Goal: Transaction & Acquisition: Purchase product/service

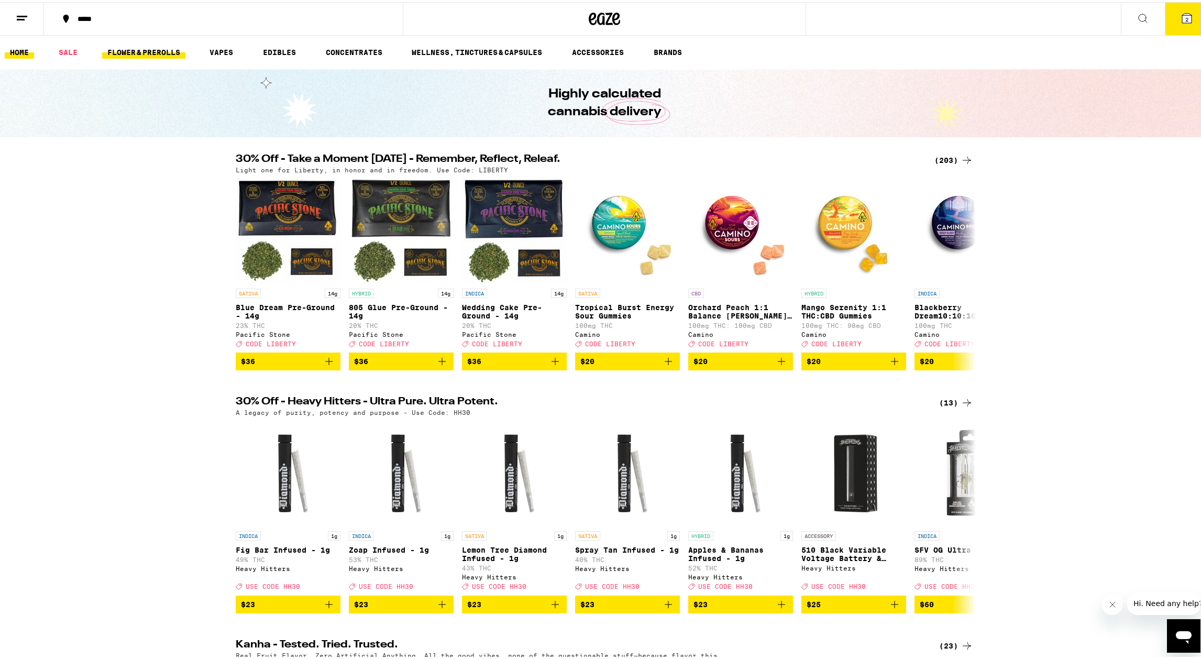
click at [132, 52] on link "FLOWER & PREROLLS" at bounding box center [143, 50] width 83 height 13
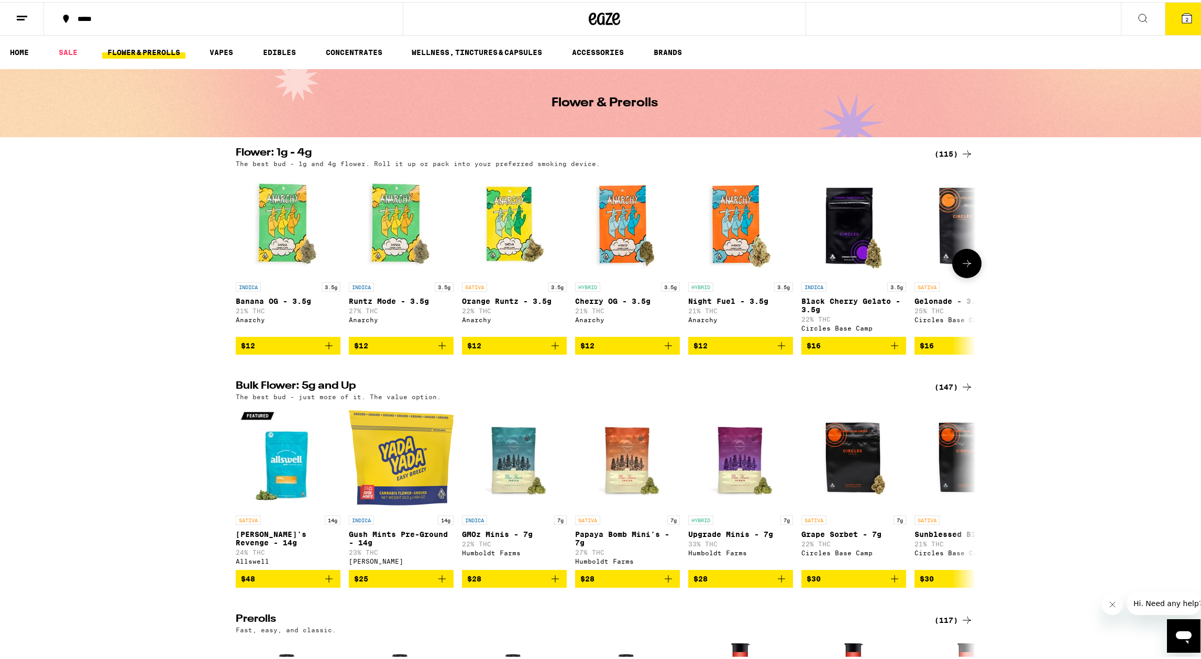
click at [965, 268] on icon at bounding box center [967, 261] width 13 height 13
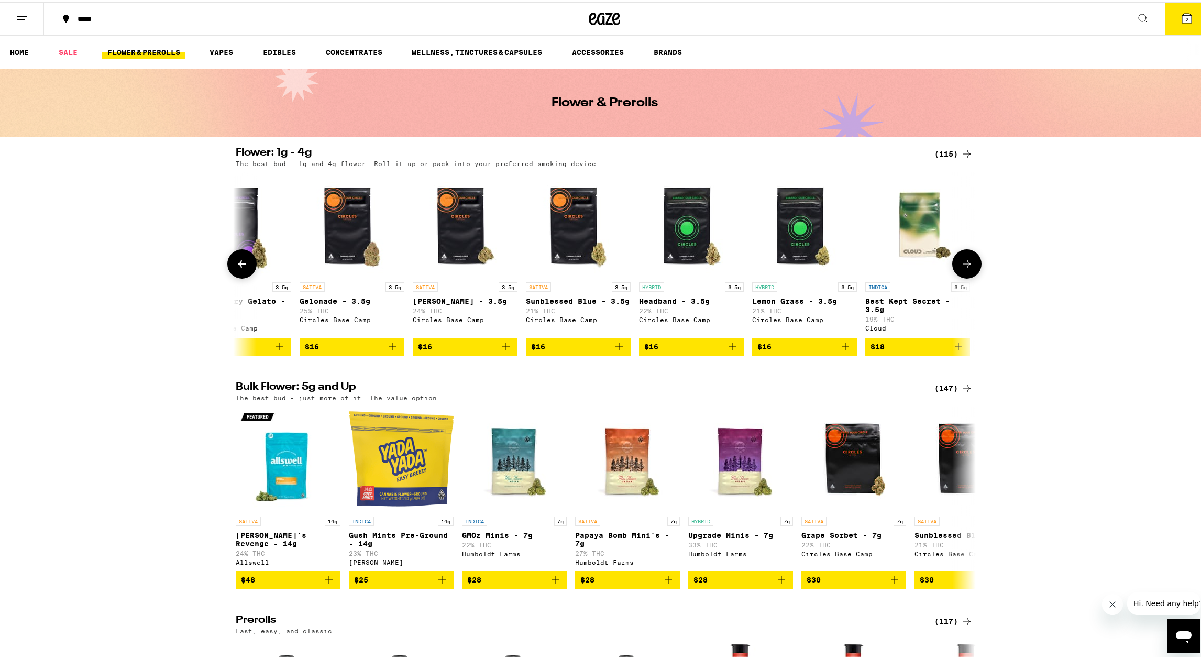
scroll to position [0, 623]
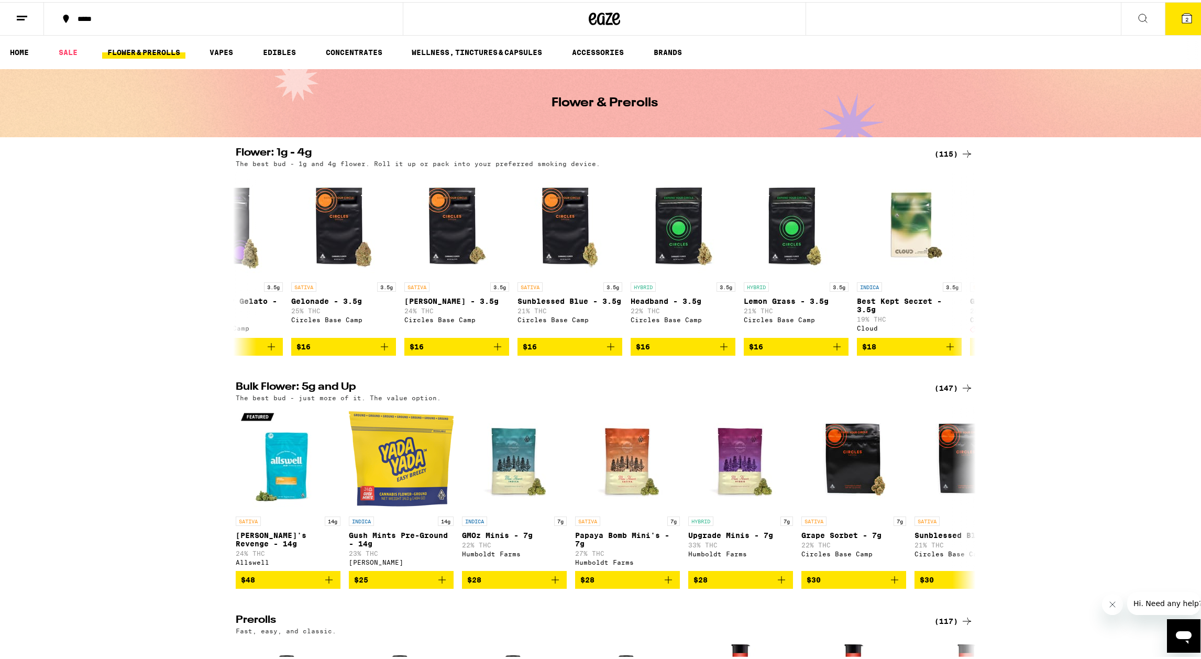
click at [19, 17] on line at bounding box center [21, 17] width 8 height 0
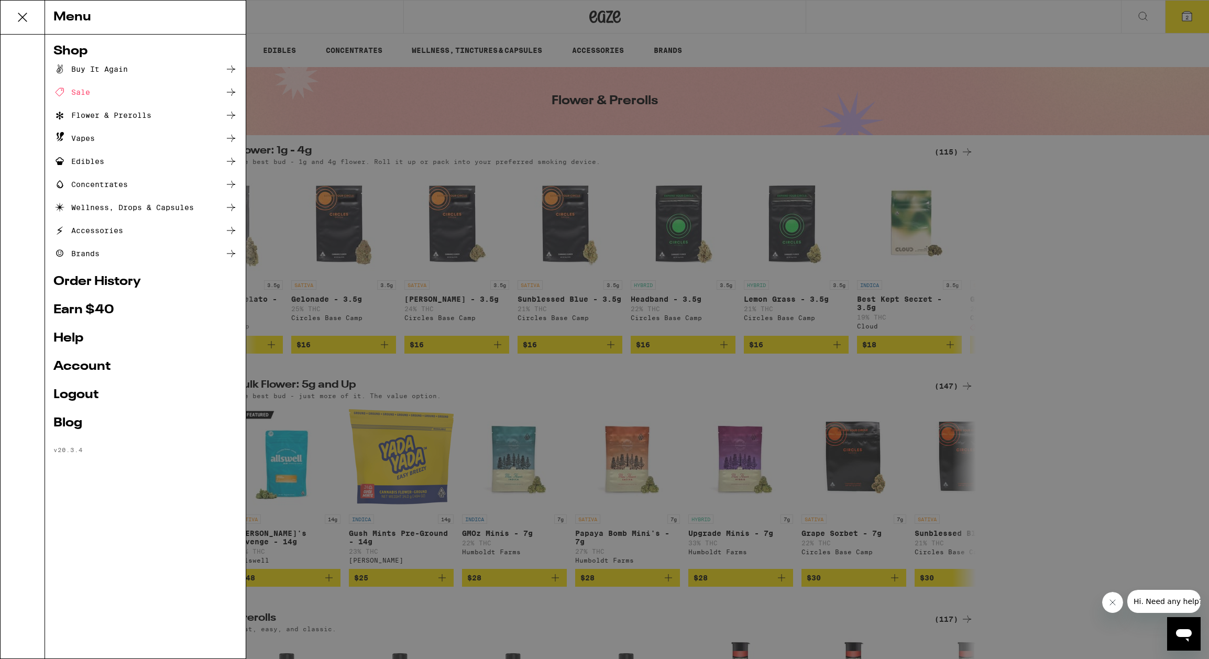
click at [232, 114] on icon at bounding box center [231, 115] width 13 height 13
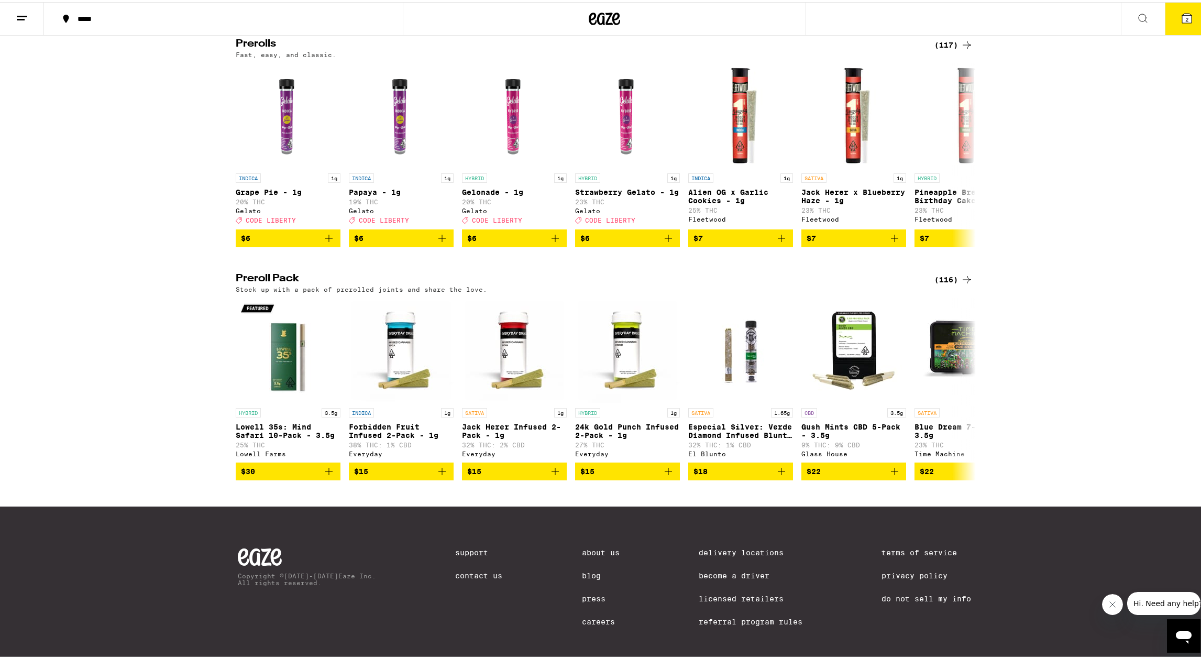
scroll to position [621, 0]
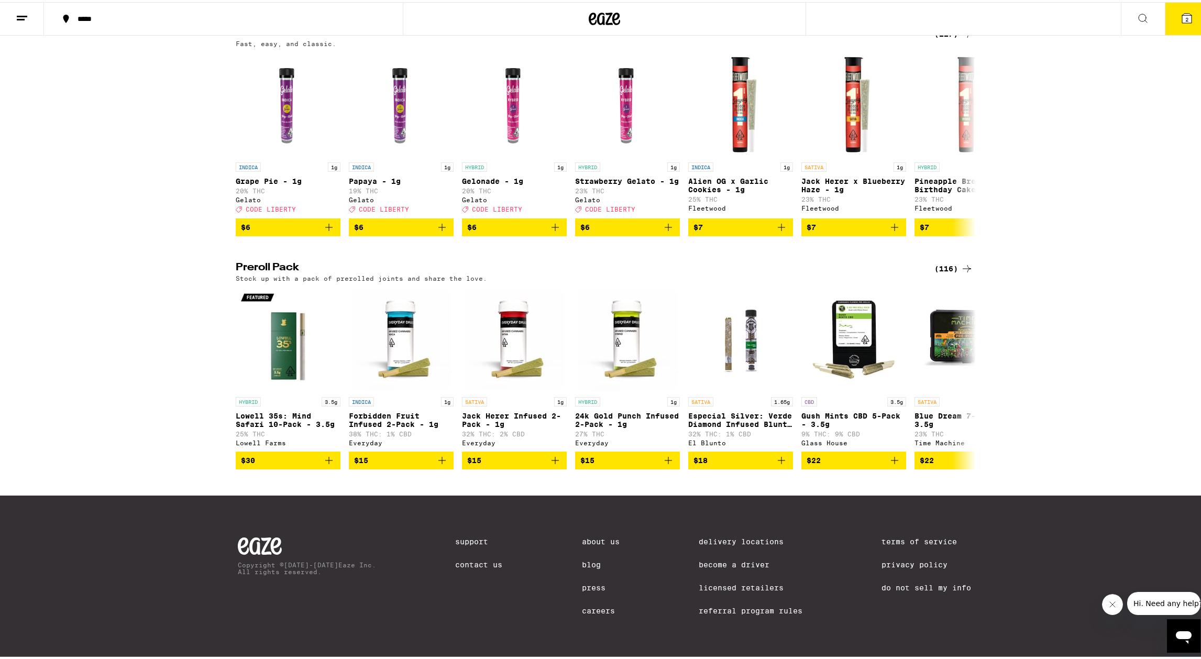
click at [1168, 607] on span "Hi. Need any help?" at bounding box center [1167, 603] width 69 height 8
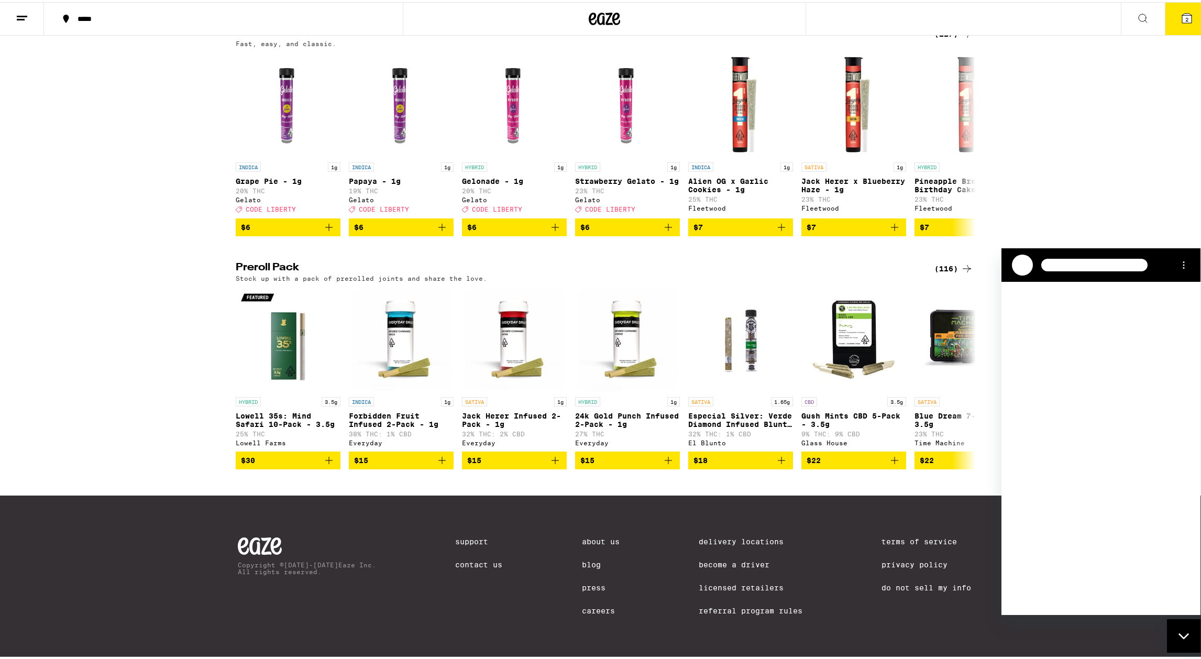
scroll to position [0, 0]
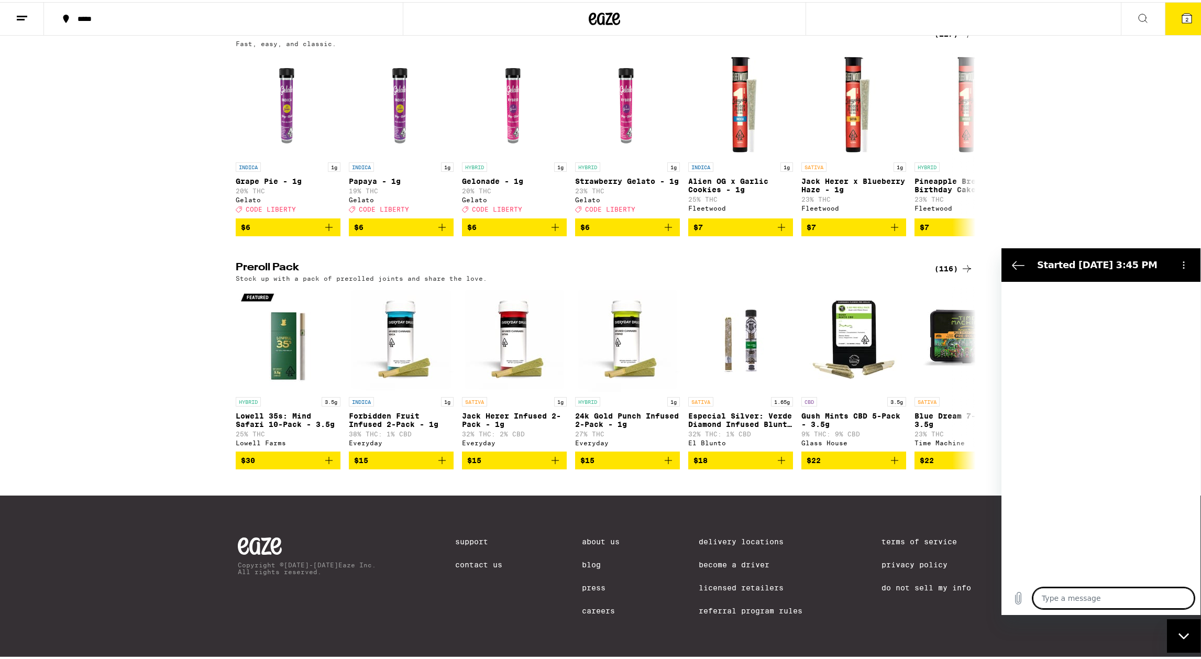
type textarea "x"
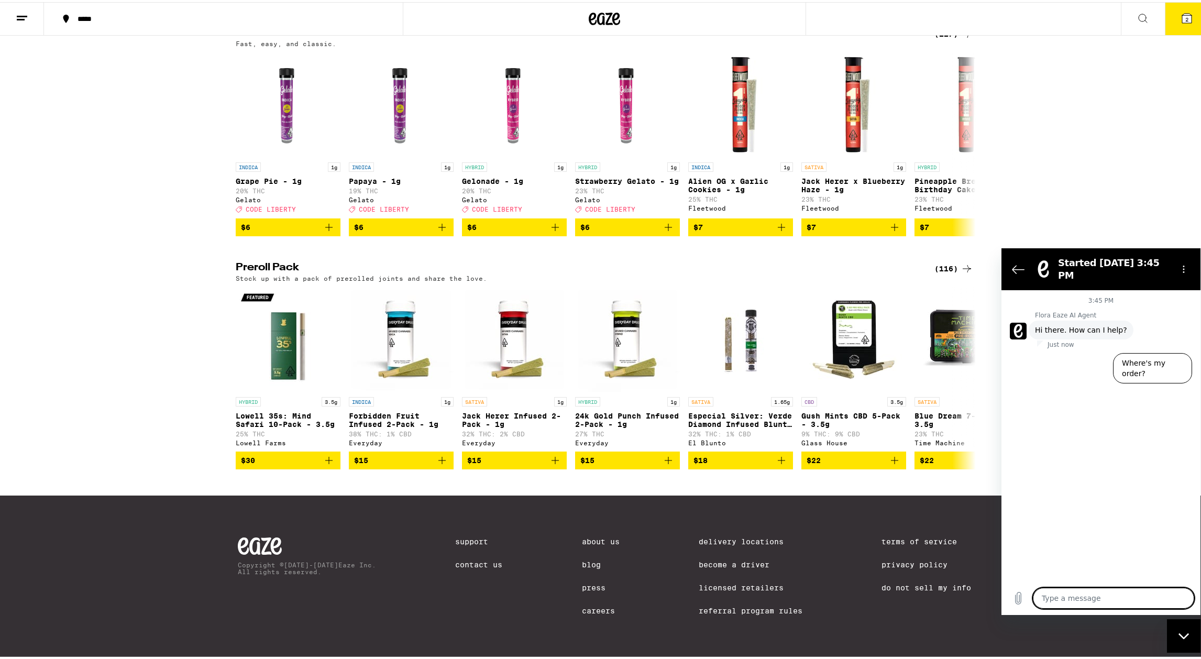
type textarea "C"
type textarea "x"
type textarea "Ca"
type textarea "x"
type textarea "Can"
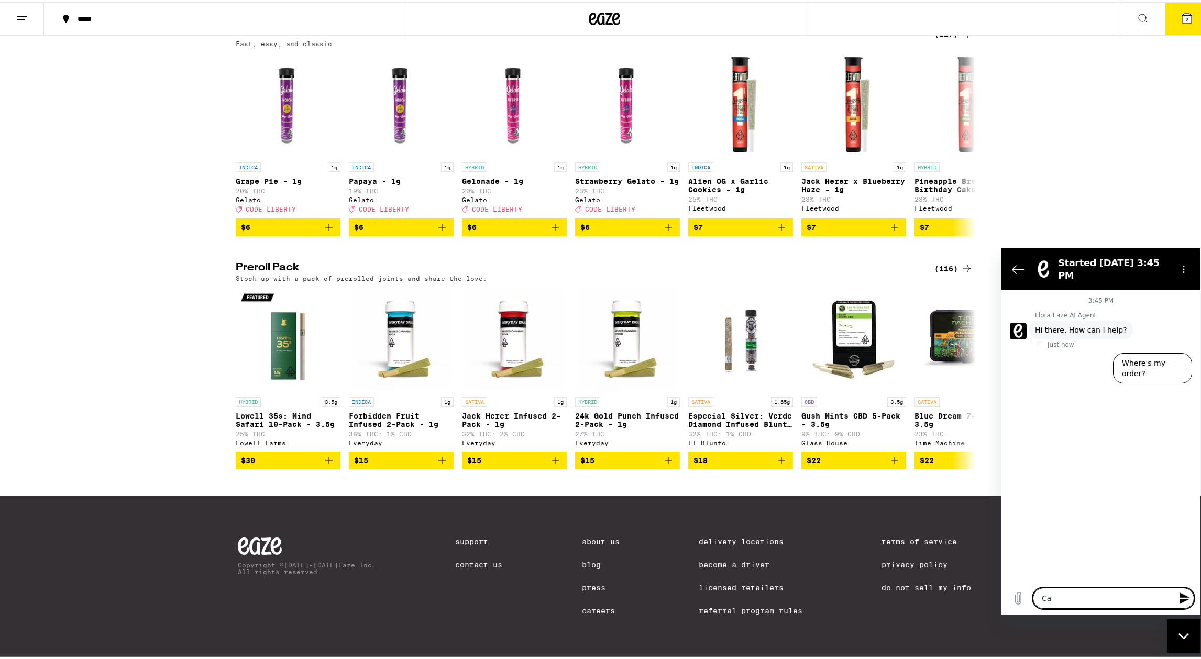
type textarea "x"
type textarea "Can"
type textarea "x"
type textarea "Can I"
type textarea "x"
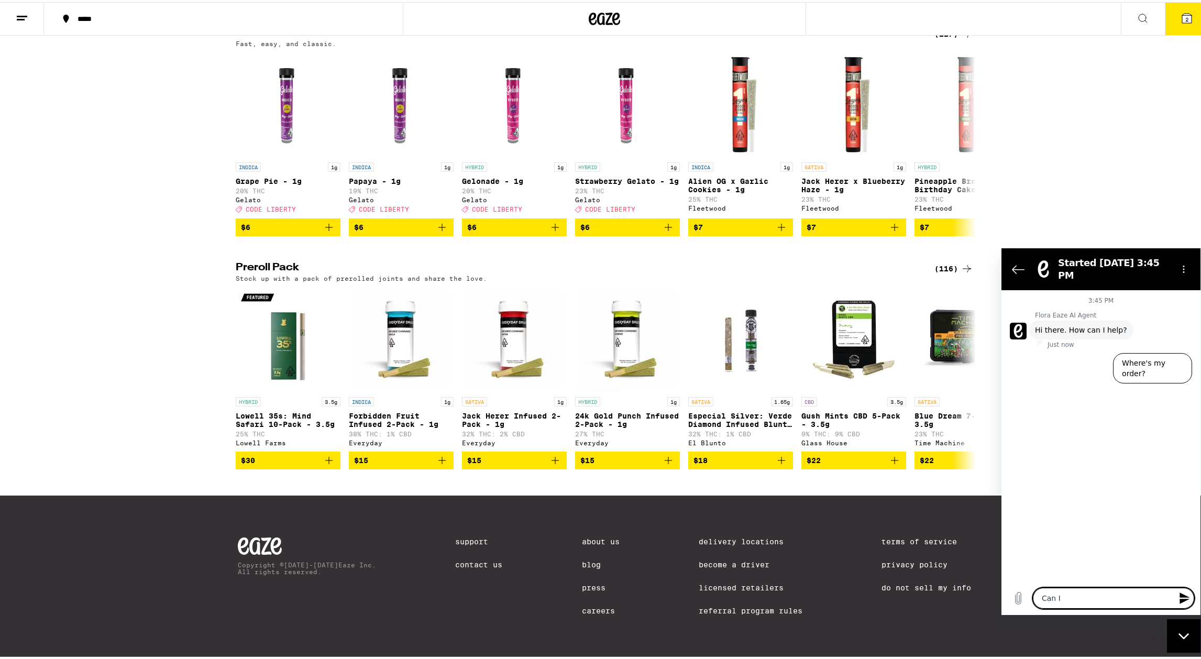
type textarea "Can I"
type textarea "x"
type textarea "Can I f"
type textarea "x"
type textarea "Can I fi"
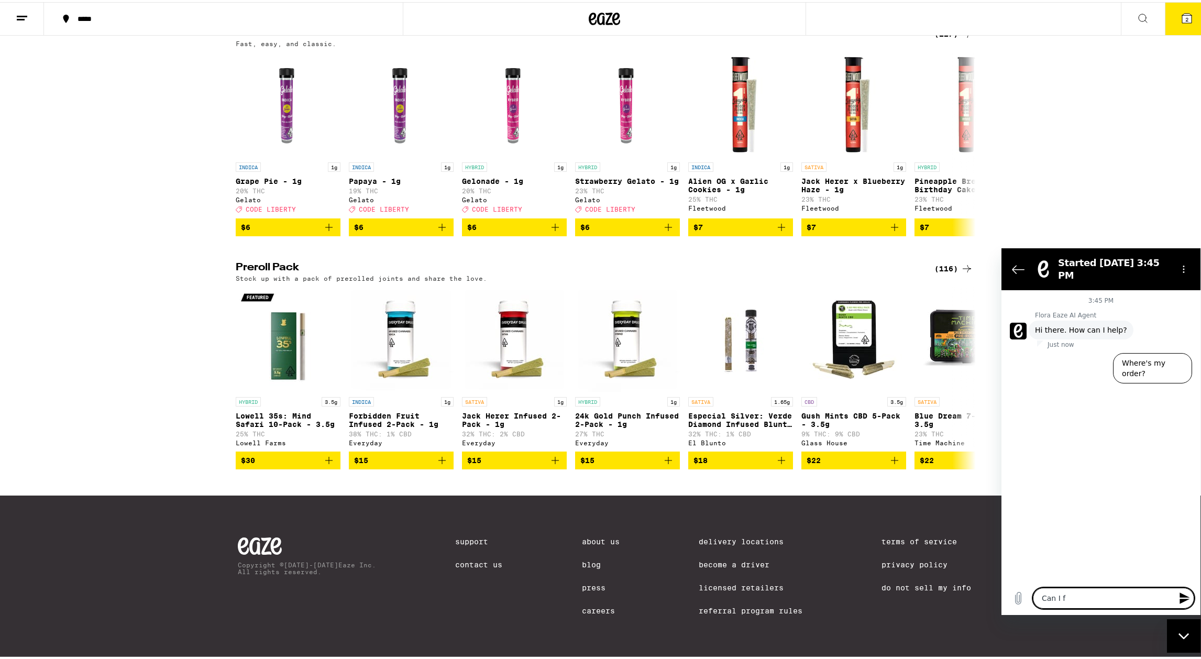
type textarea "x"
type textarea "Can I fil"
type textarea "x"
type textarea "Can I filt"
type textarea "x"
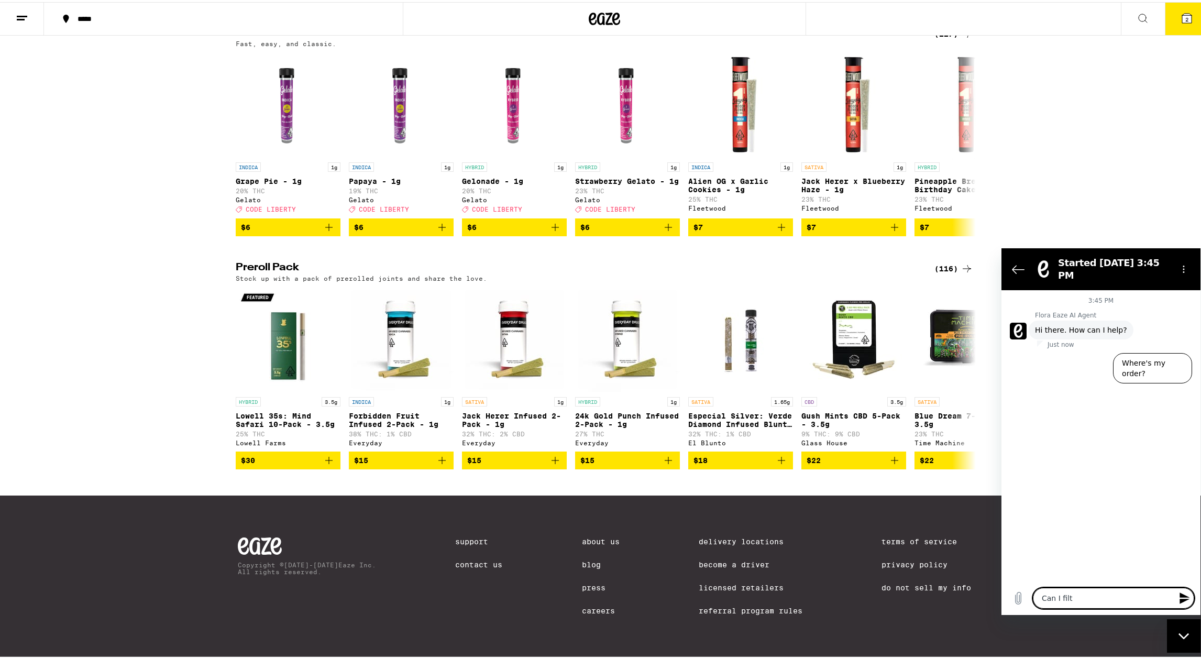
type textarea "Can I filte"
type textarea "x"
type textarea "Can I filter"
type textarea "x"
type textarea "Can I filter"
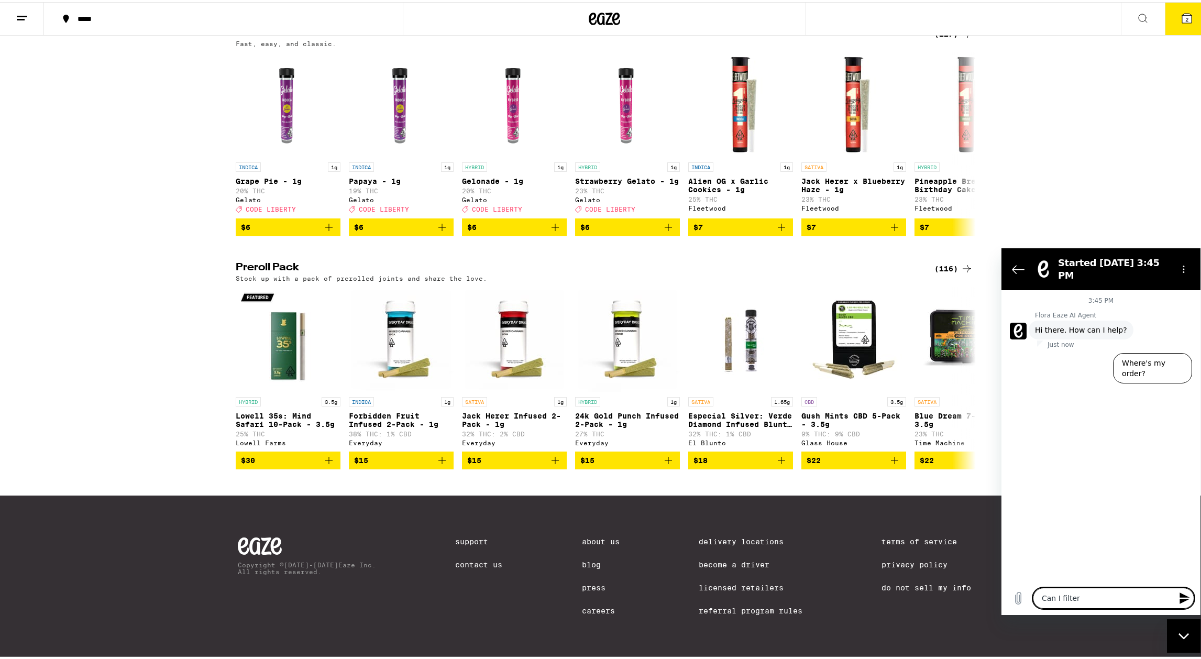
type textarea "x"
type textarea "Can I filter f"
type textarea "x"
type textarea "Can I filter fo"
type textarea "x"
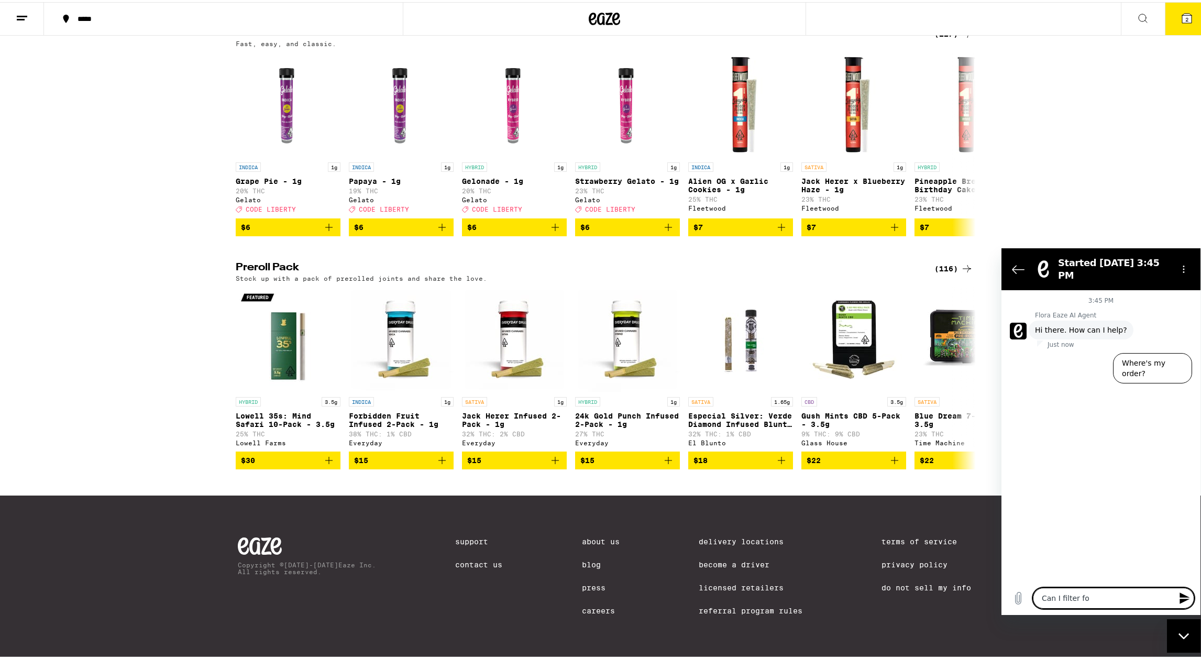
type textarea "Can I filter for"
type textarea "x"
type textarea "Can I filter for"
type textarea "x"
type textarea "Can I filter for s"
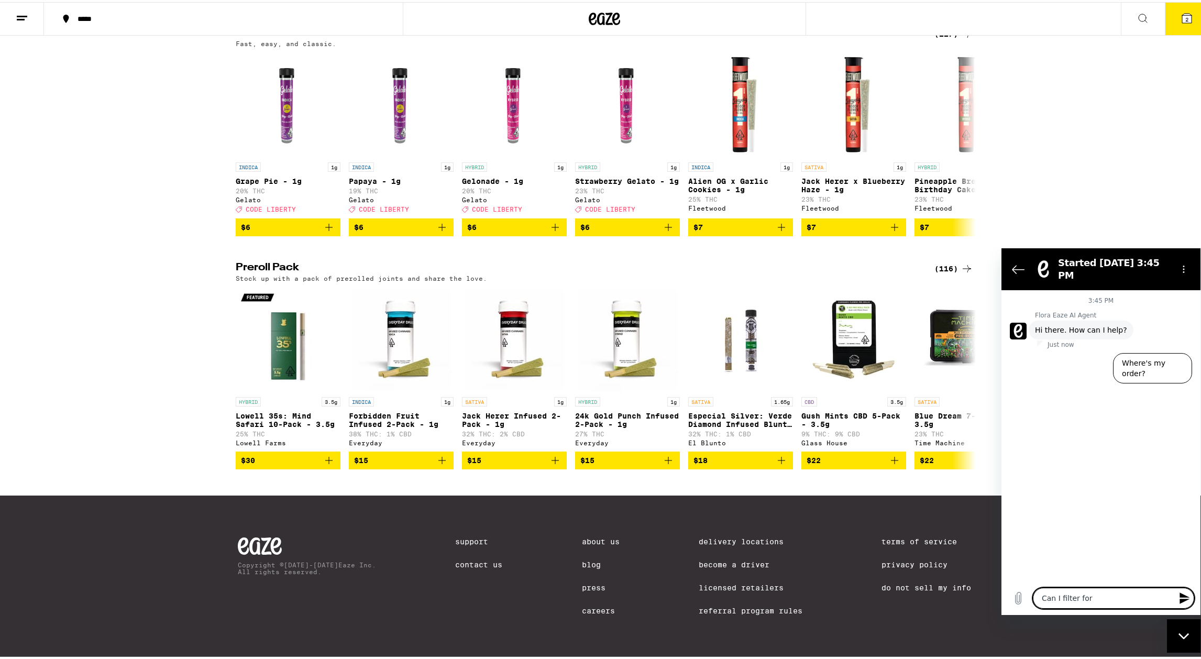
type textarea "x"
type textarea "Can I filter for sa"
type textarea "x"
type textarea "Can I filter for sat"
type textarea "x"
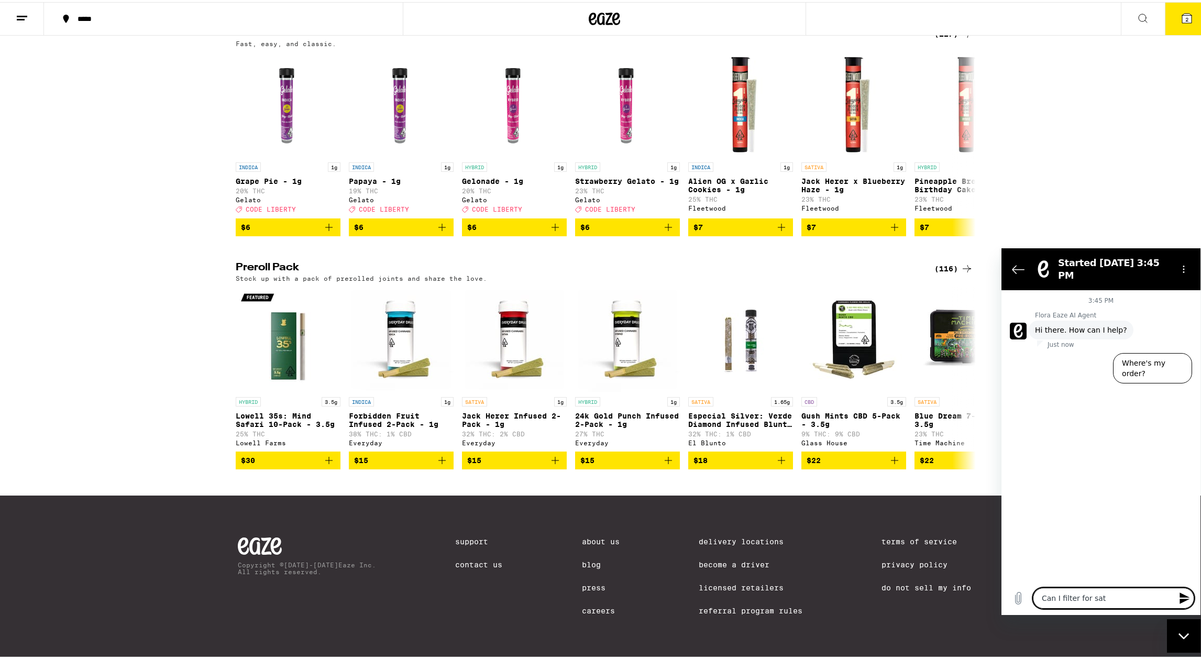
type textarea "Can I filter for sati"
type textarea "x"
type textarea "Can I filter for sativ"
type textarea "x"
type textarea "Can I filter for sativa"
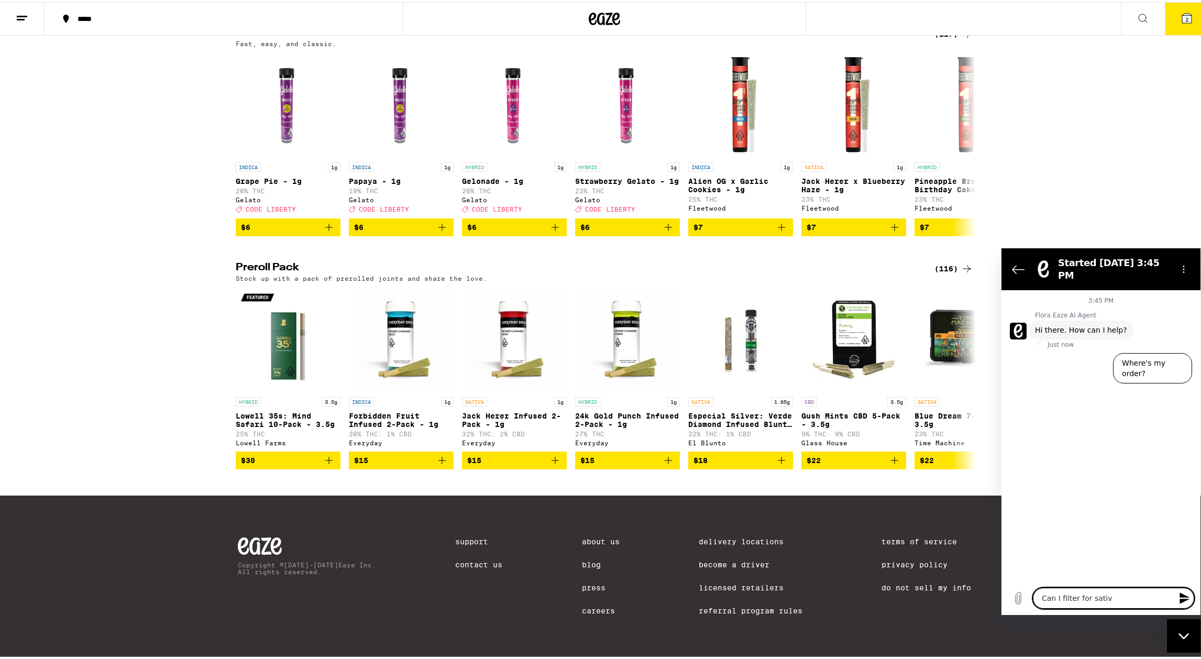
type textarea "x"
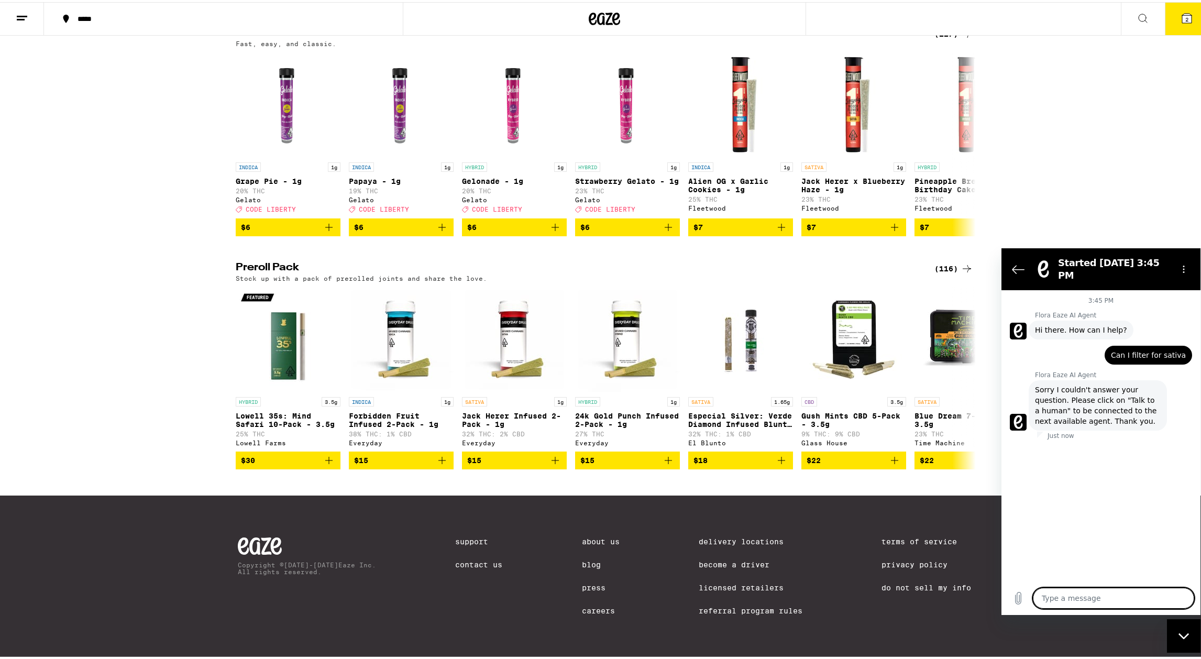
click at [1058, 595] on textarea at bounding box center [1113, 598] width 161 height 21
type textarea "C"
type textarea "x"
type textarea "Ca"
type textarea "x"
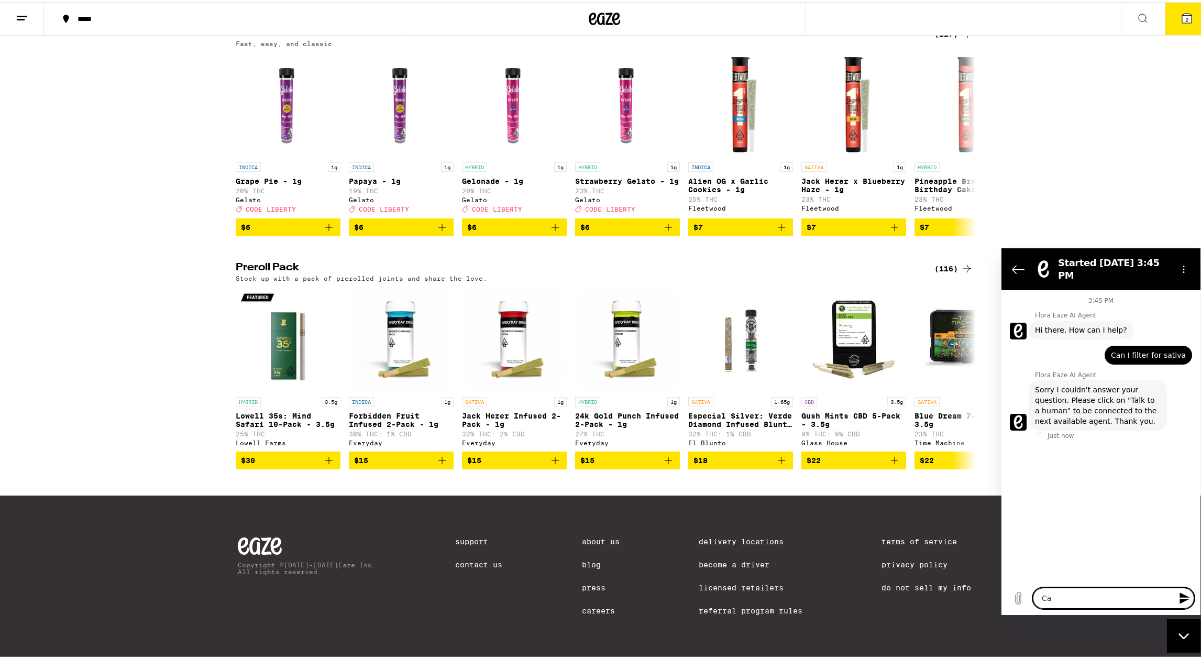
type textarea "Can"
type textarea "x"
type textarea "Can"
type textarea "x"
type textarea "Can I"
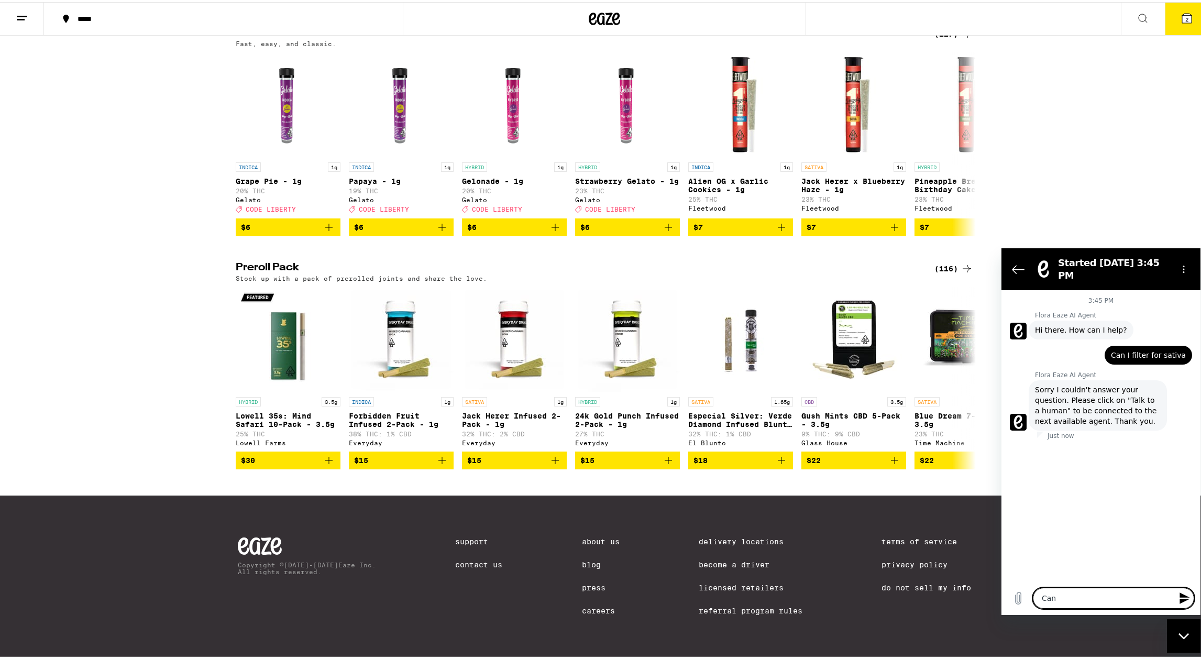
type textarea "x"
type textarea "Can I"
type textarea "x"
type textarea "Can I f"
type textarea "x"
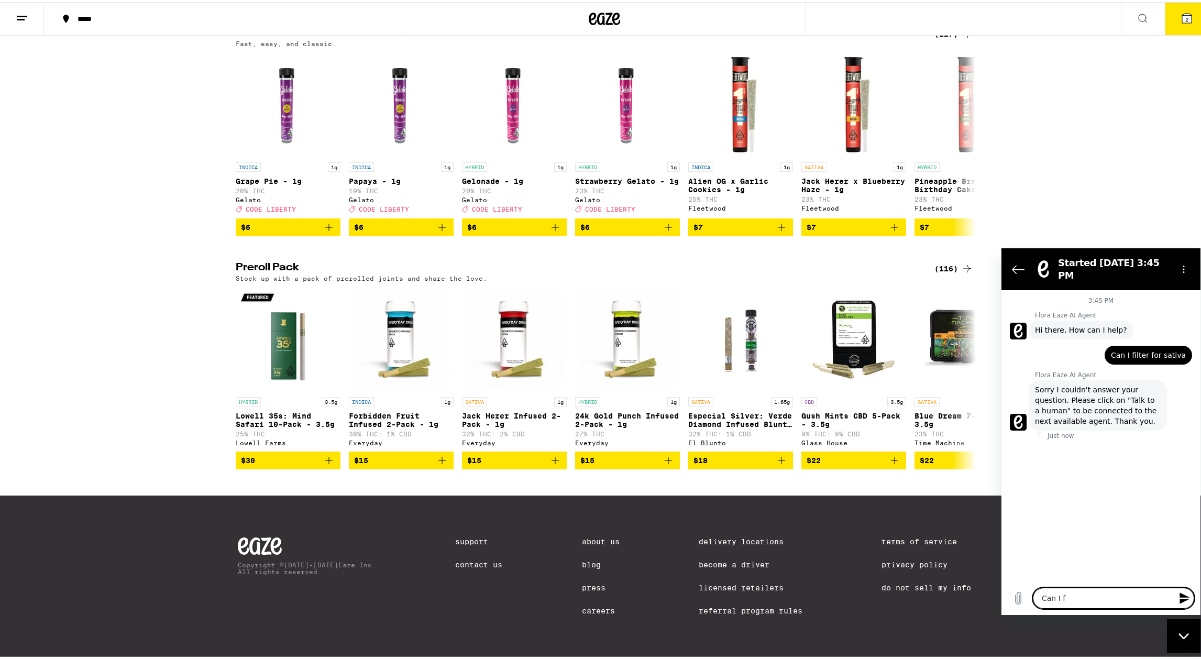
type textarea "Can I fi"
type textarea "x"
type textarea "Can I fil"
type textarea "x"
type textarea "Can I filt"
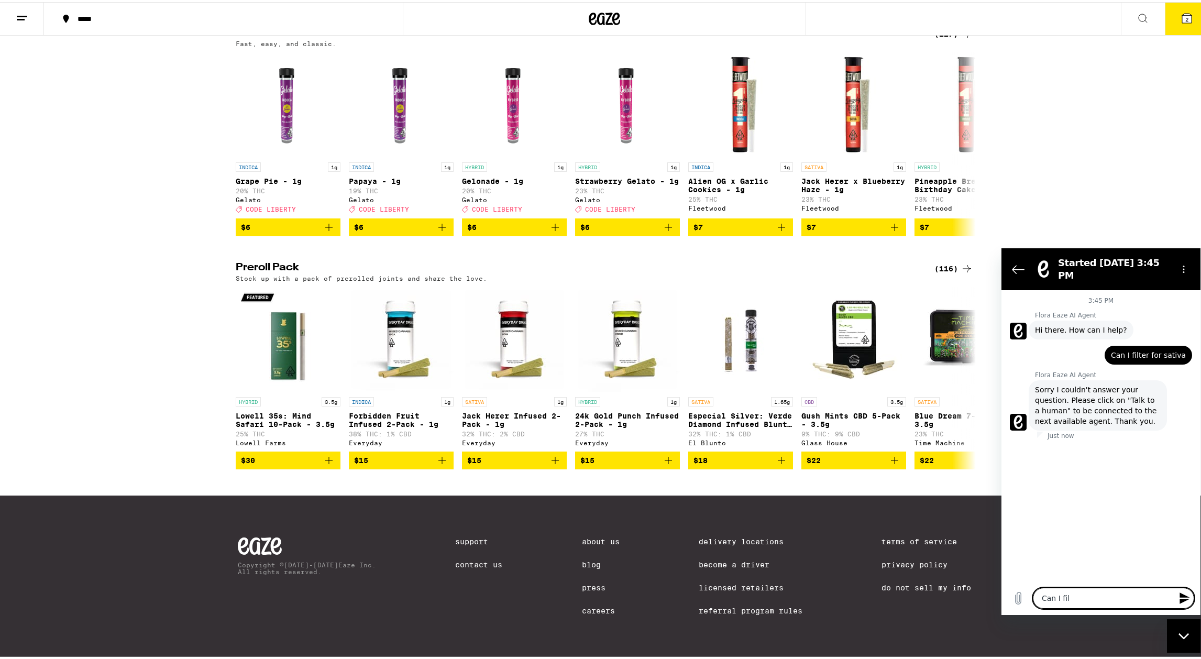
type textarea "x"
type textarea "Can I filte"
type textarea "x"
type textarea "Can I filter"
type textarea "x"
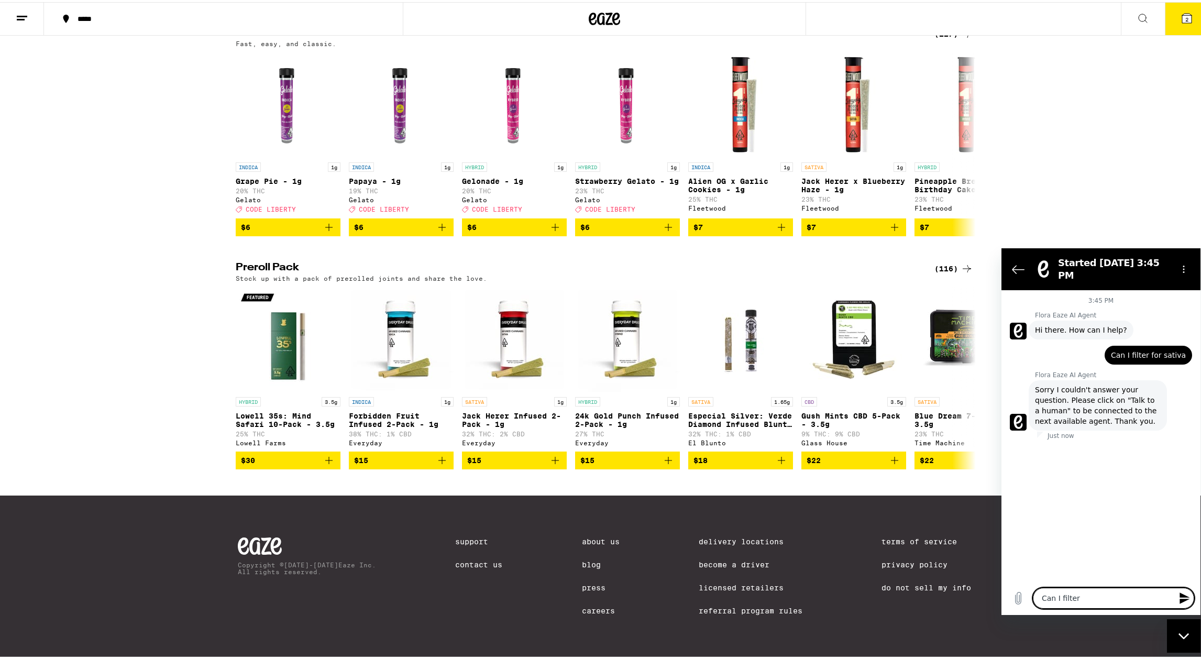
type textarea "Can I filter"
type textarea "x"
type textarea "Can I filter f"
type textarea "x"
type textarea "Can I filter fo"
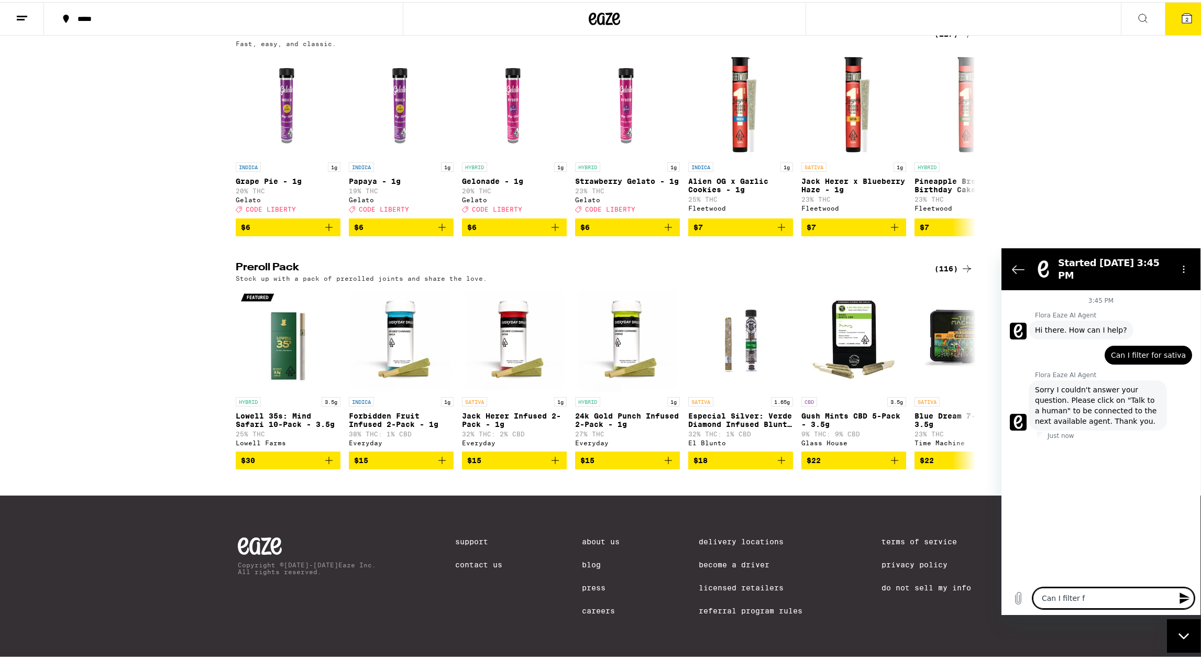
type textarea "x"
type textarea "Can I filter for"
type textarea "x"
type textarea "Can I filter for"
type textarea "x"
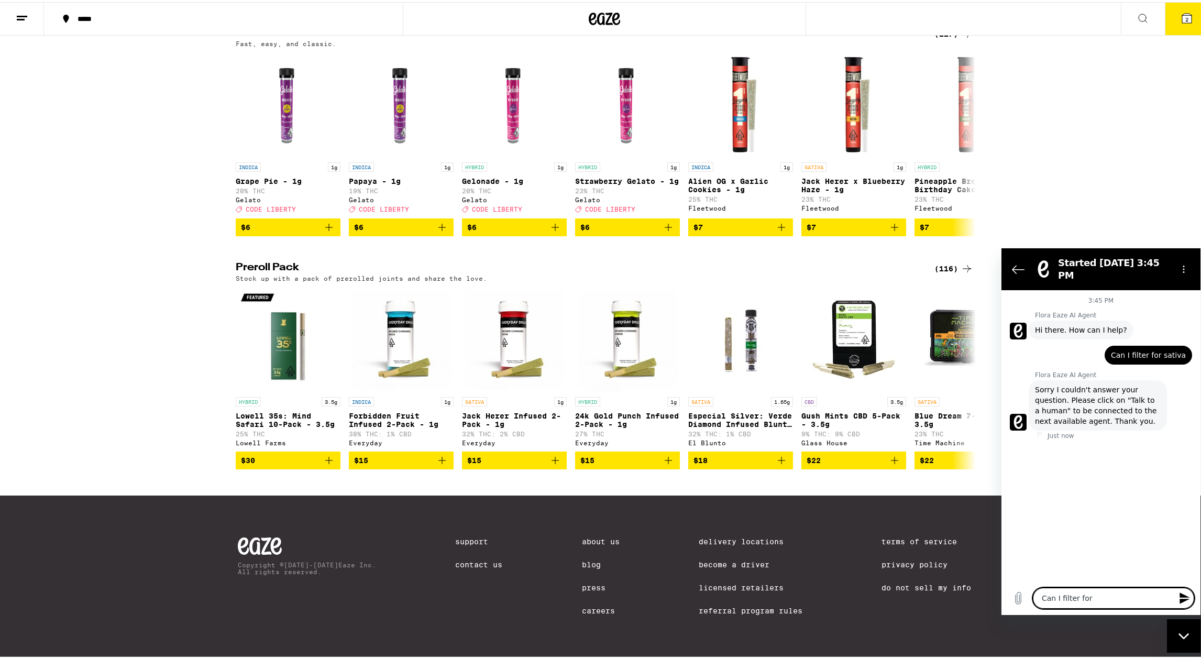
type textarea "Can I filter for s"
type textarea "x"
type textarea "Can I filter for sa"
type textarea "x"
type textarea "Can I filter for sat"
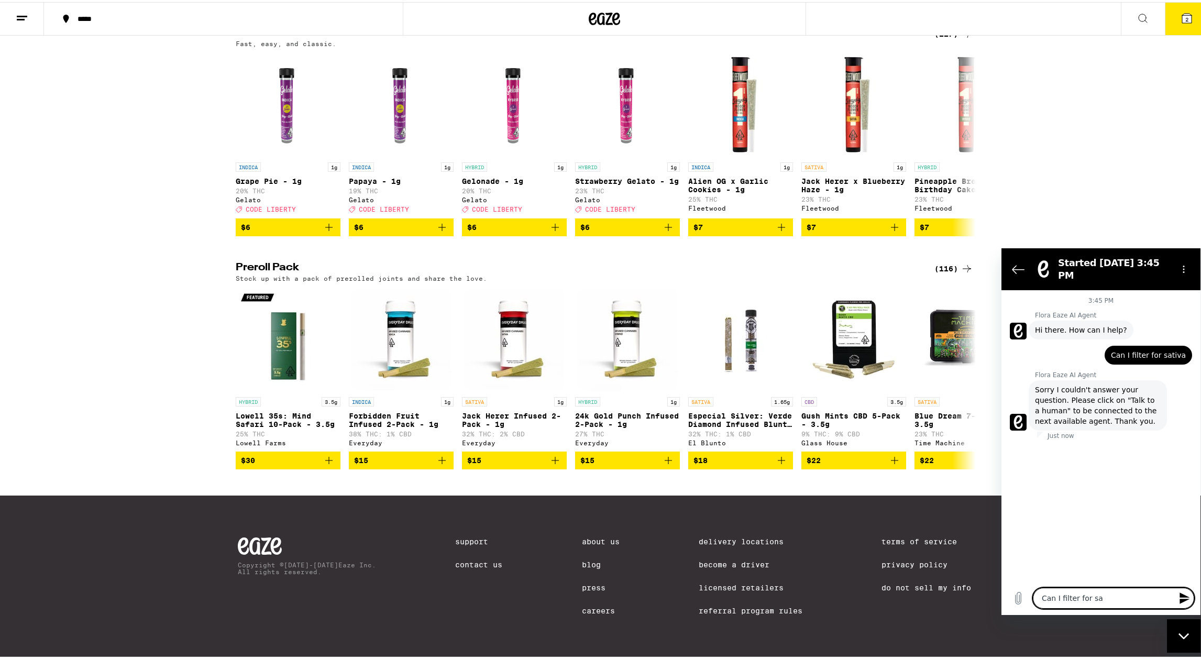
type textarea "x"
type textarea "Can I filter for sati"
type textarea "x"
type textarea "Can I filter for sativ"
type textarea "x"
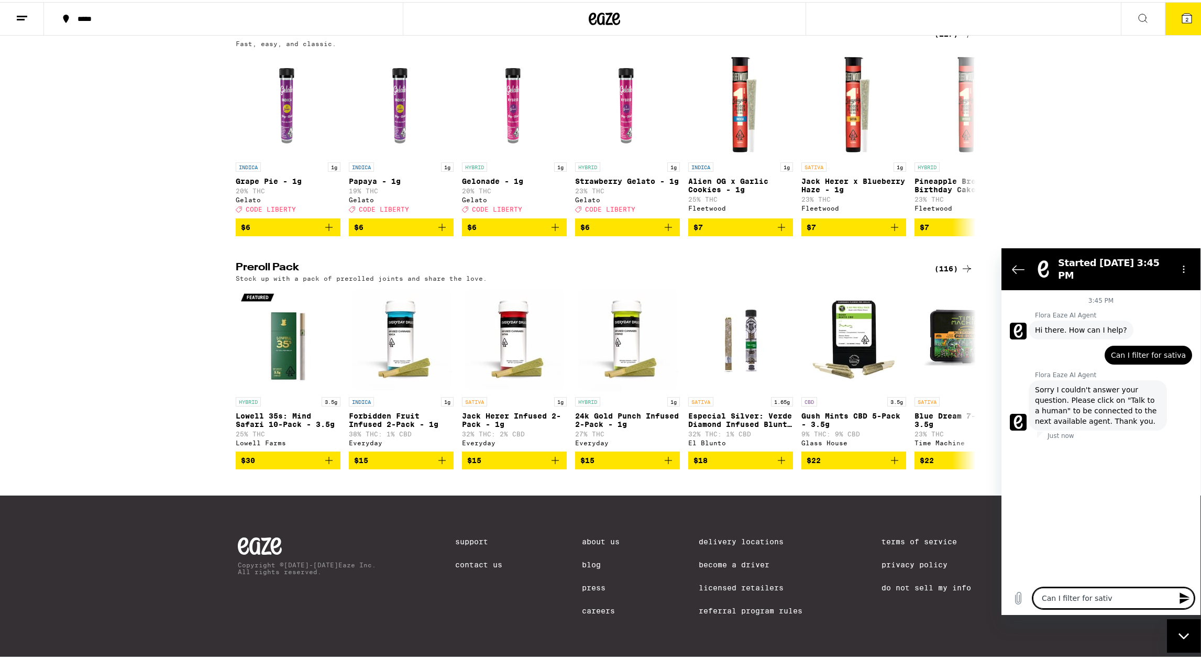
type textarea "Can I filter for sativa"
type textarea "x"
type textarea "Can I filter for sativa"
click at [1187, 596] on icon "Send message" at bounding box center [1185, 598] width 10 height 12
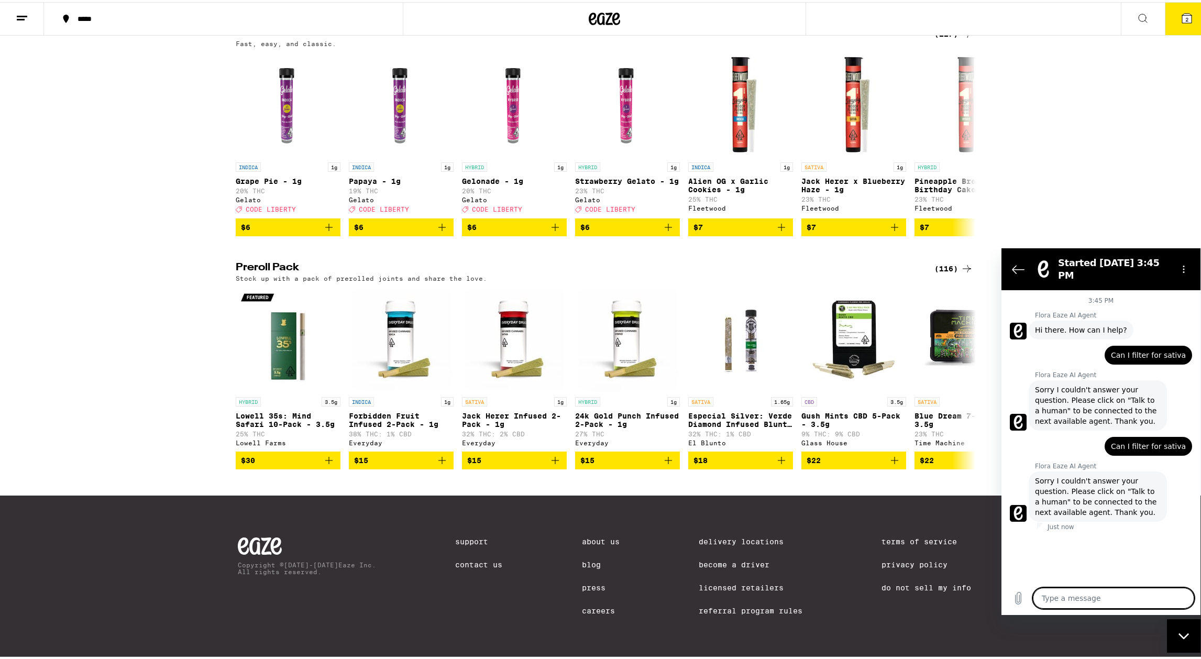
type textarea "x"
click at [1018, 266] on icon "Back to the conversation list" at bounding box center [1019, 270] width 12 height 8
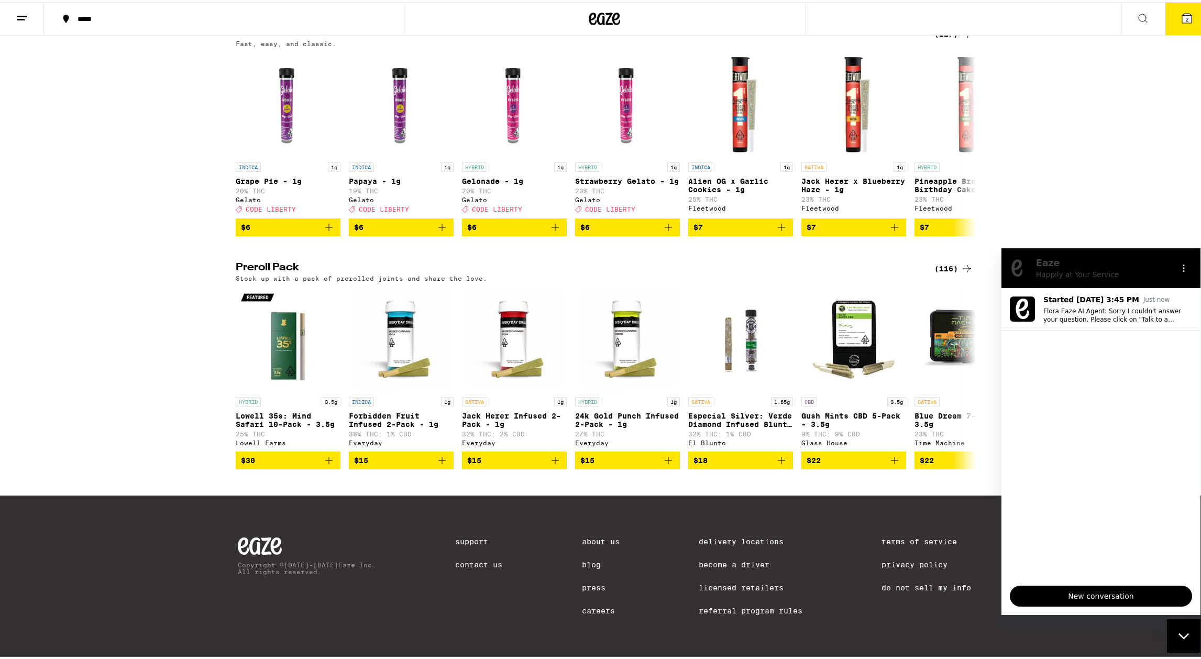
click at [1185, 637] on icon "Close messaging window" at bounding box center [1183, 636] width 10 height 6
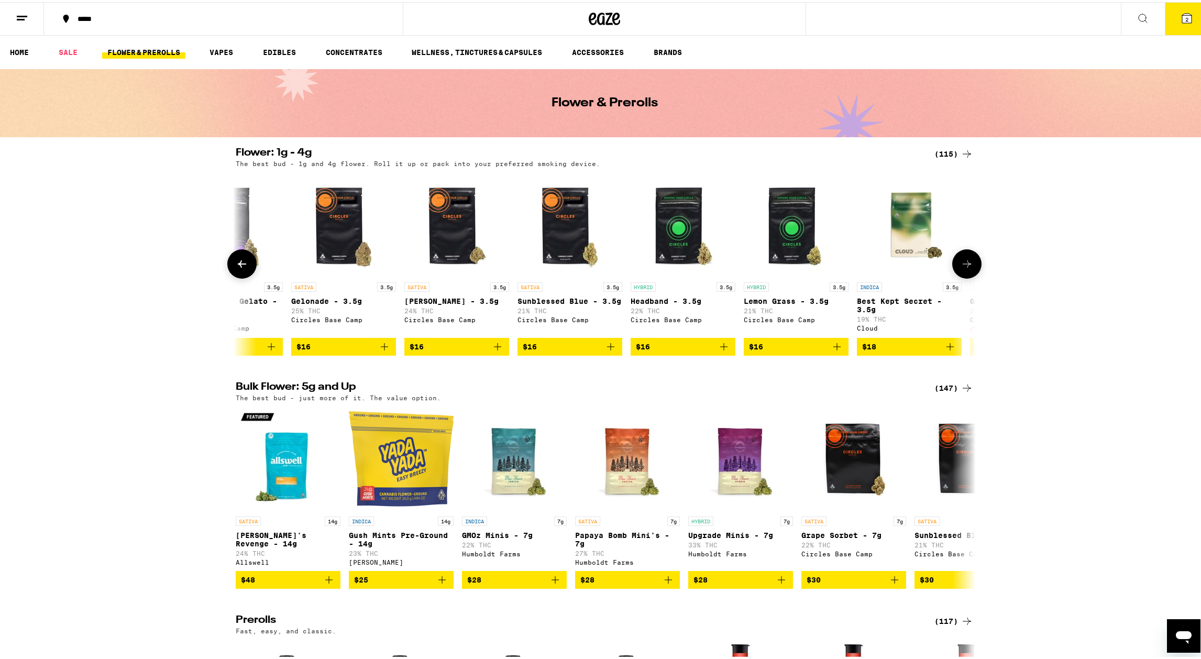
click at [245, 263] on button at bounding box center [241, 261] width 29 height 29
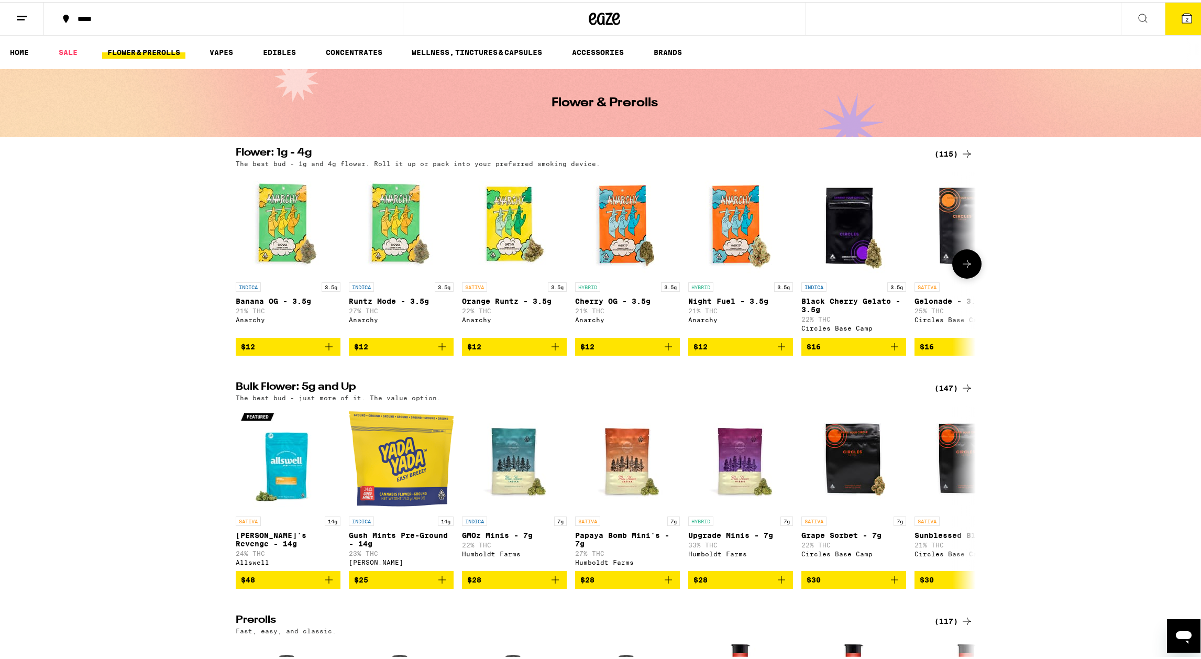
click at [507, 221] on img "Open page for Orange Runtz - 3.5g from Anarchy" at bounding box center [514, 222] width 105 height 105
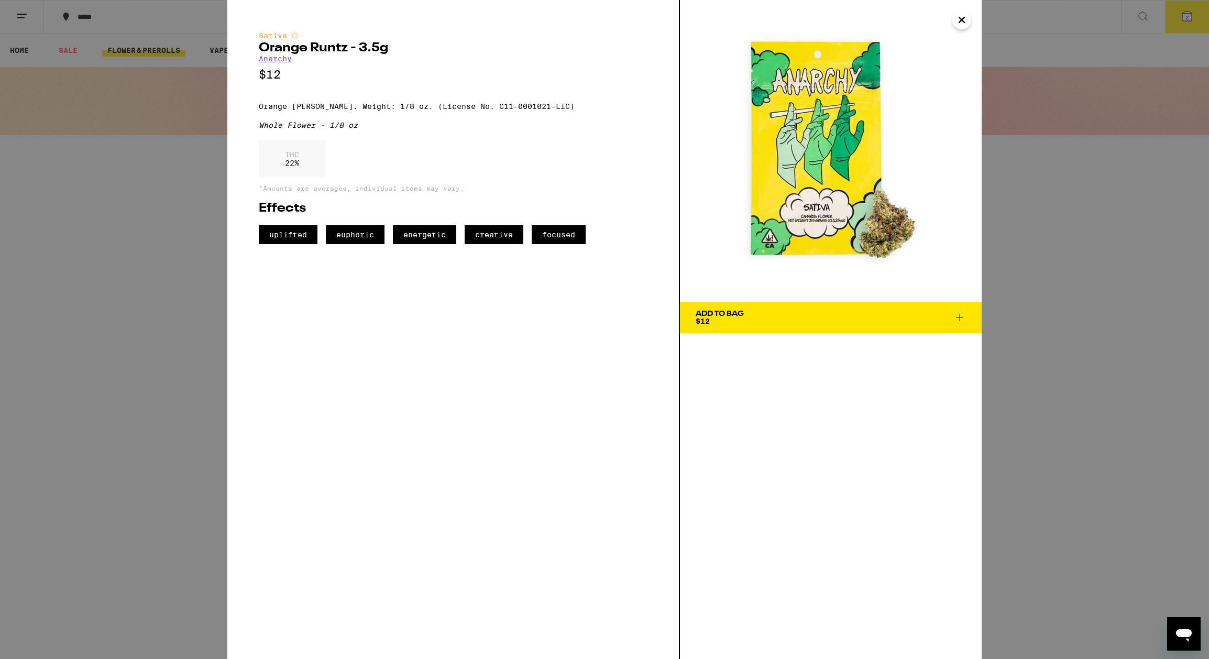
click at [965, 21] on icon "Close" at bounding box center [961, 20] width 13 height 16
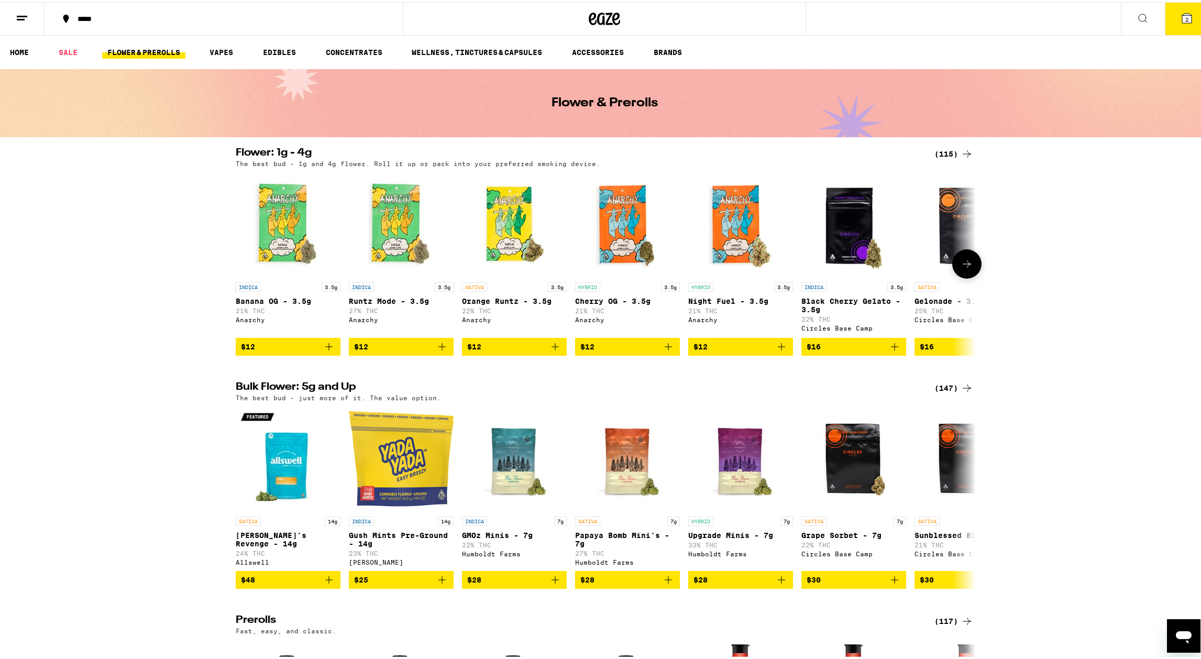
click at [933, 299] on p "Gelonade - 3.5g" at bounding box center [967, 299] width 105 height 8
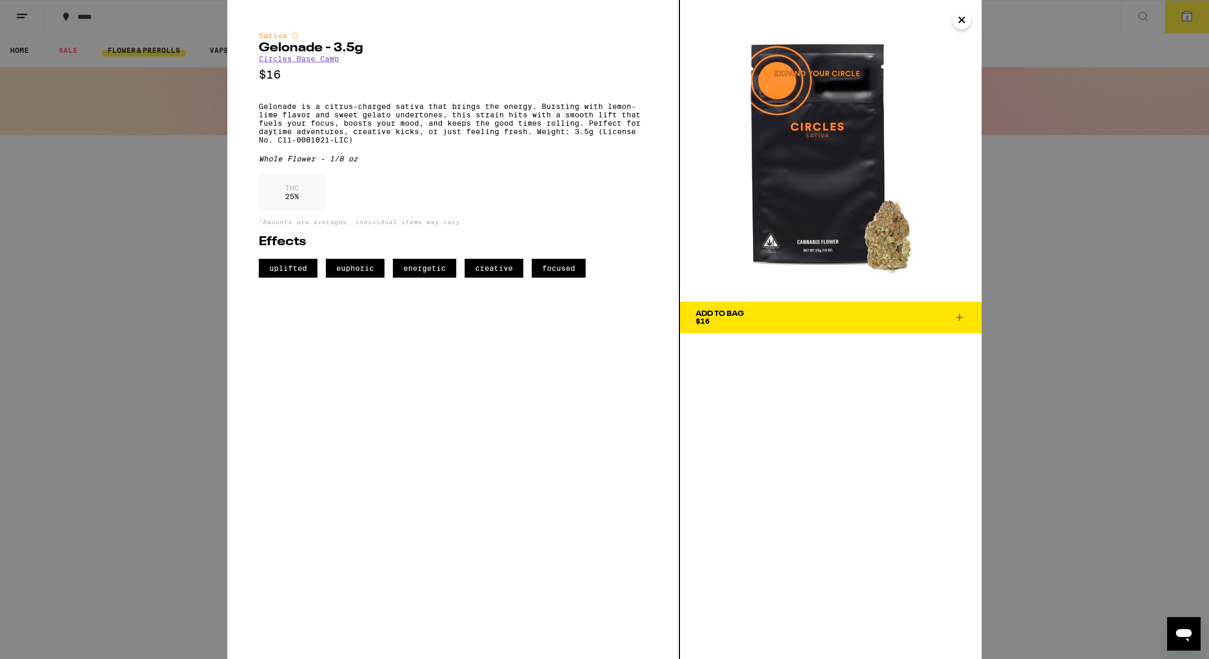
click at [888, 318] on span "Add To Bag $16" at bounding box center [831, 317] width 270 height 15
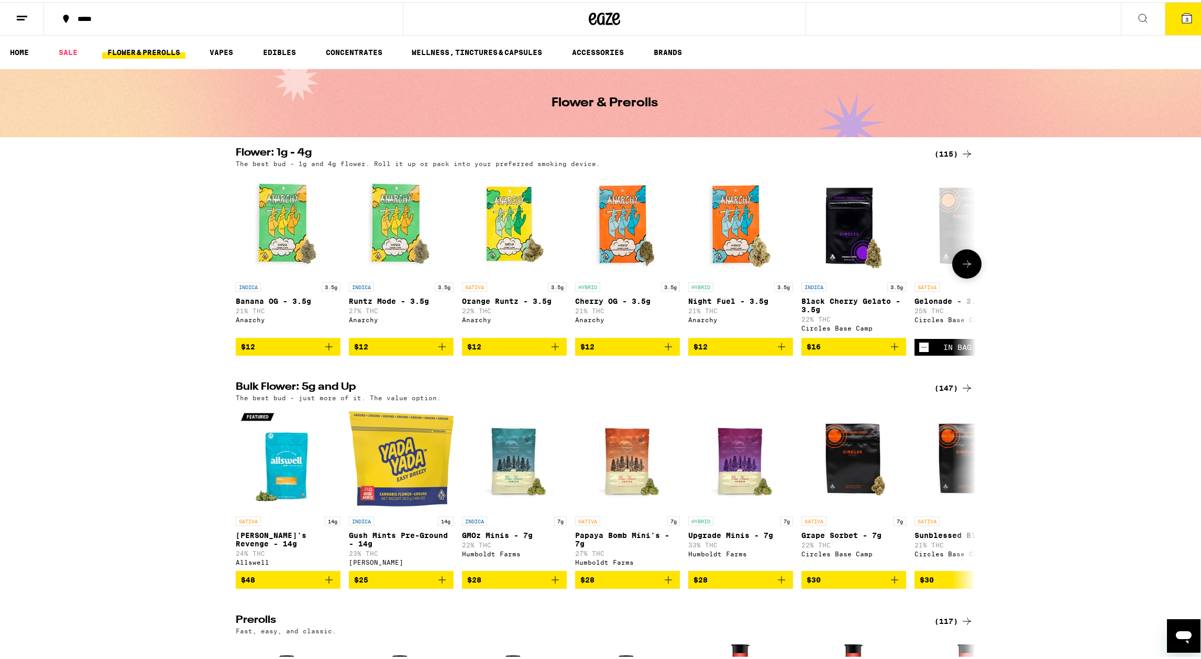
click at [963, 266] on icon at bounding box center [967, 262] width 13 height 13
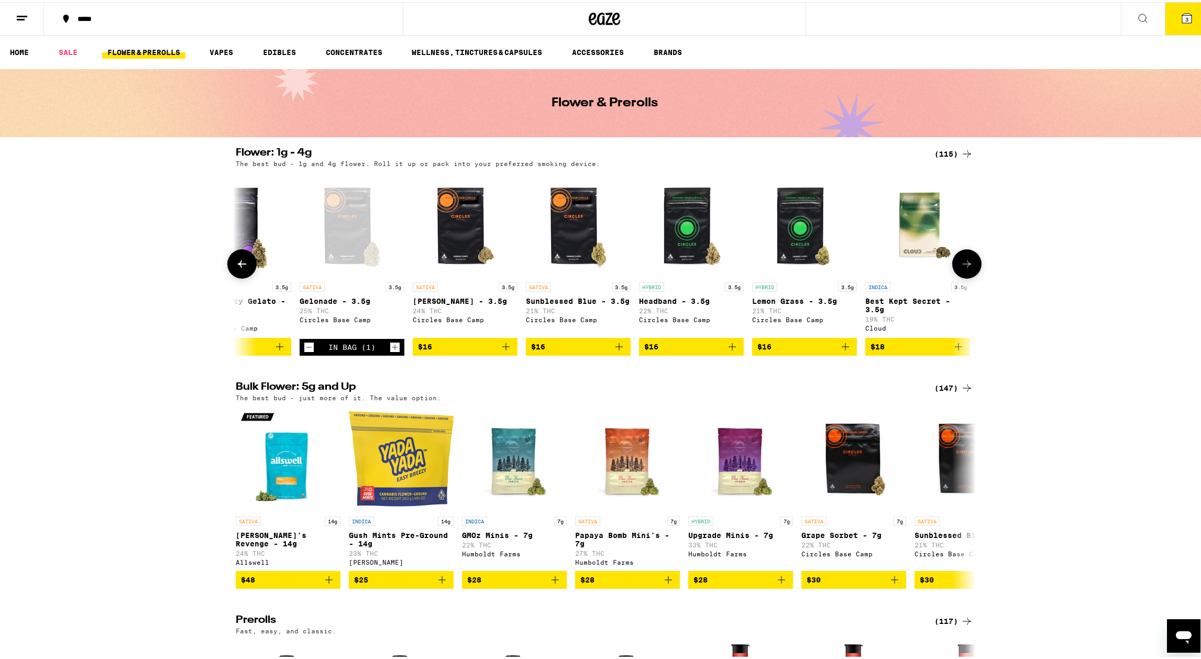
scroll to position [0, 623]
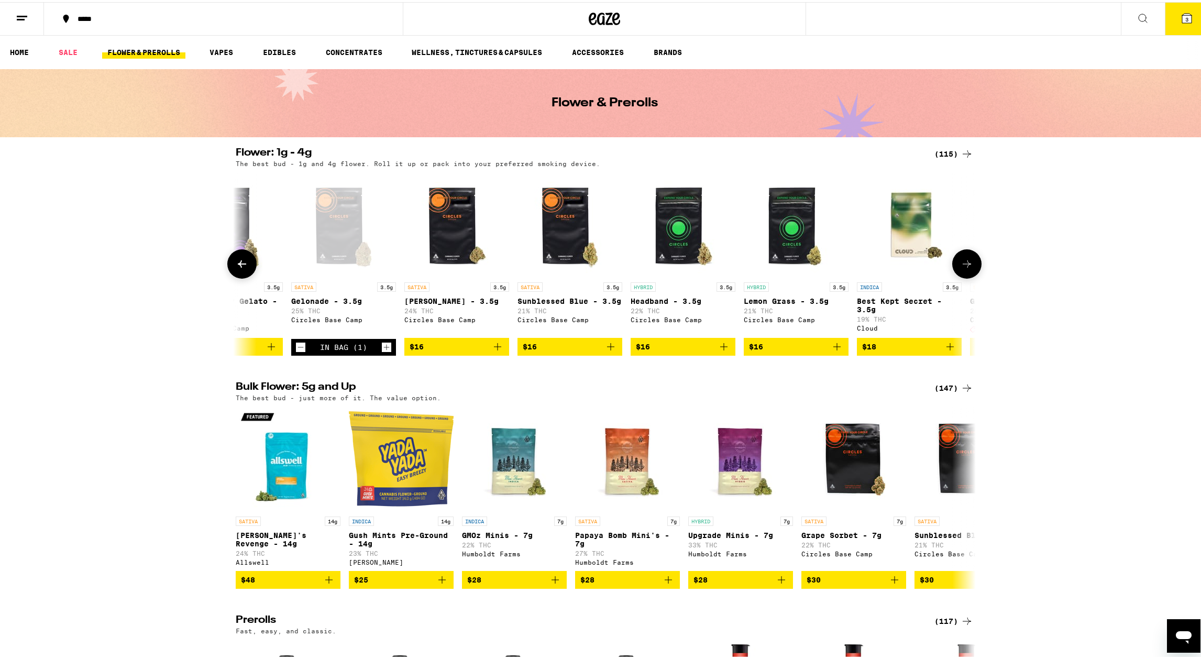
click at [442, 234] on img "Open page for Gush Rush - 3.5g from Circles Base Camp" at bounding box center [456, 222] width 105 height 105
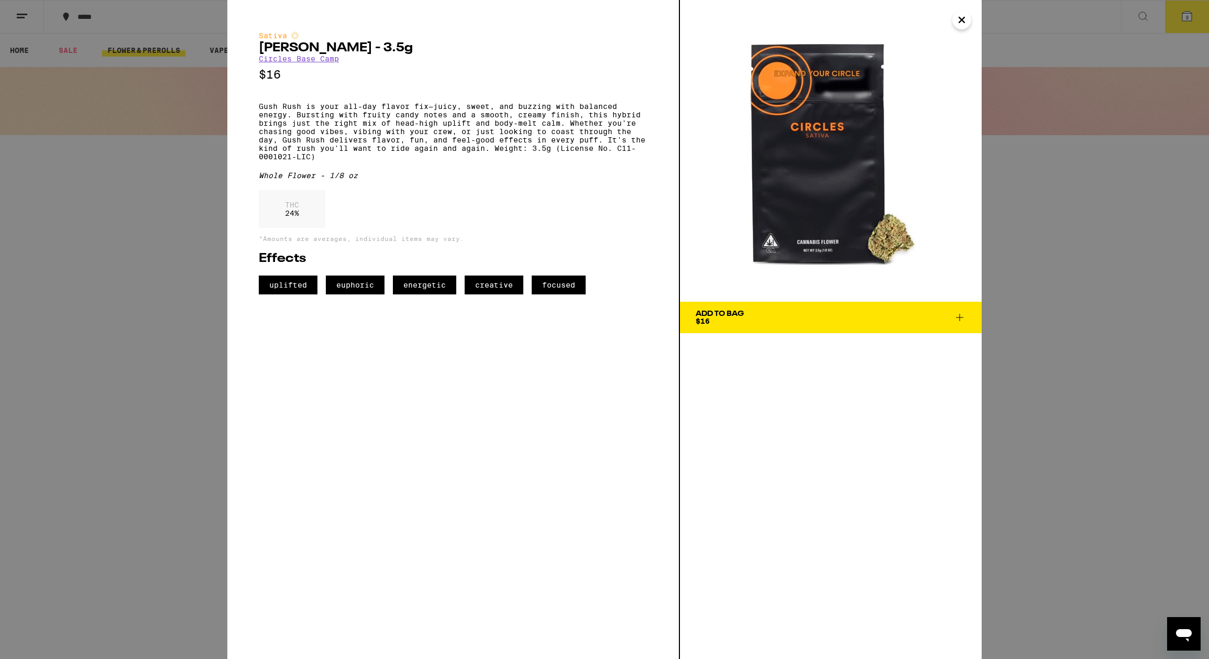
click at [922, 320] on span "Add To Bag $16" at bounding box center [831, 317] width 270 height 15
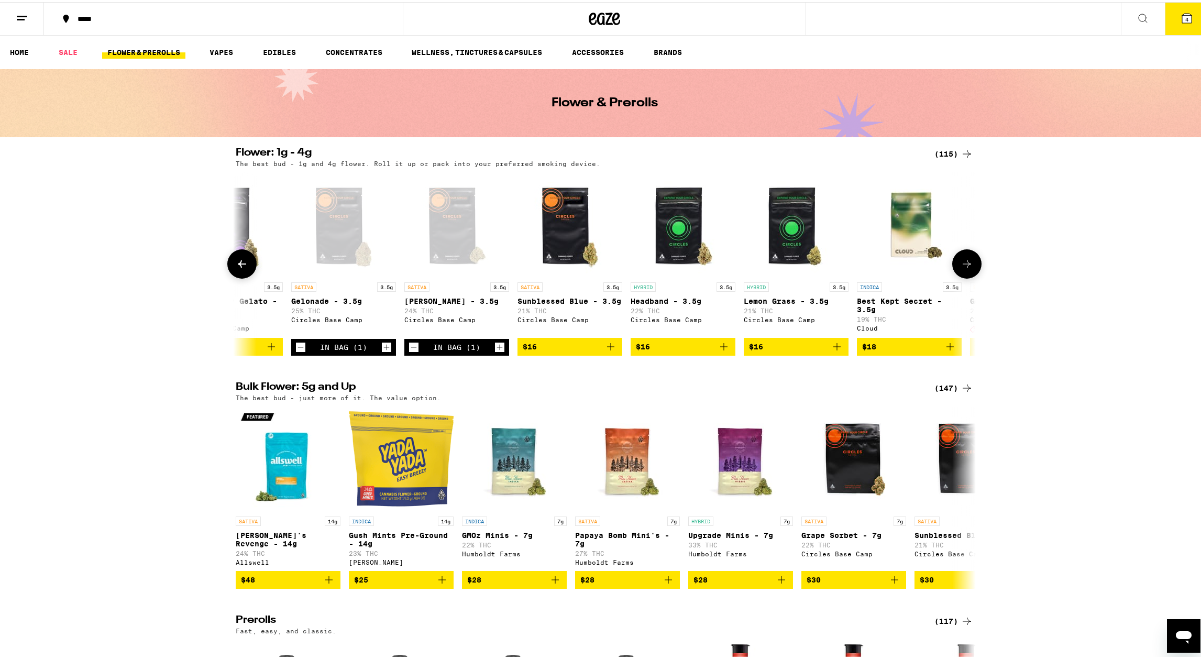
click at [558, 301] on p "Sunblessed Blue - 3.5g" at bounding box center [570, 299] width 105 height 8
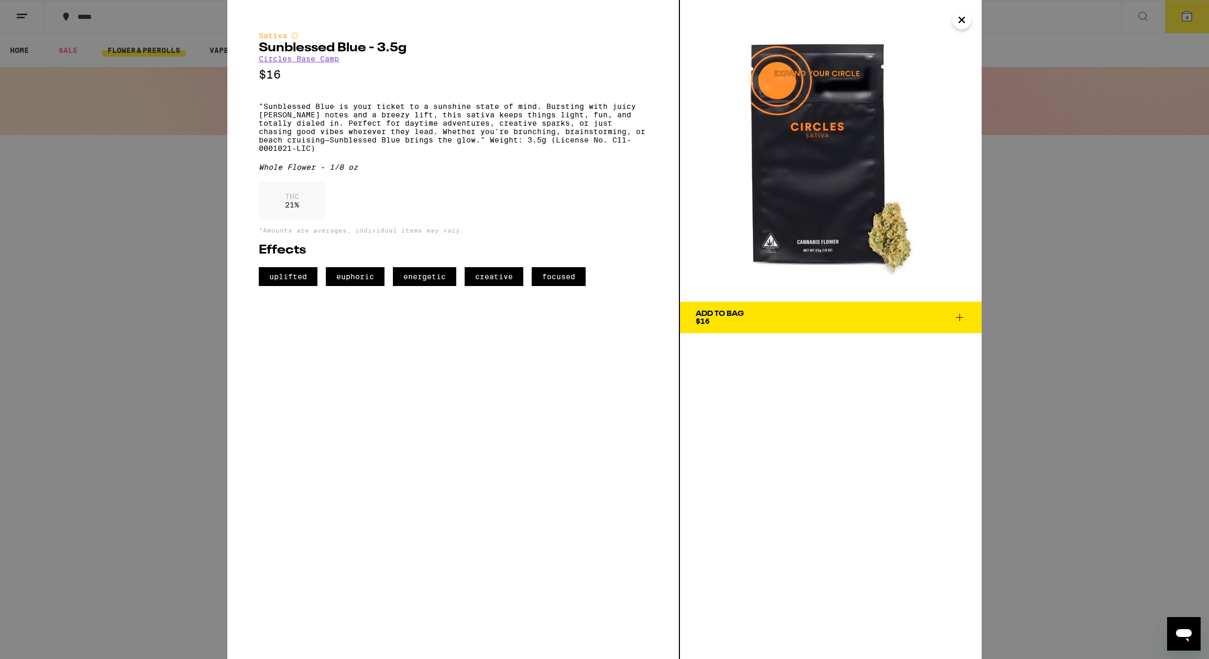
click at [964, 20] on icon "Close" at bounding box center [961, 20] width 13 height 16
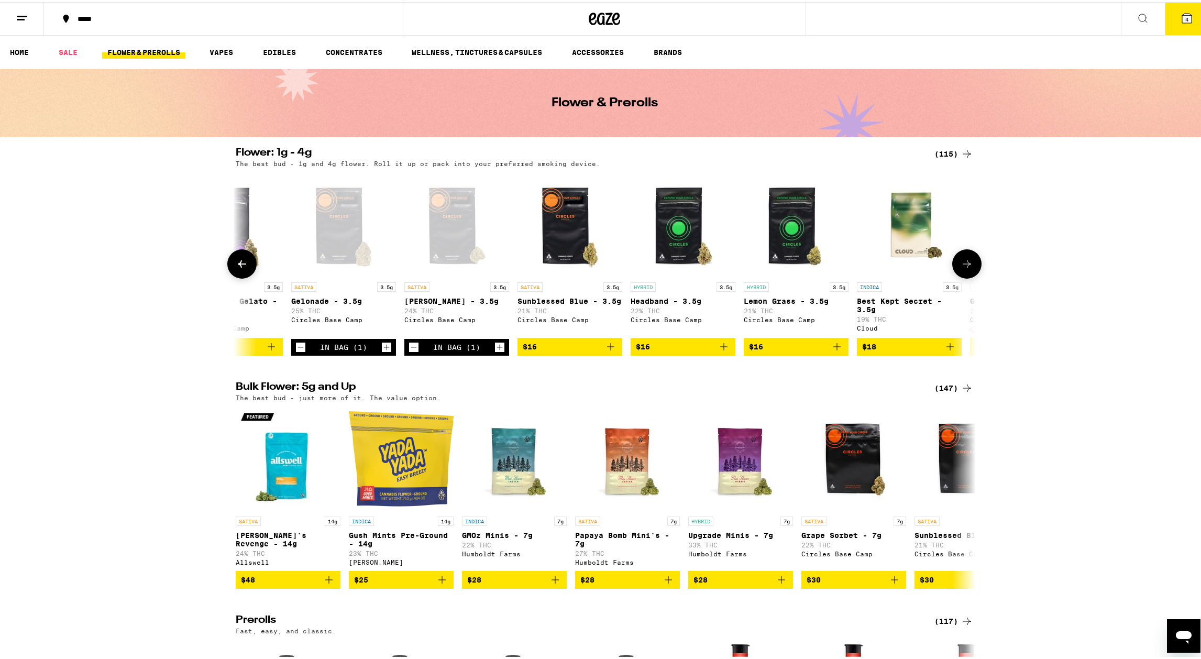
click at [967, 268] on icon at bounding box center [967, 262] width 13 height 13
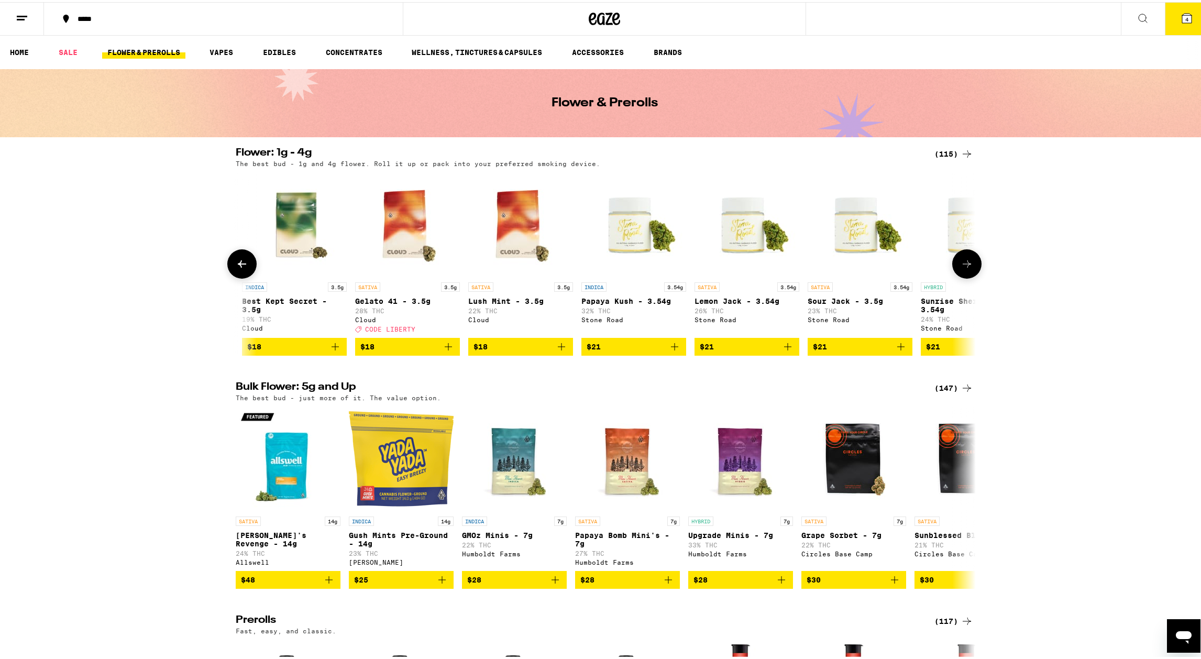
scroll to position [0, 1247]
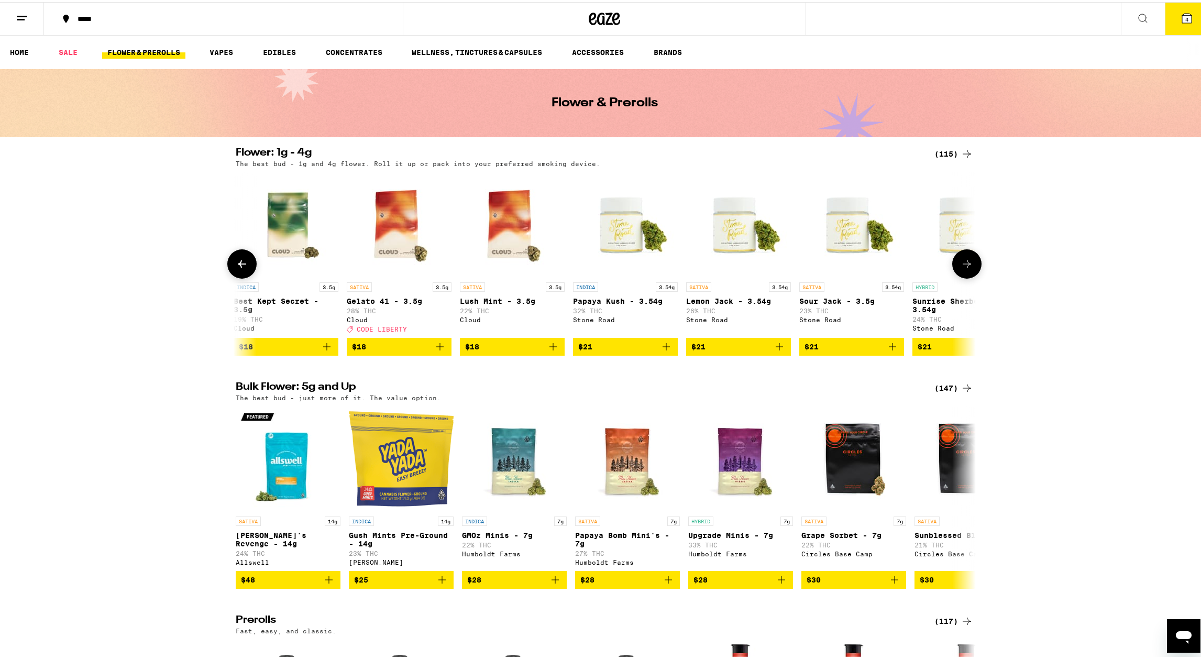
click at [243, 267] on icon at bounding box center [242, 262] width 13 height 13
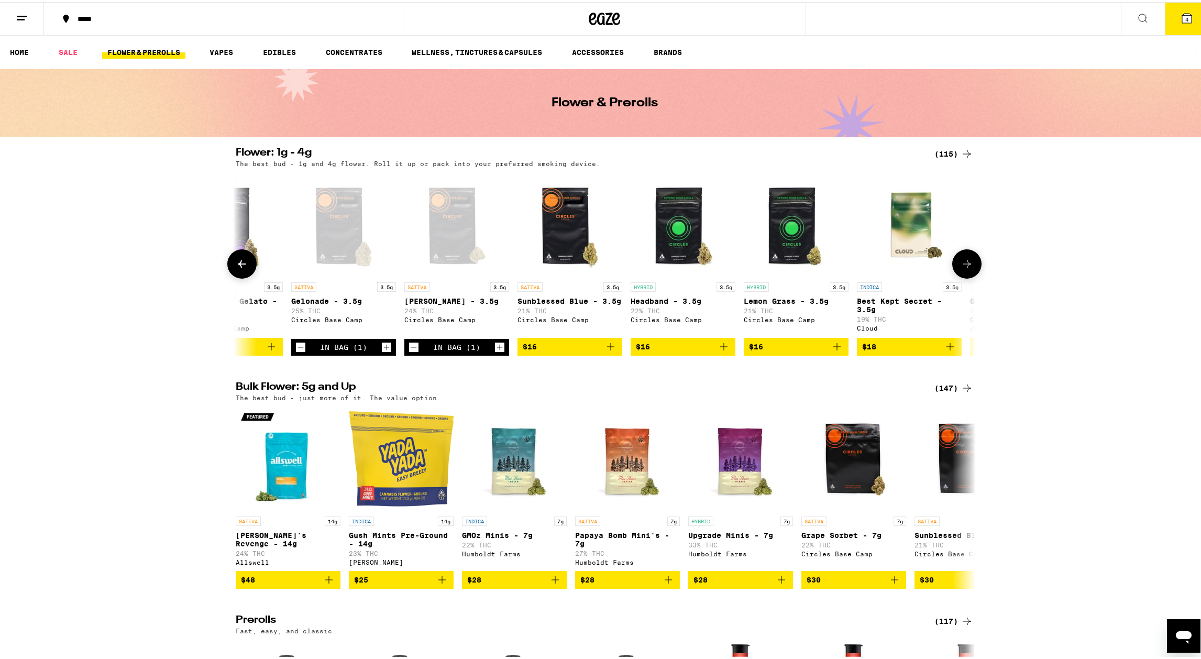
click at [243, 267] on icon at bounding box center [242, 262] width 13 height 13
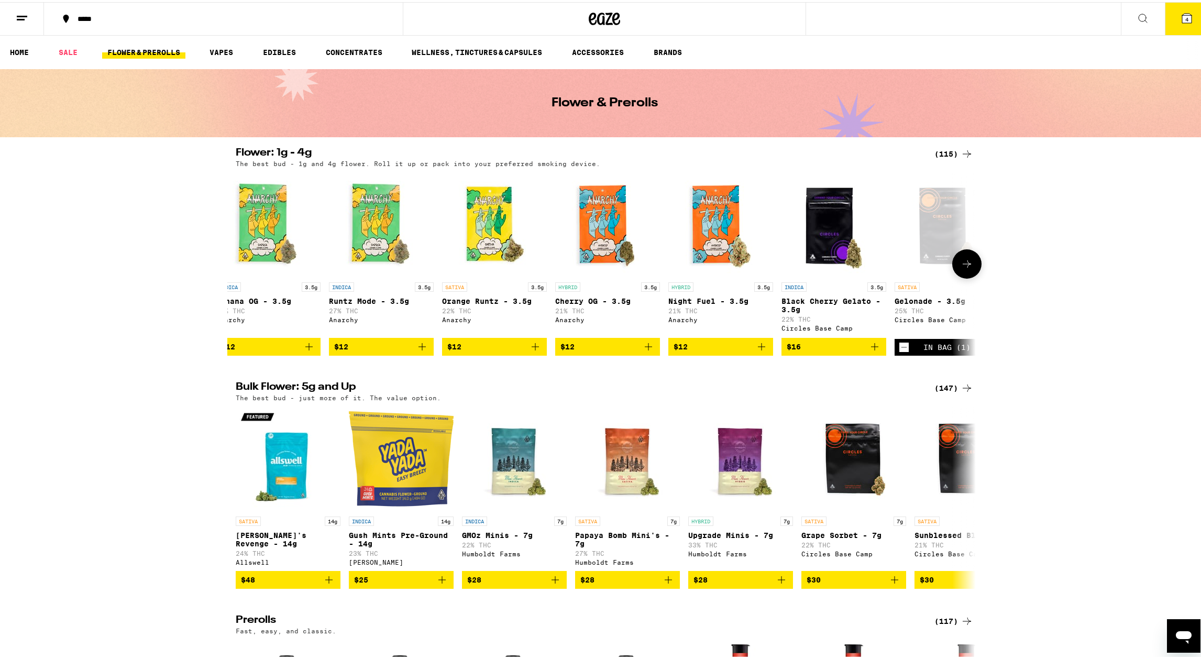
scroll to position [0, 0]
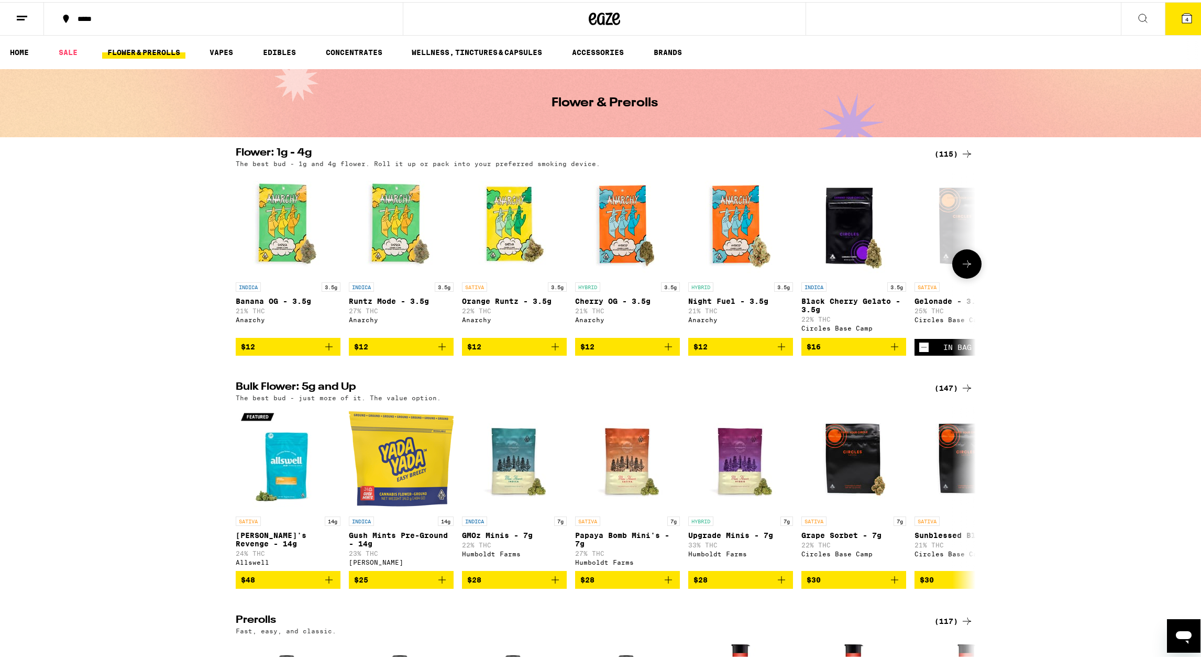
click at [969, 268] on icon at bounding box center [967, 262] width 13 height 13
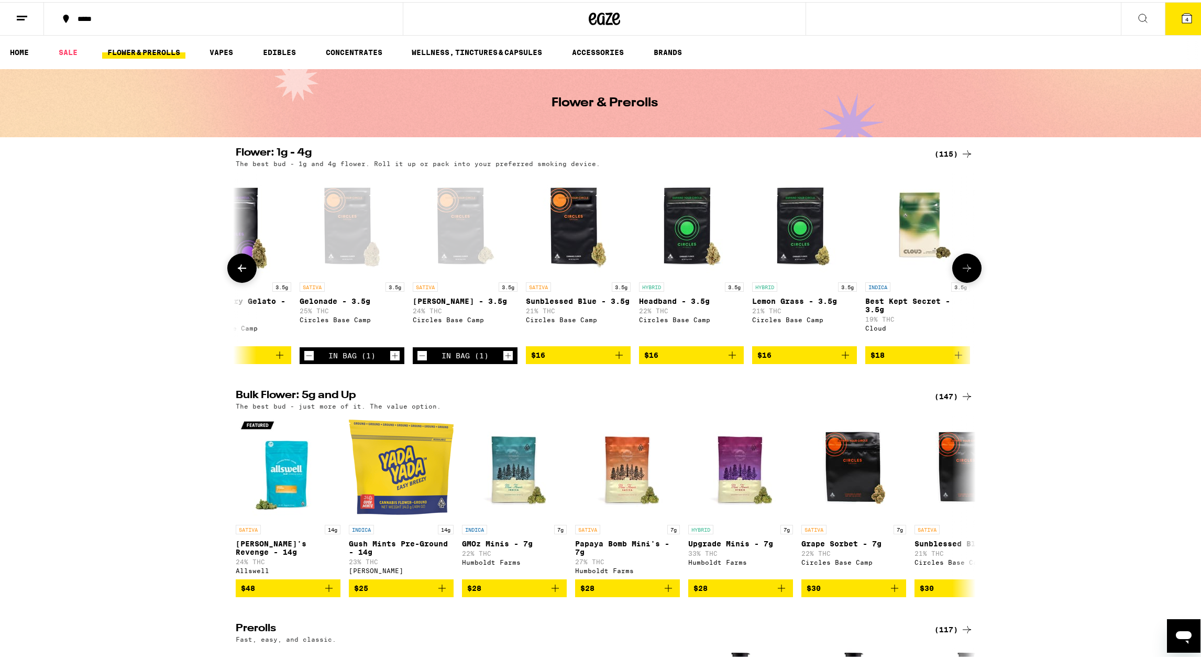
scroll to position [0, 623]
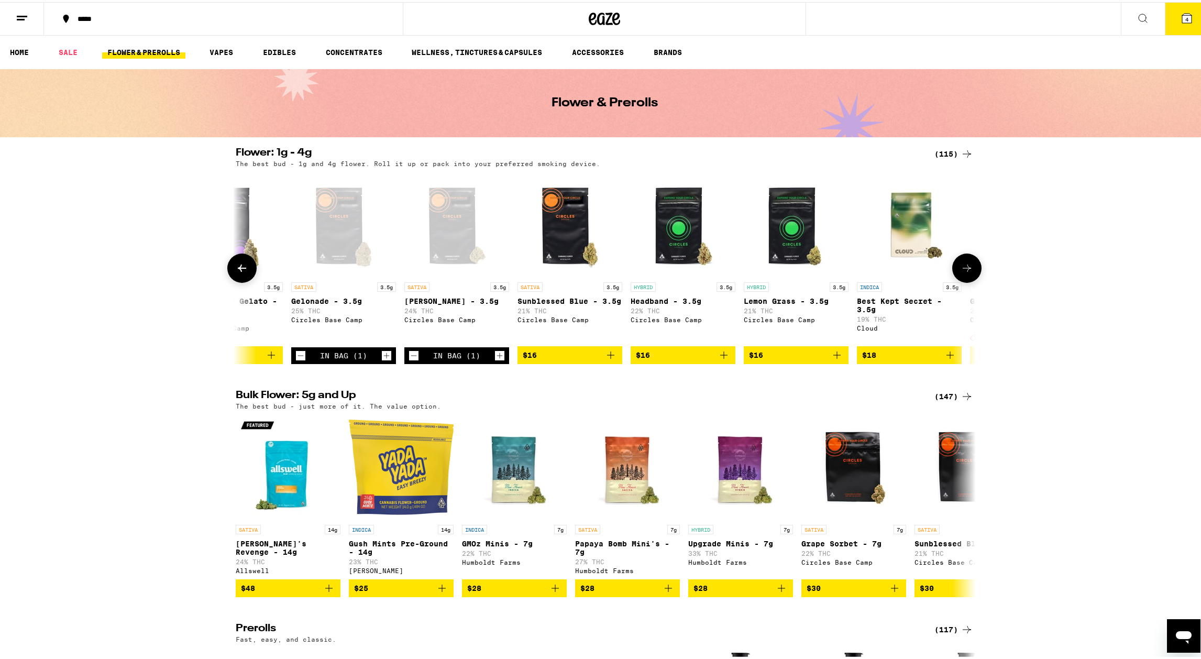
click at [967, 270] on icon at bounding box center [967, 266] width 13 height 13
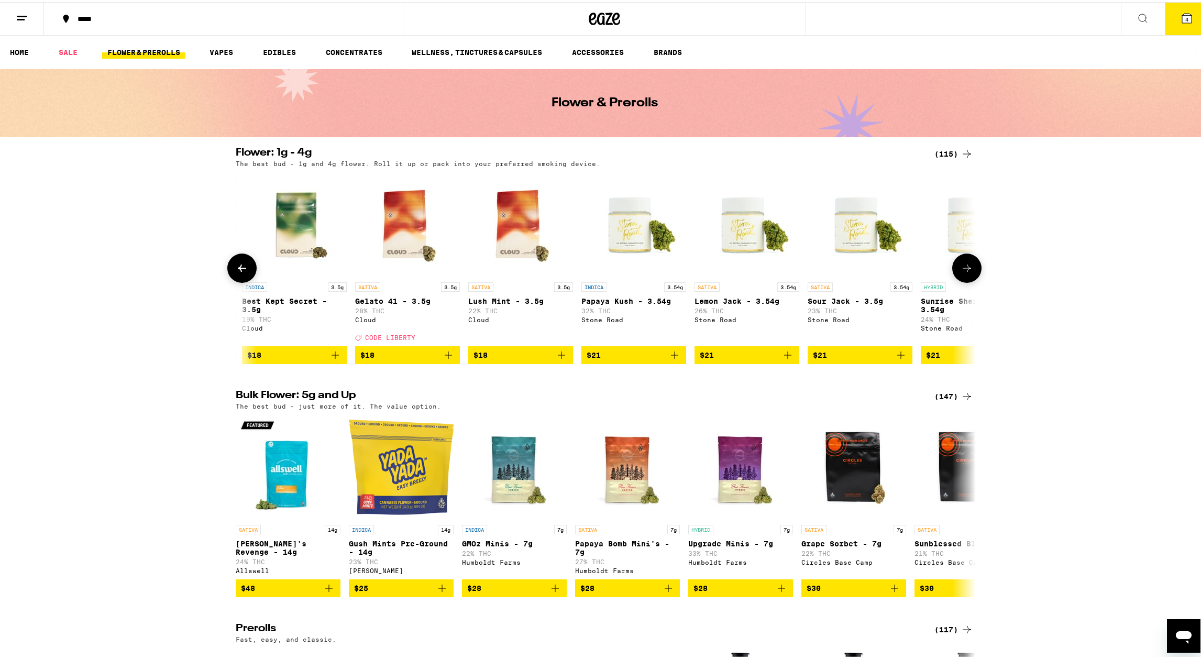
scroll to position [0, 1247]
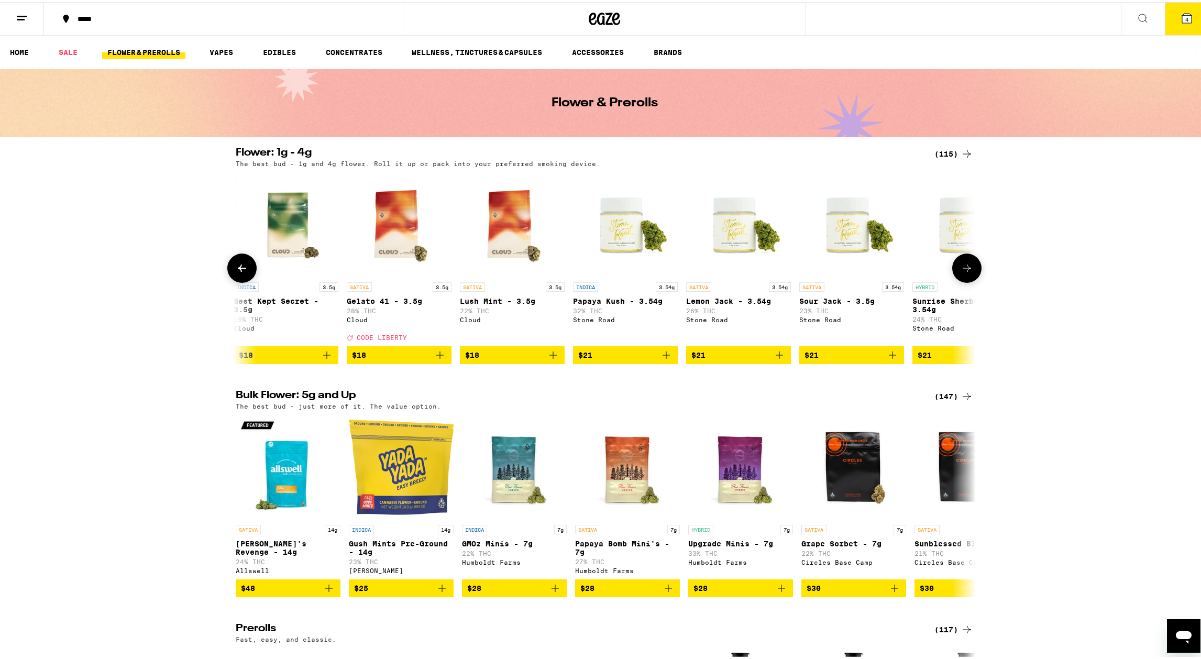
click at [366, 301] on p "Gelato 41 - 3.5g" at bounding box center [399, 299] width 105 height 8
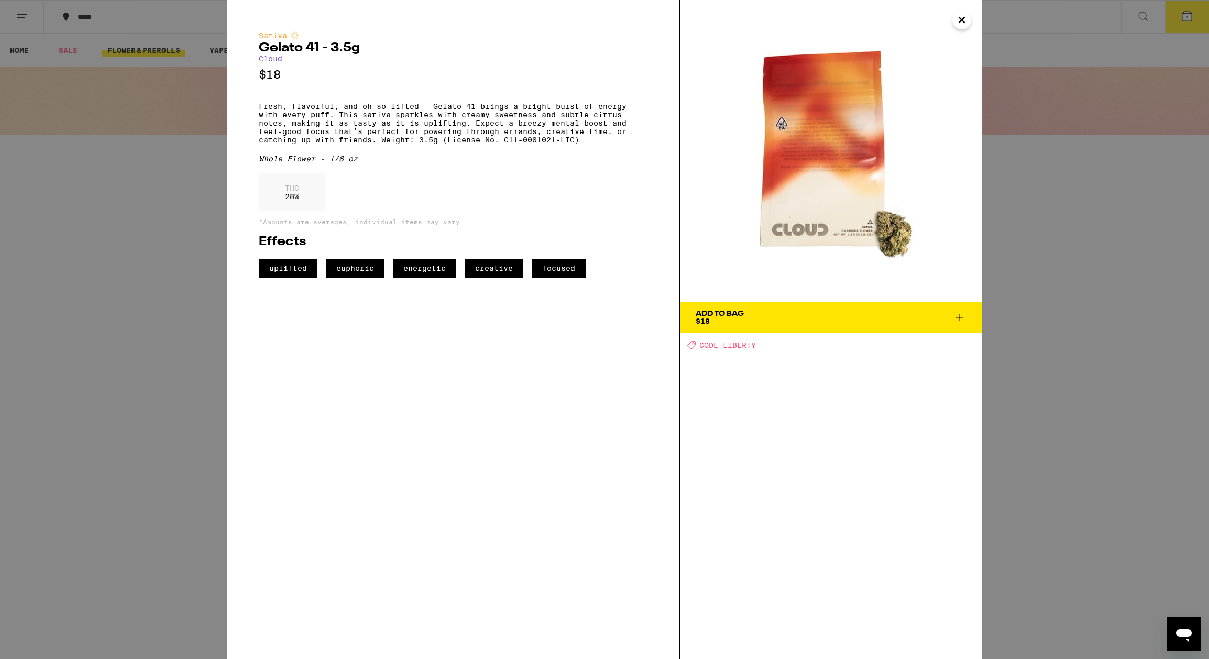
click at [729, 317] on div "Add To Bag" at bounding box center [720, 313] width 48 height 7
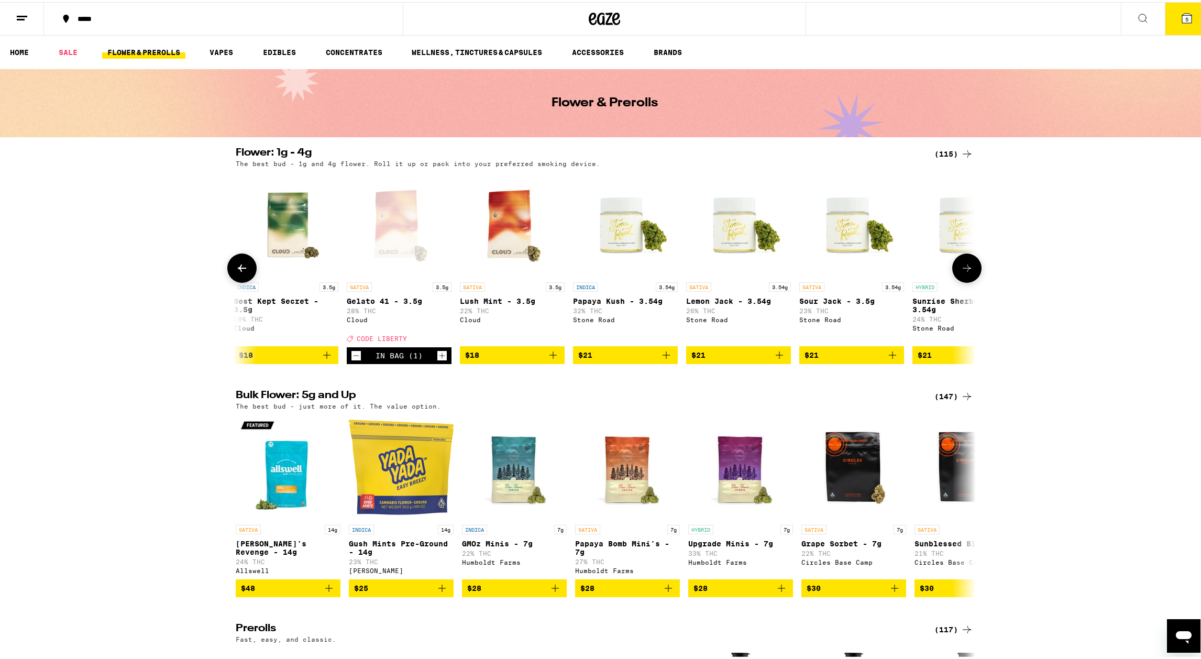
click at [968, 263] on icon at bounding box center [967, 266] width 13 height 13
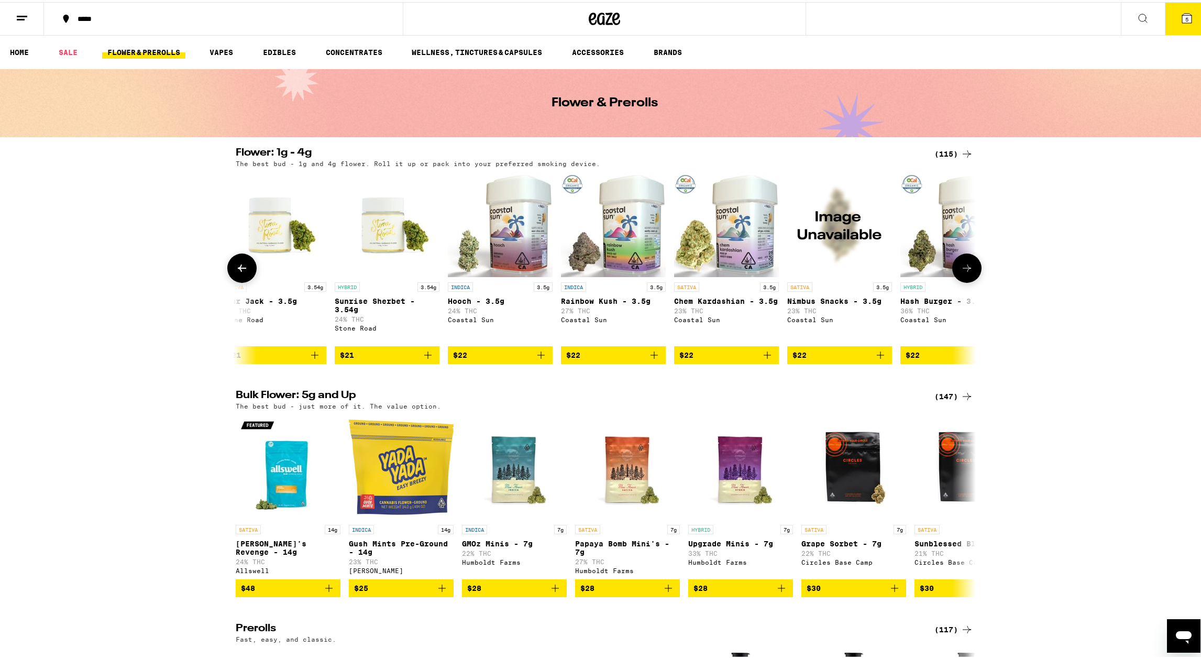
scroll to position [0, 1870]
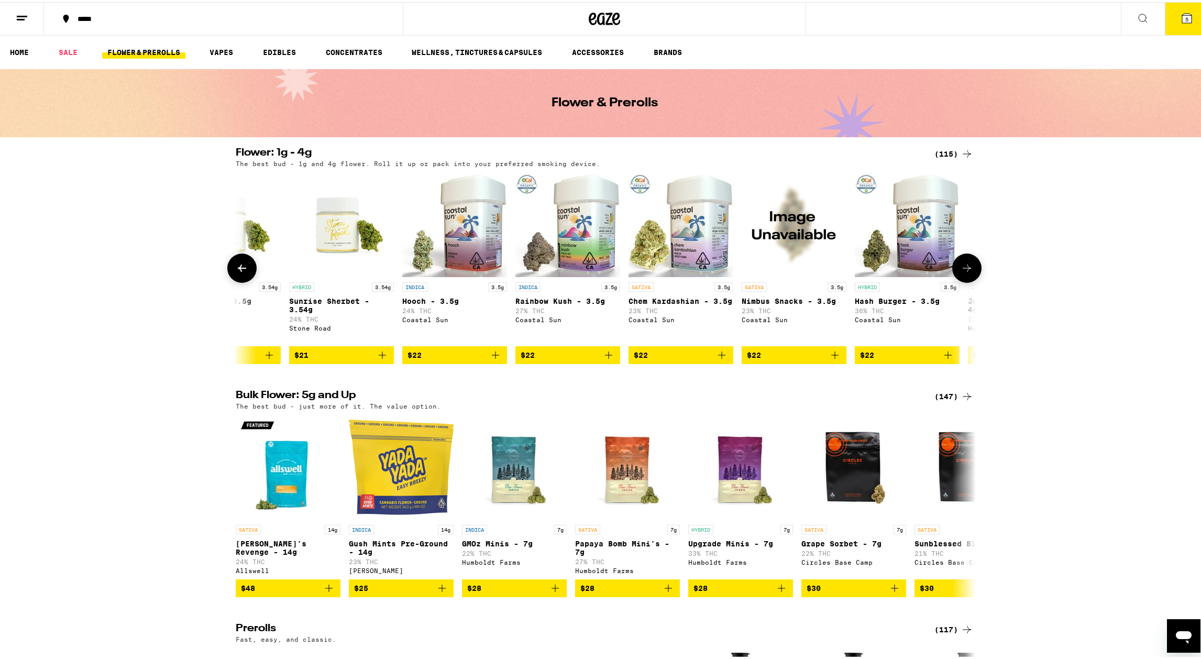
click at [965, 268] on icon at bounding box center [967, 265] width 8 height 7
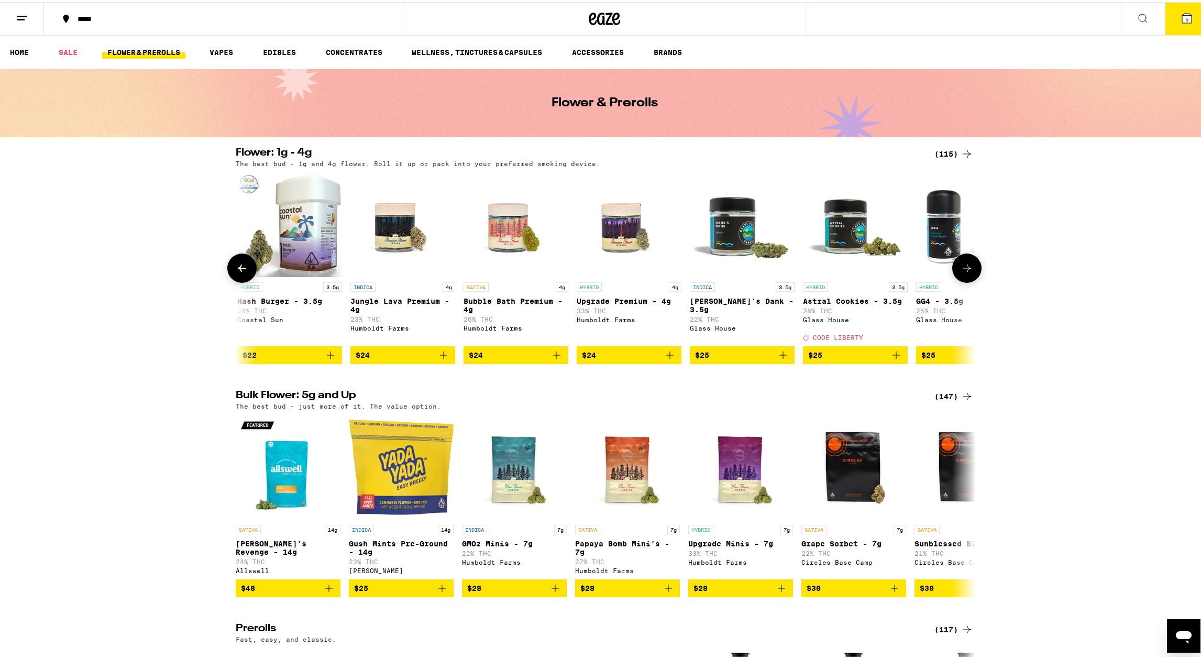
scroll to position [0, 2493]
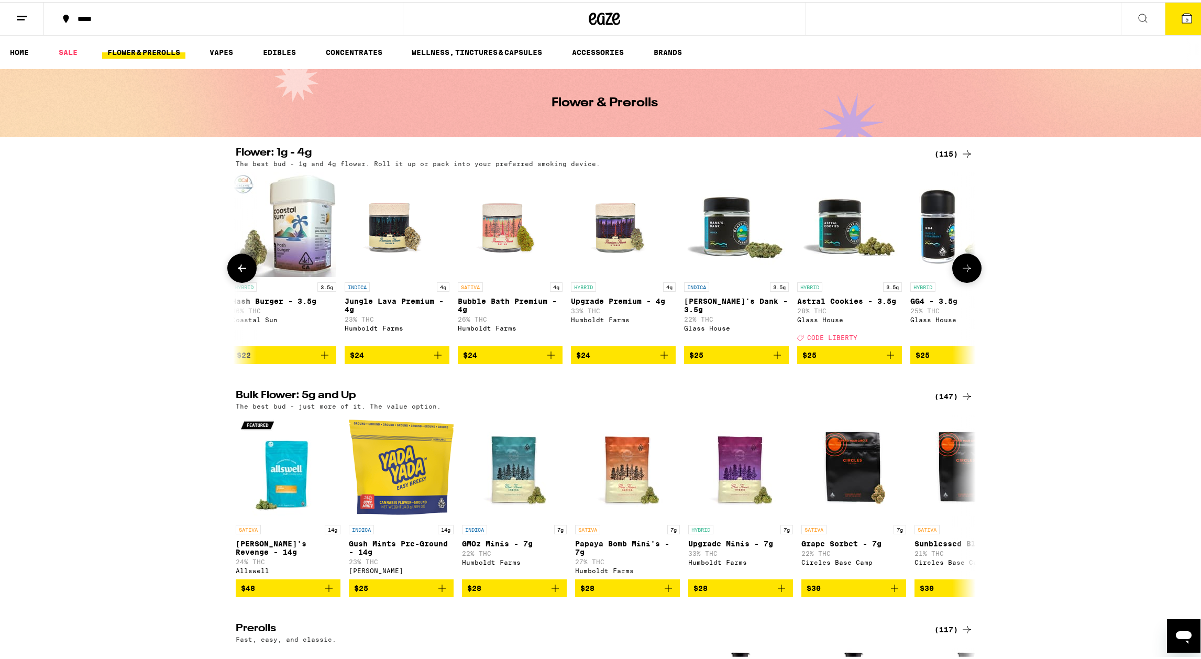
click at [967, 270] on icon at bounding box center [967, 266] width 13 height 13
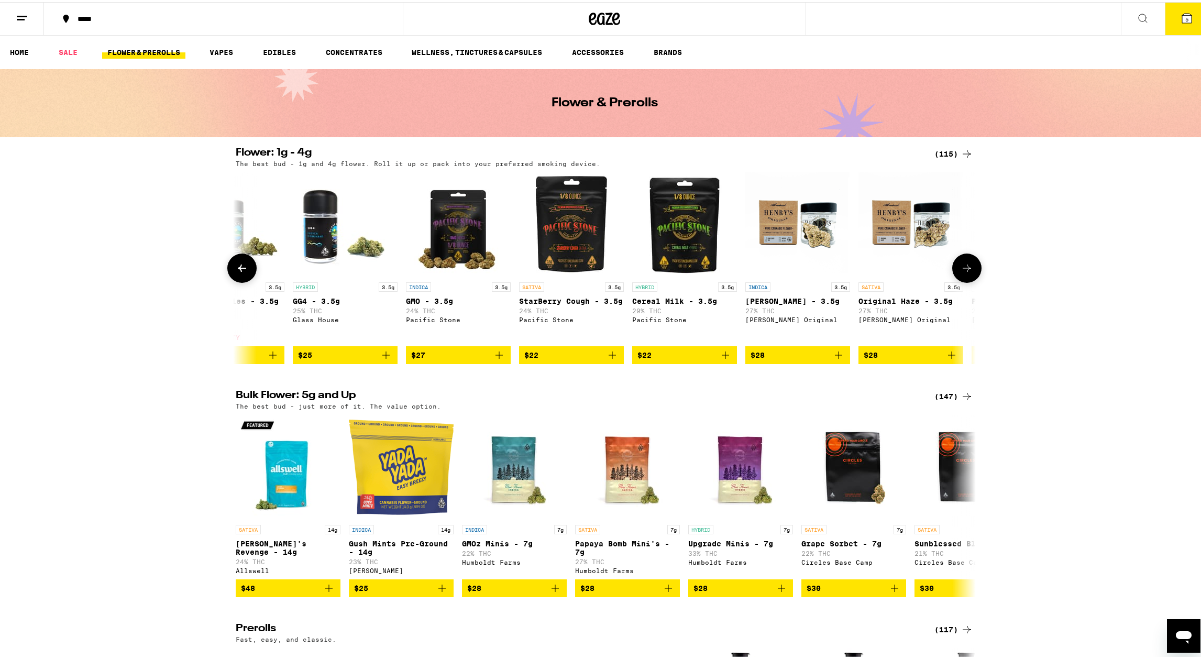
scroll to position [0, 3117]
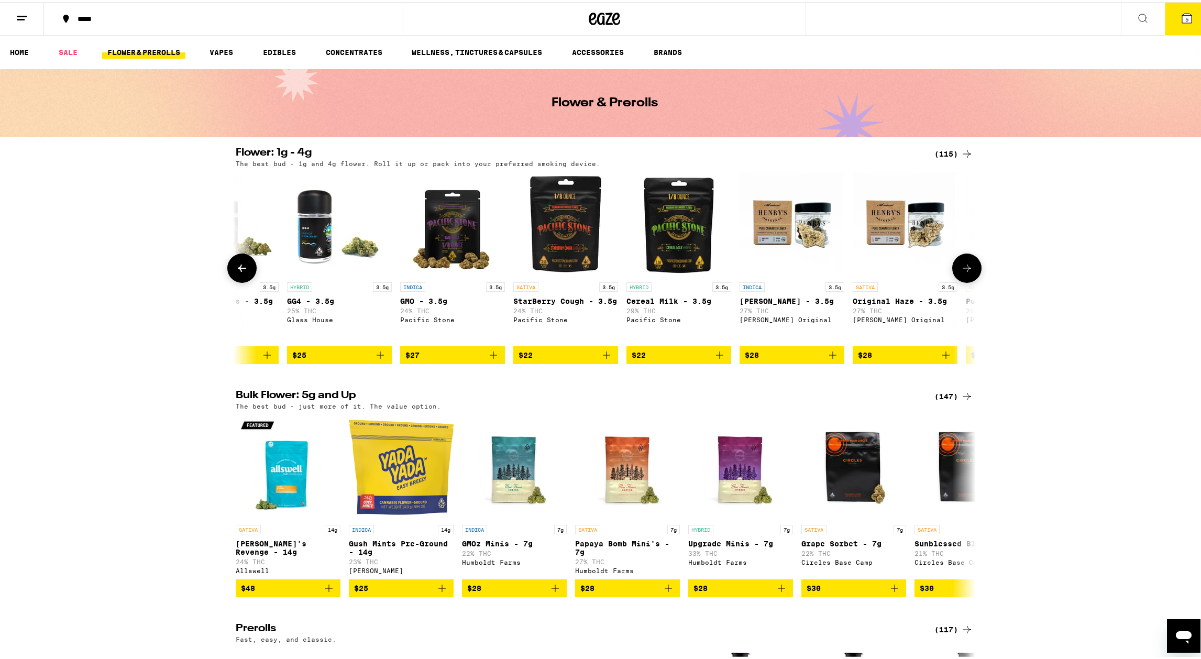
click at [962, 266] on icon at bounding box center [967, 266] width 13 height 13
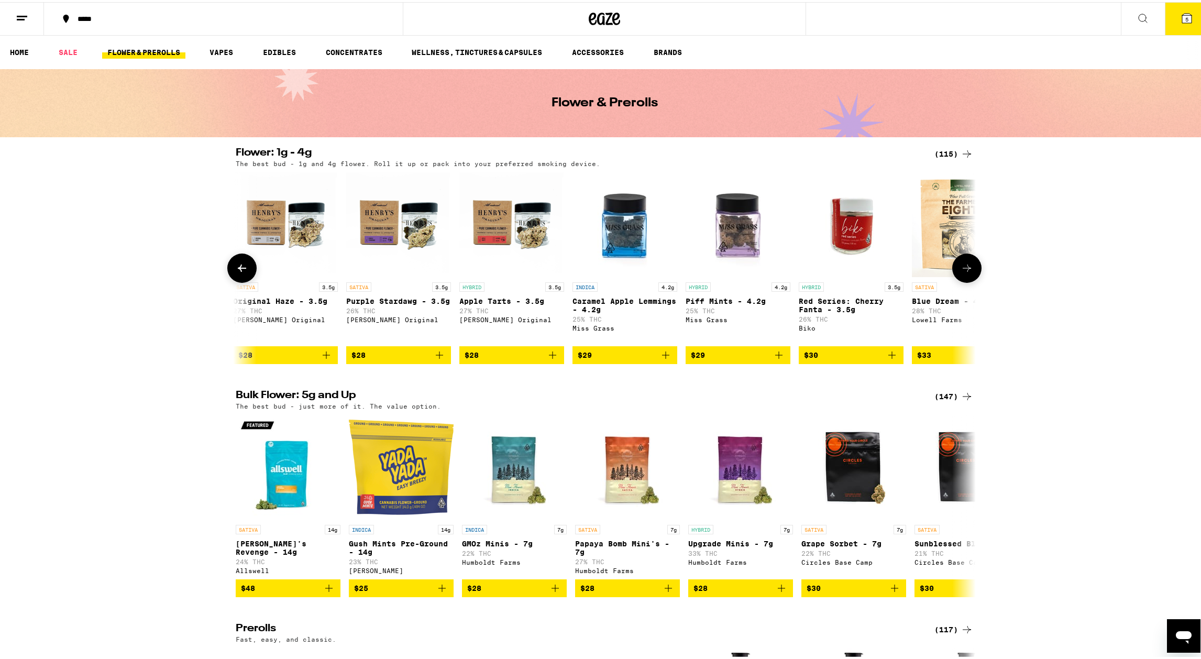
scroll to position [0, 3740]
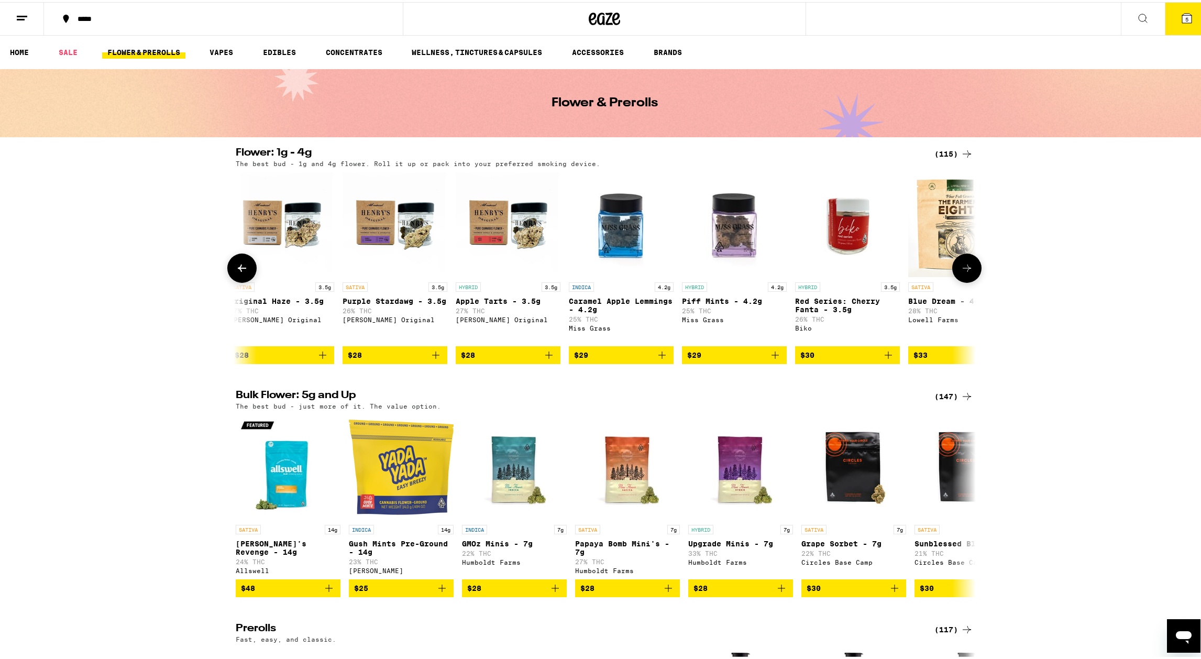
click at [970, 270] on button at bounding box center [966, 265] width 29 height 29
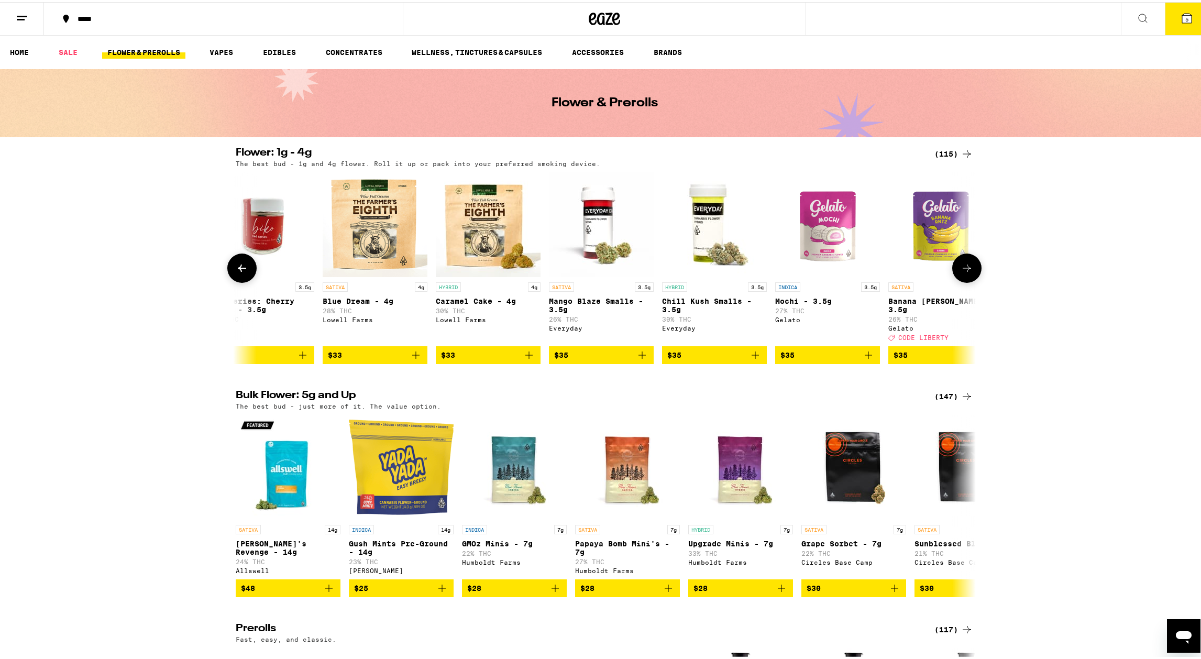
scroll to position [0, 4364]
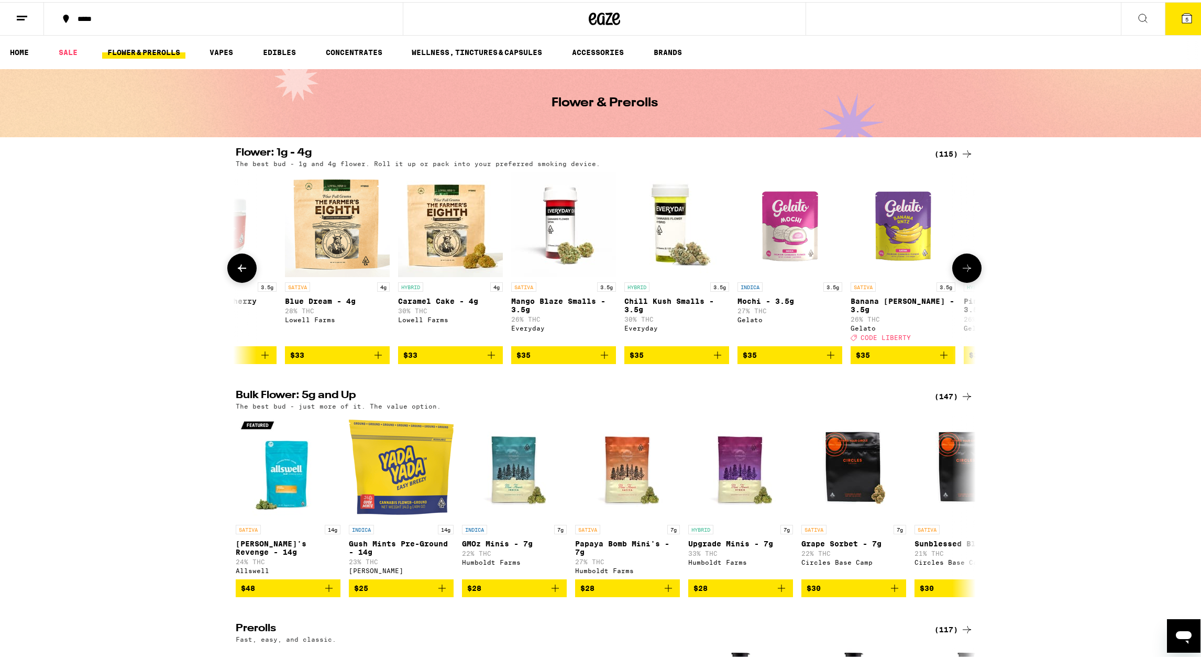
click at [238, 264] on icon at bounding box center [242, 266] width 13 height 13
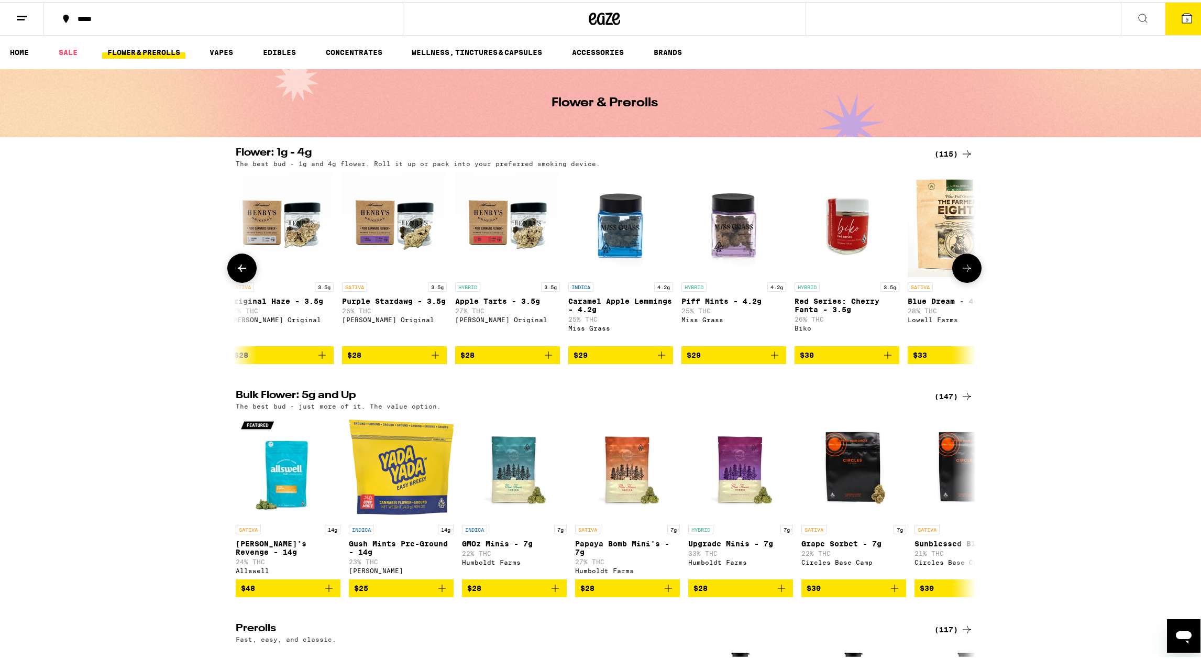
scroll to position [0, 3740]
click at [936, 243] on img "Open page for Blue Dream - 4g from Lowell Farms" at bounding box center [960, 222] width 105 height 105
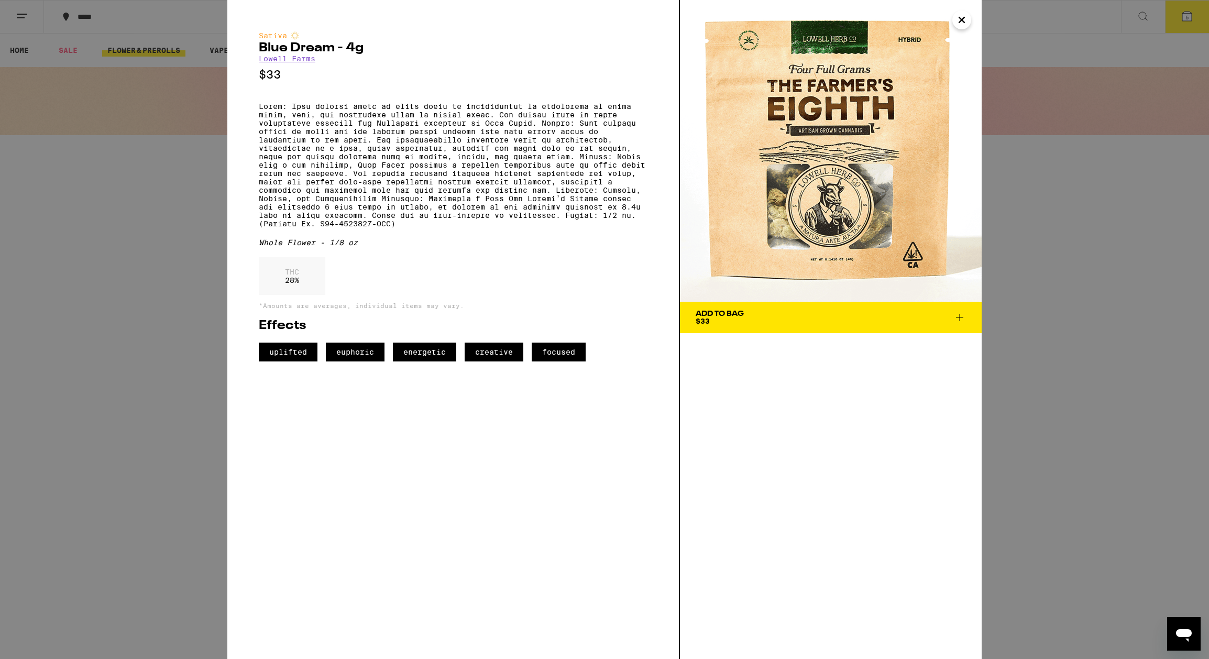
click at [749, 320] on span "Add To Bag $33" at bounding box center [831, 317] width 270 height 15
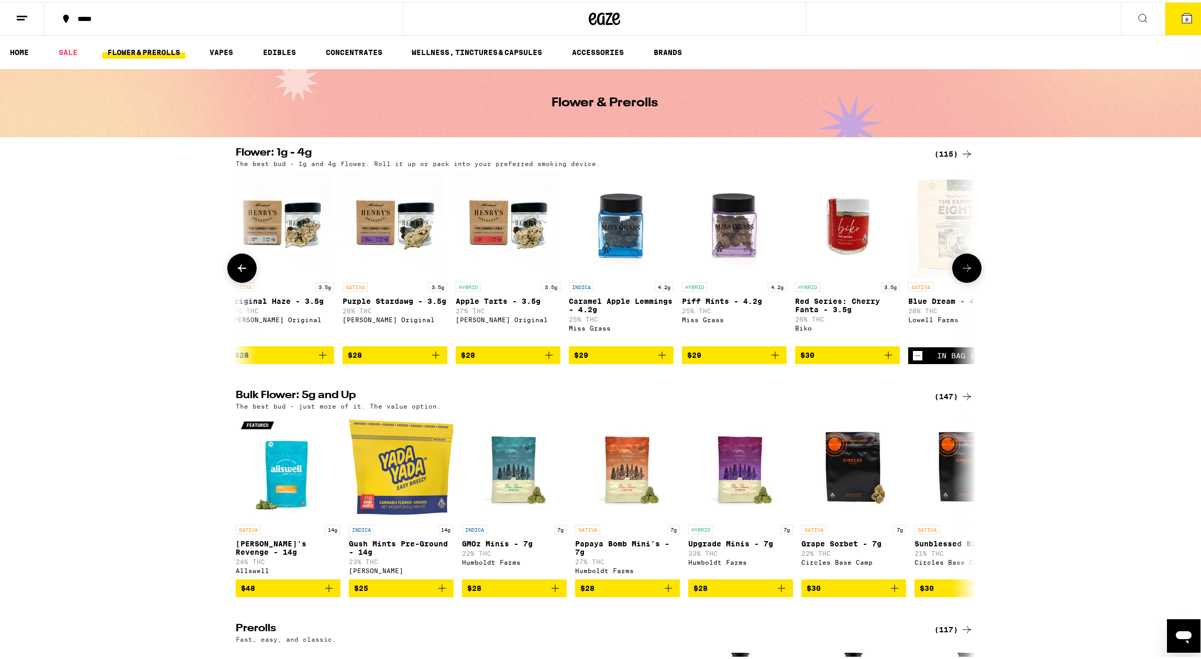
click at [963, 270] on icon at bounding box center [967, 266] width 13 height 13
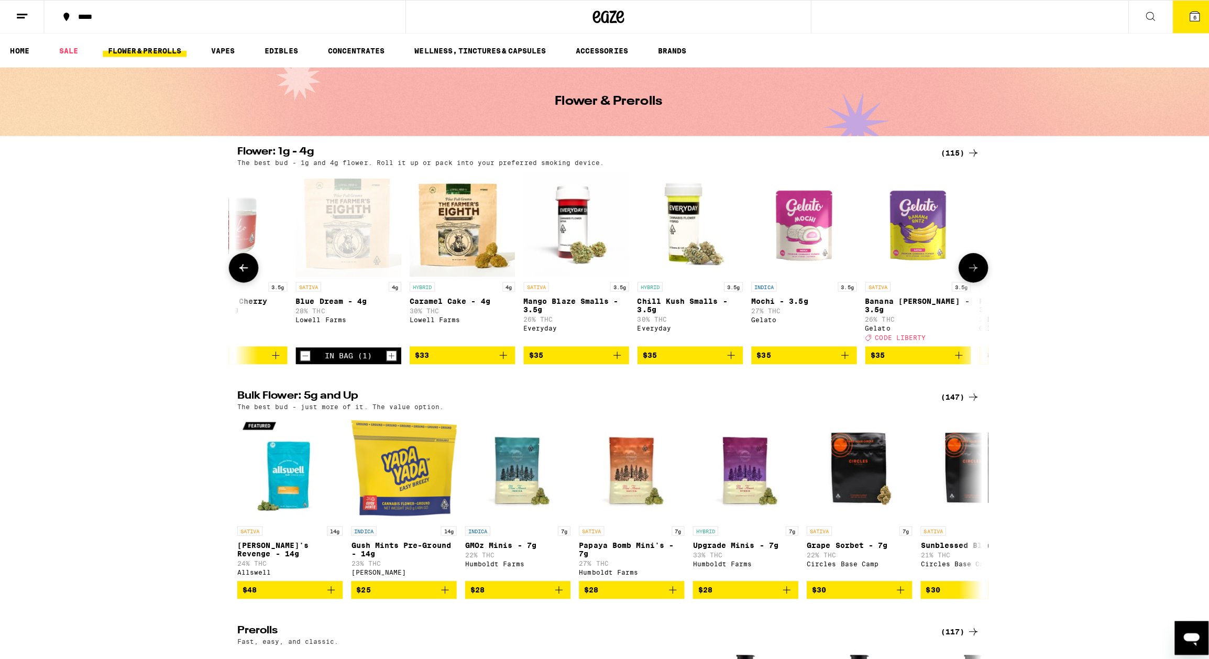
scroll to position [0, 4364]
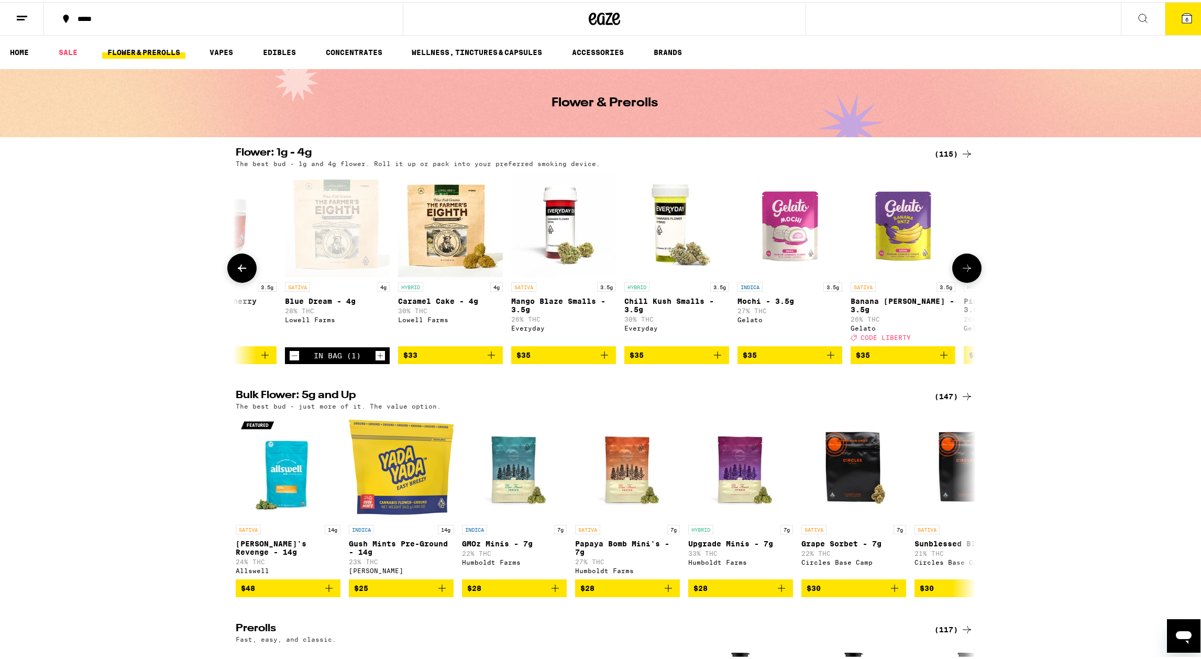
click at [884, 298] on p "Banana [PERSON_NAME] - 3.5g" at bounding box center [903, 303] width 105 height 17
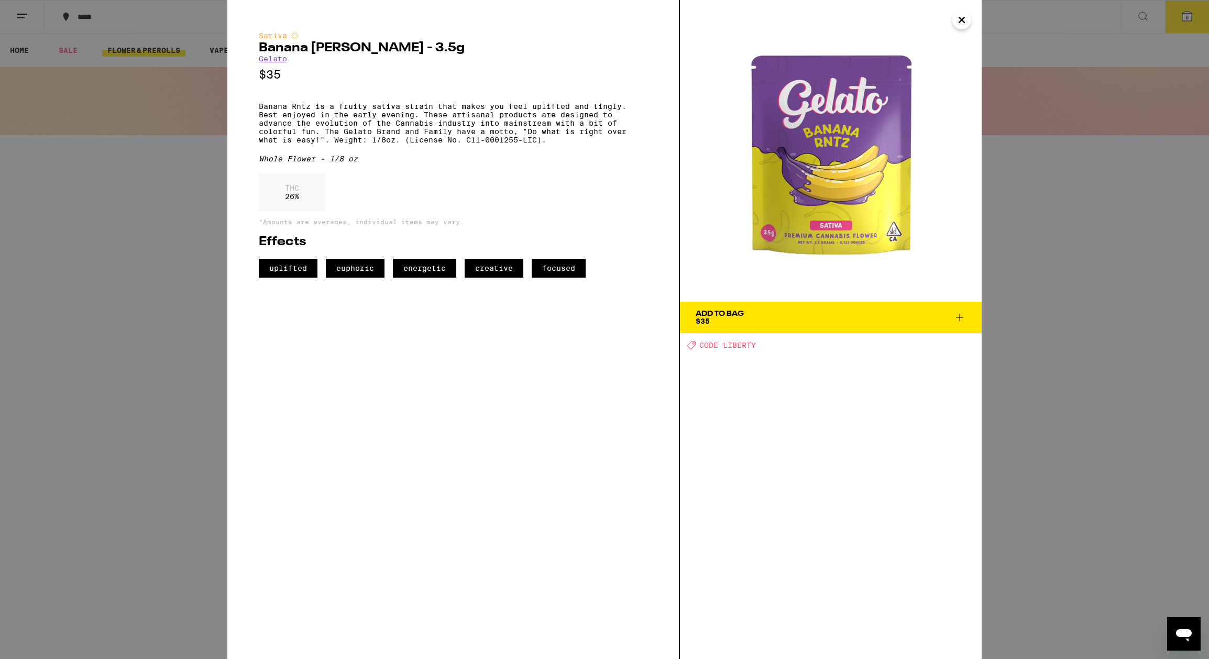
click at [712, 315] on div "Add To Bag" at bounding box center [720, 313] width 48 height 7
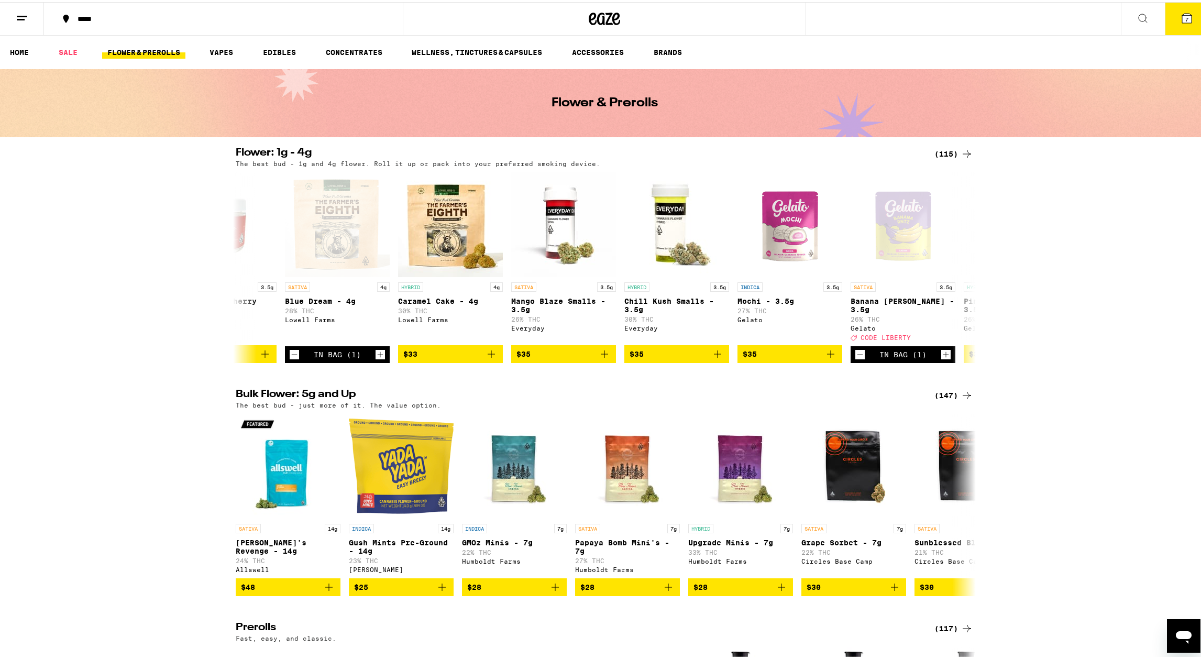
click at [1185, 15] on span "7" at bounding box center [1186, 17] width 3 height 6
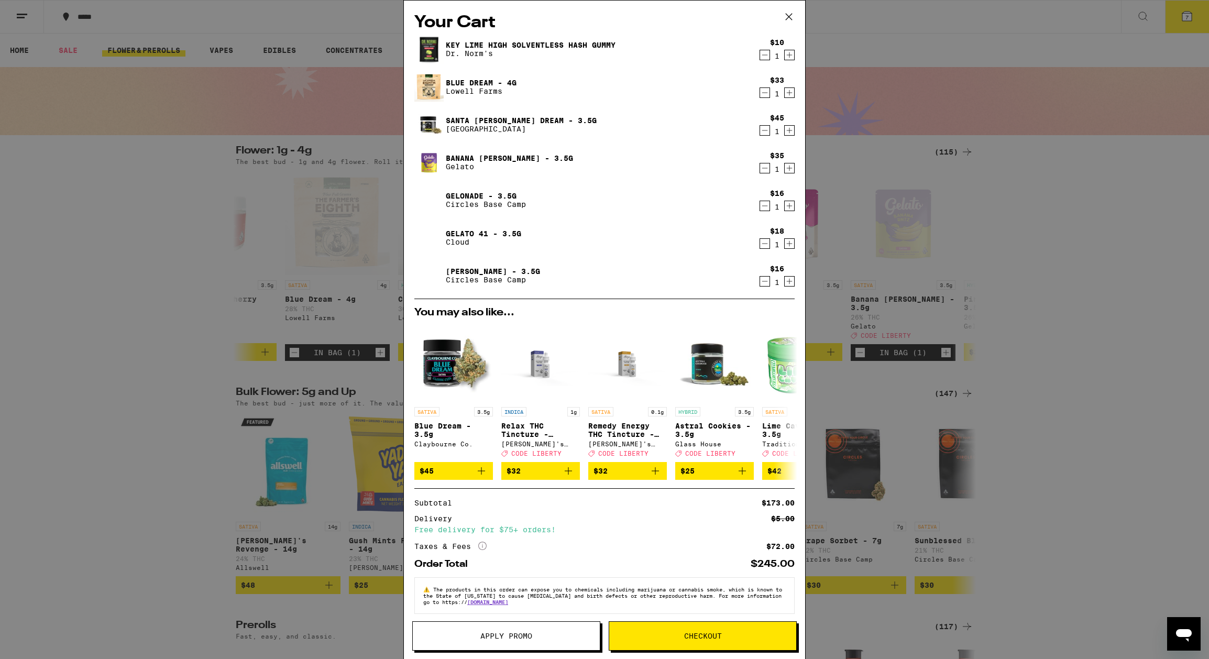
click at [760, 59] on icon "Decrement" at bounding box center [764, 55] width 9 height 13
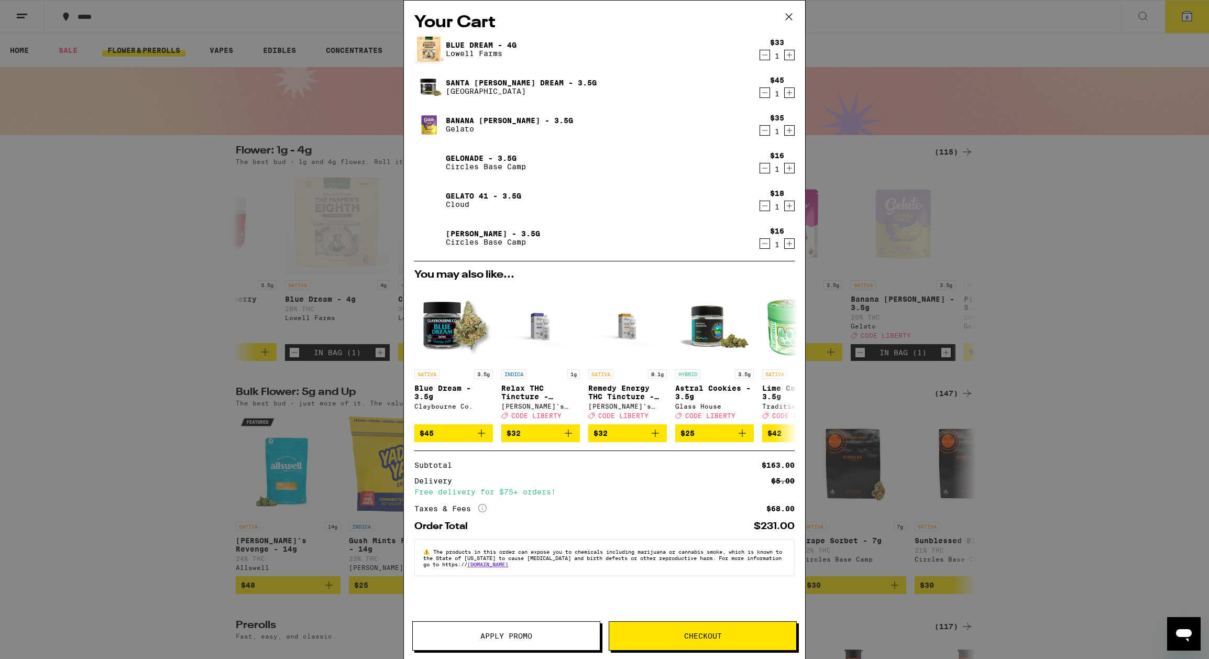
click at [764, 92] on icon "Decrement" at bounding box center [764, 92] width 9 height 13
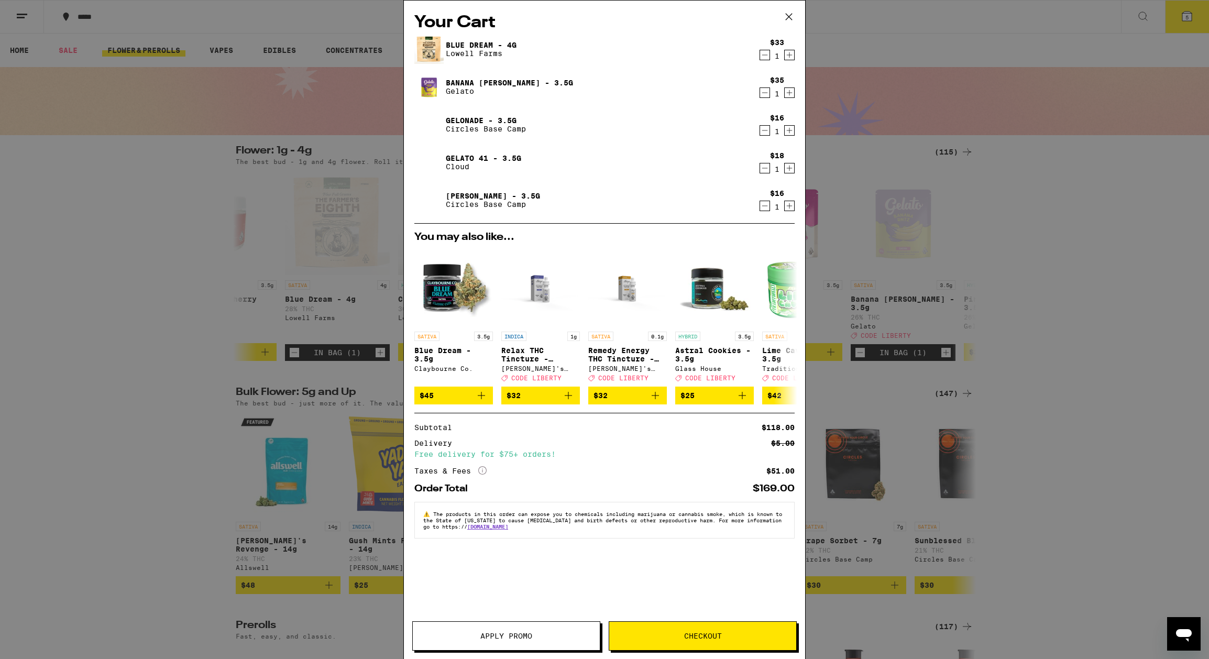
click at [766, 131] on icon "Decrement" at bounding box center [764, 130] width 9 height 13
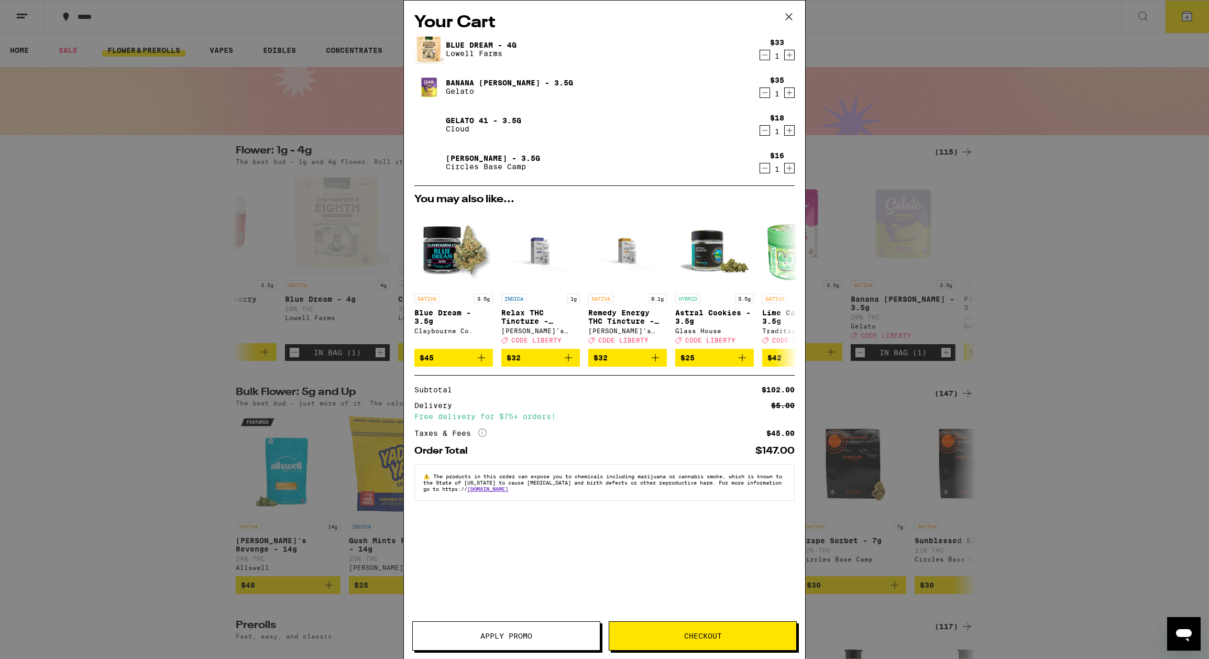
click at [766, 131] on icon "Decrement" at bounding box center [764, 130] width 9 height 13
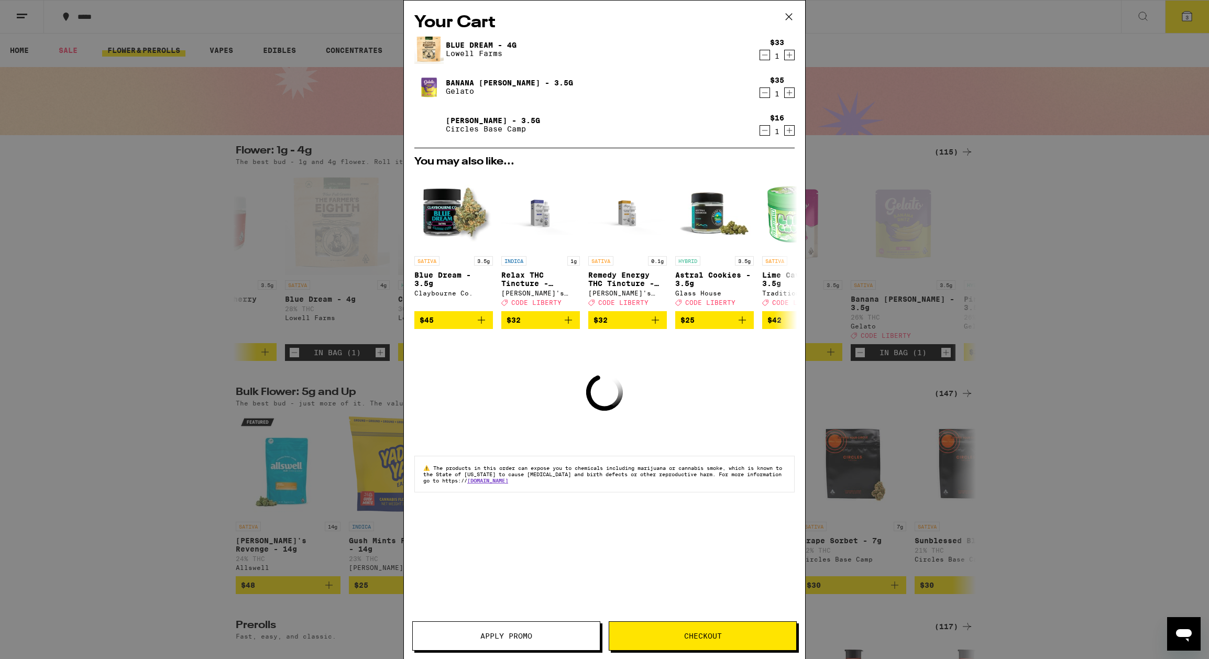
click at [766, 131] on icon "Decrement" at bounding box center [764, 130] width 9 height 13
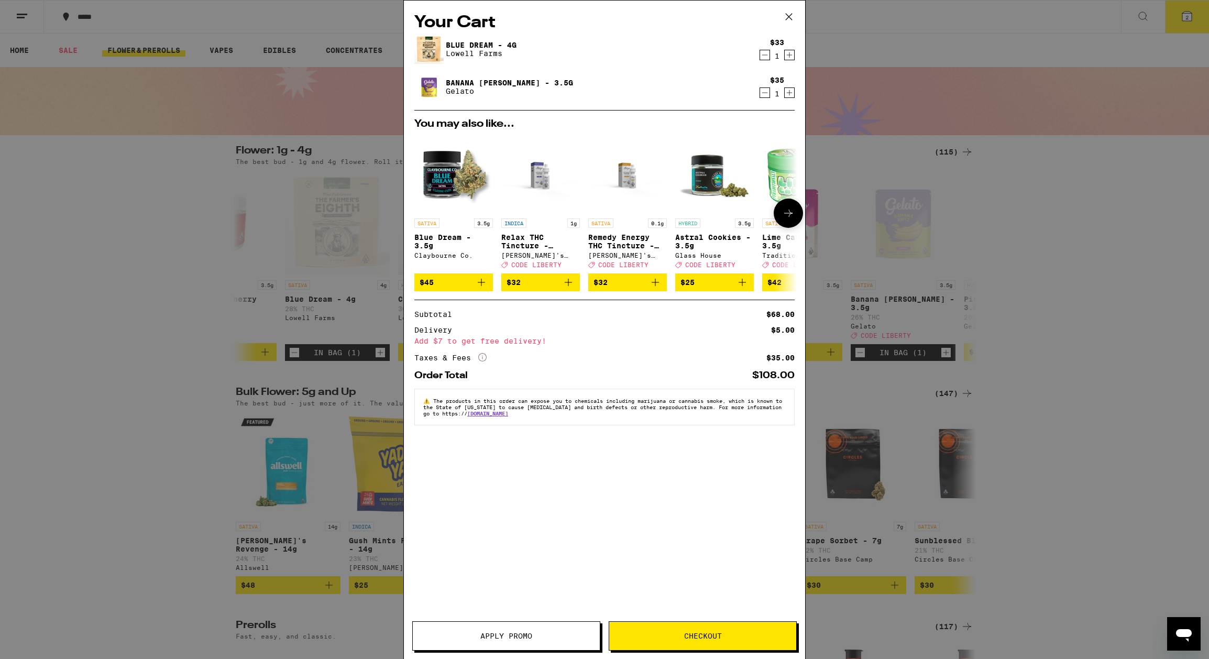
click at [786, 211] on icon at bounding box center [788, 213] width 13 height 13
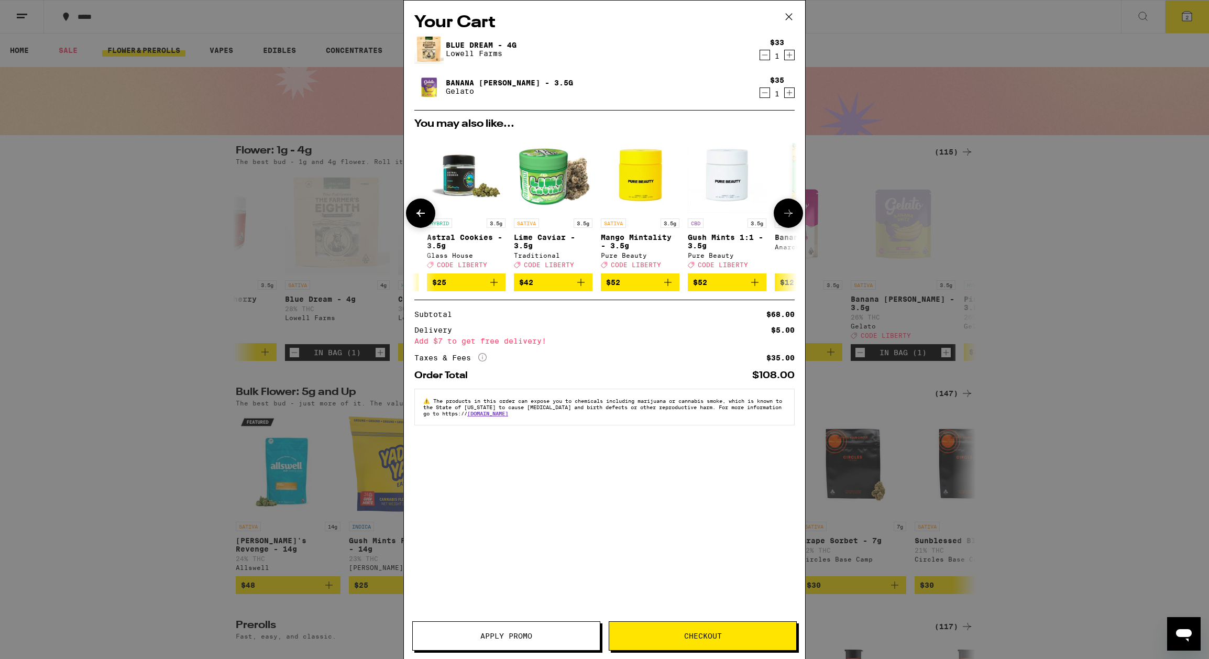
scroll to position [0, 266]
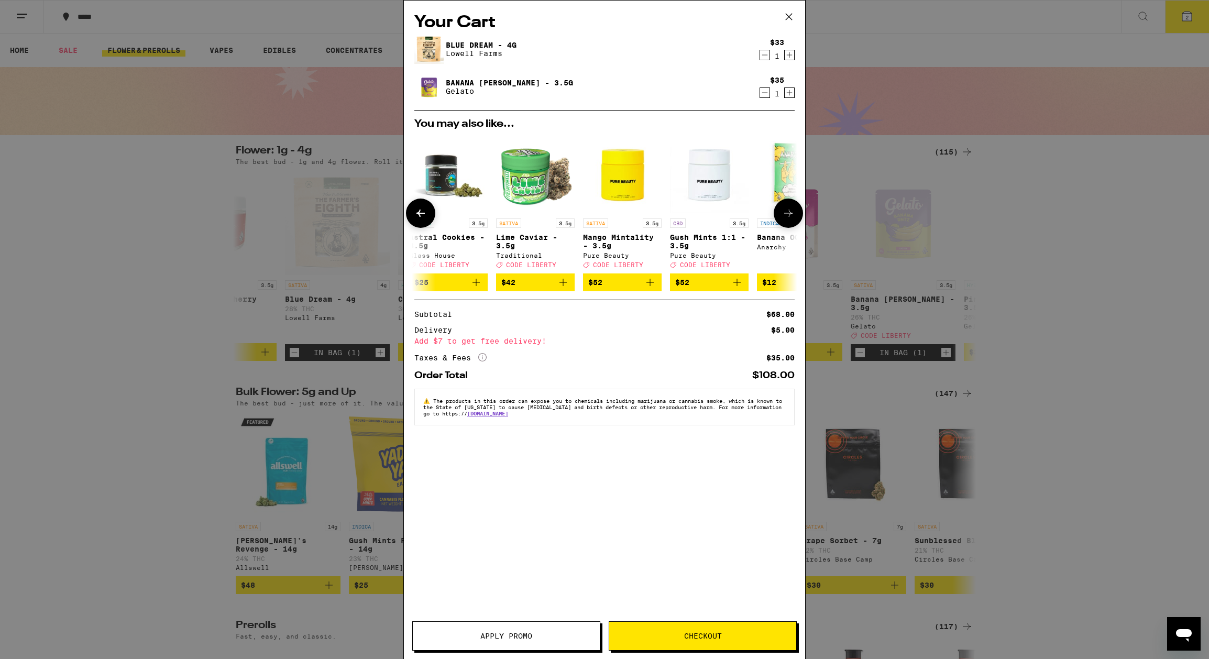
click at [789, 210] on icon at bounding box center [788, 213] width 13 height 13
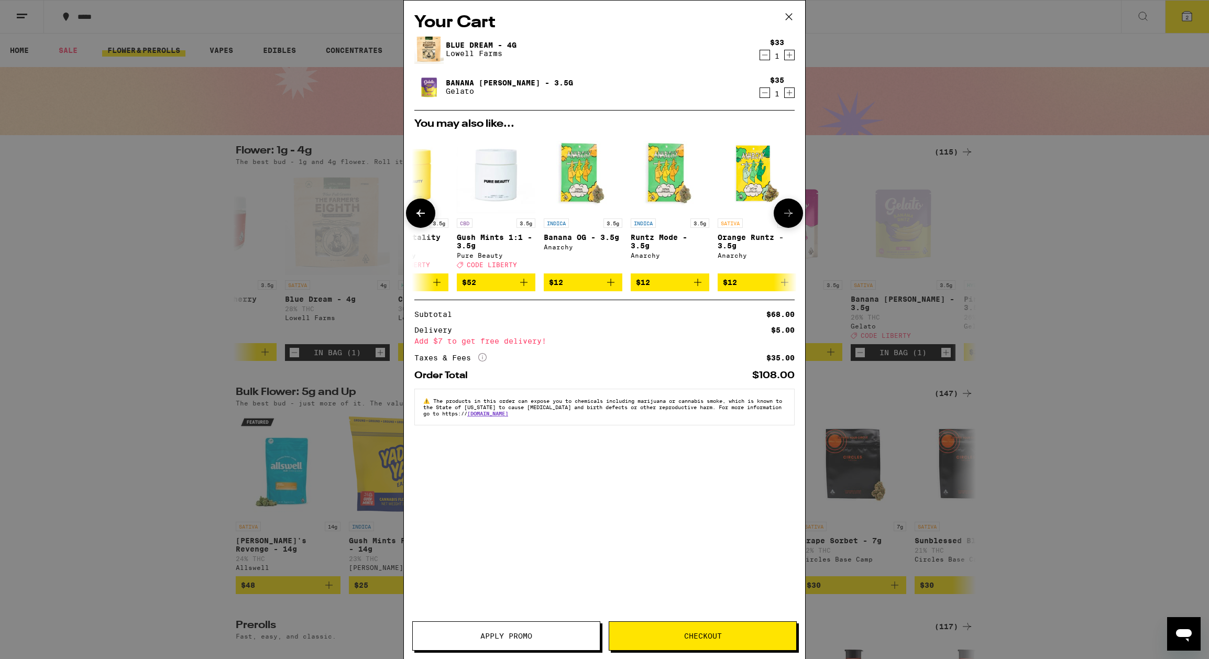
scroll to position [0, 489]
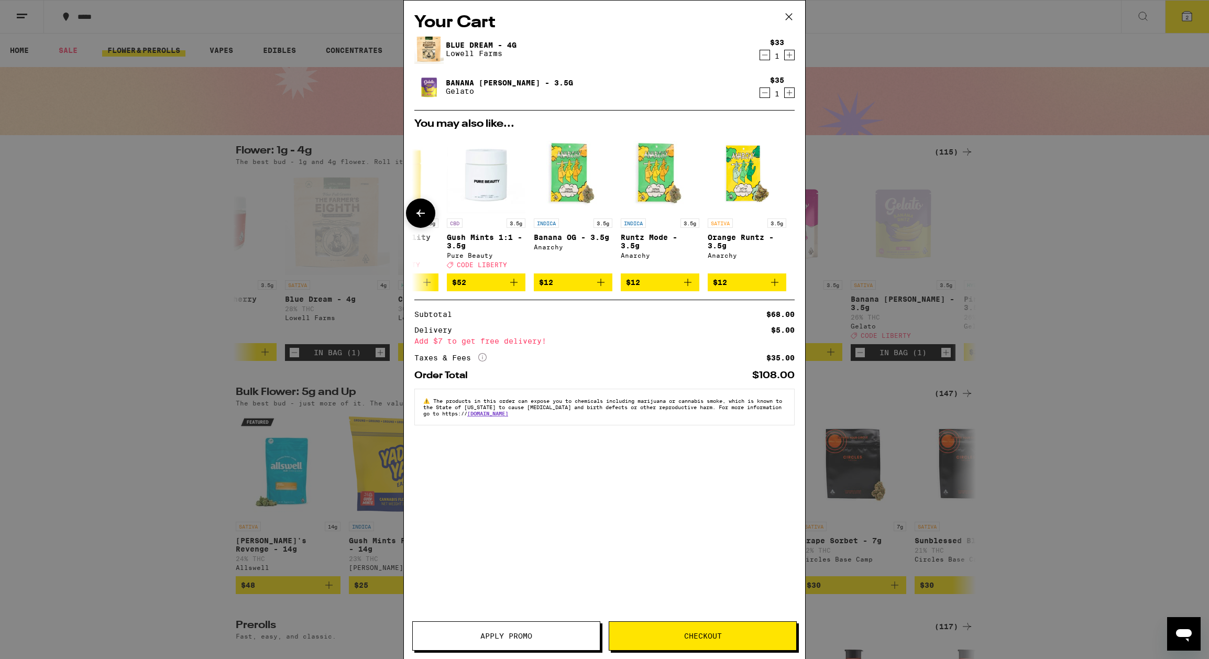
click at [420, 216] on icon at bounding box center [420, 213] width 13 height 13
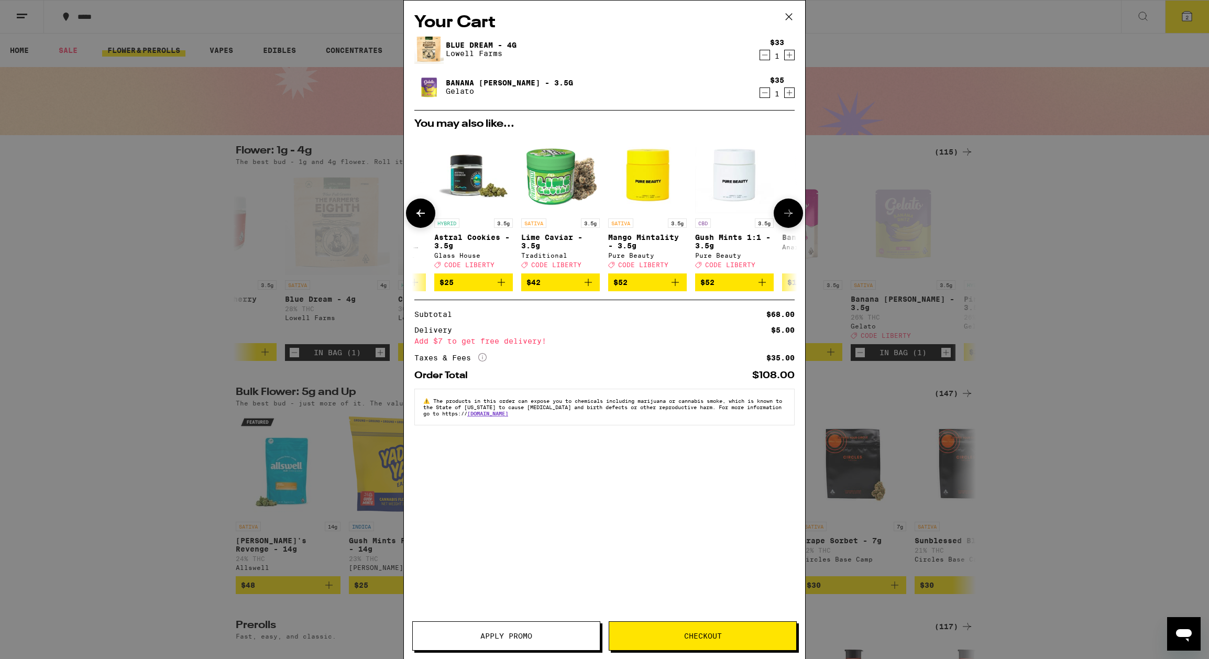
scroll to position [0, 223]
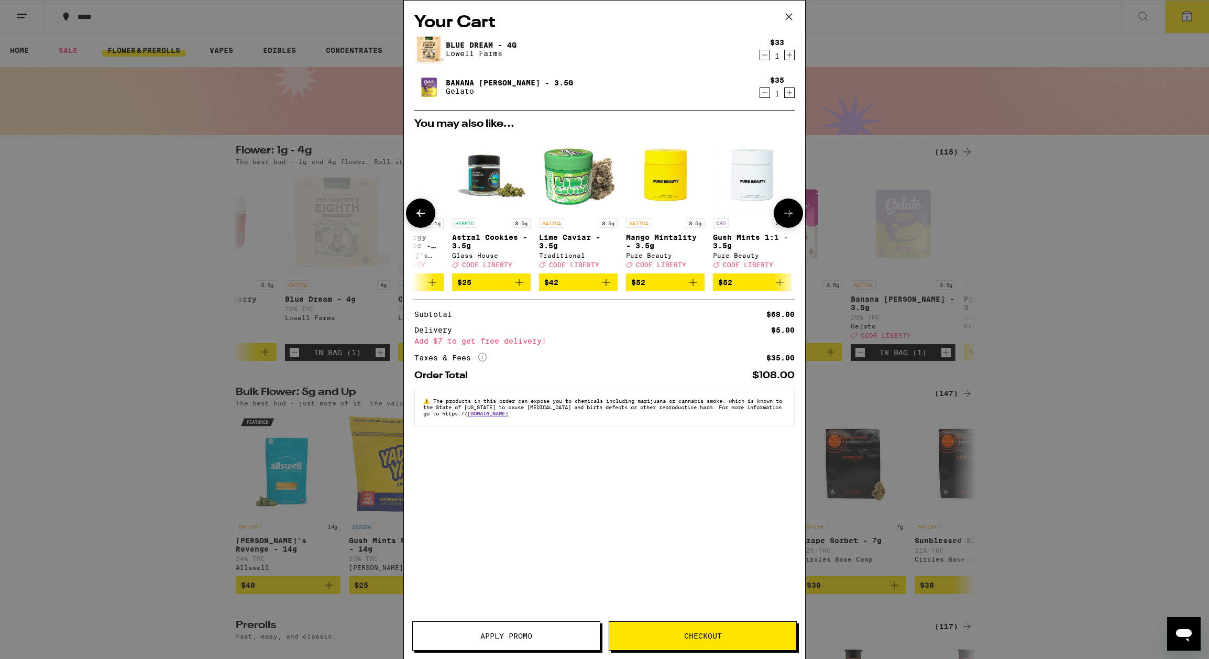
click at [423, 216] on icon at bounding box center [420, 213] width 8 height 7
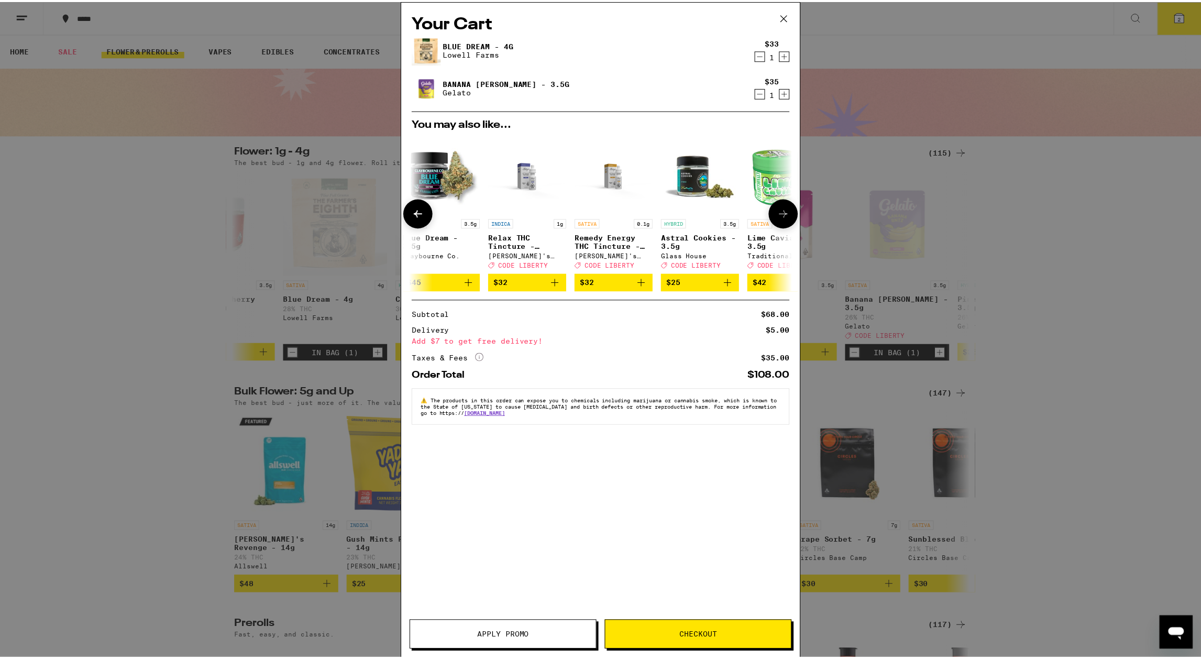
scroll to position [0, 0]
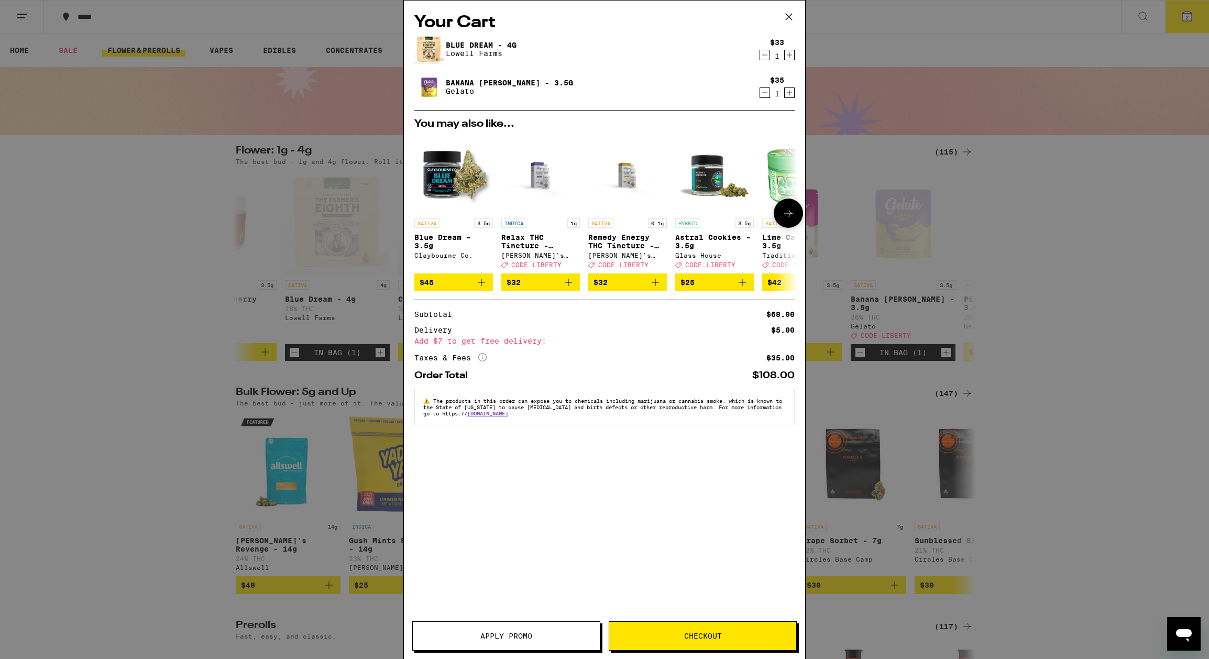
click at [447, 183] on img "Open page for Blue Dream - 3.5g from Claybourne Co." at bounding box center [453, 174] width 79 height 79
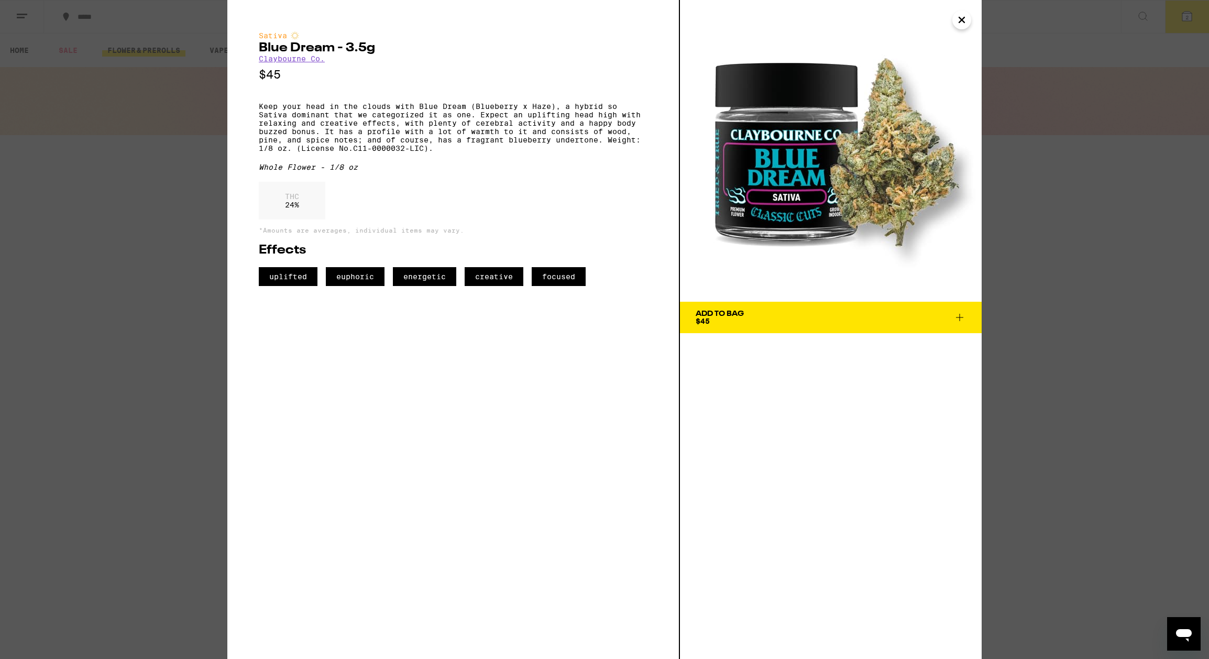
click at [748, 310] on button "Add To Bag $45" at bounding box center [831, 317] width 302 height 31
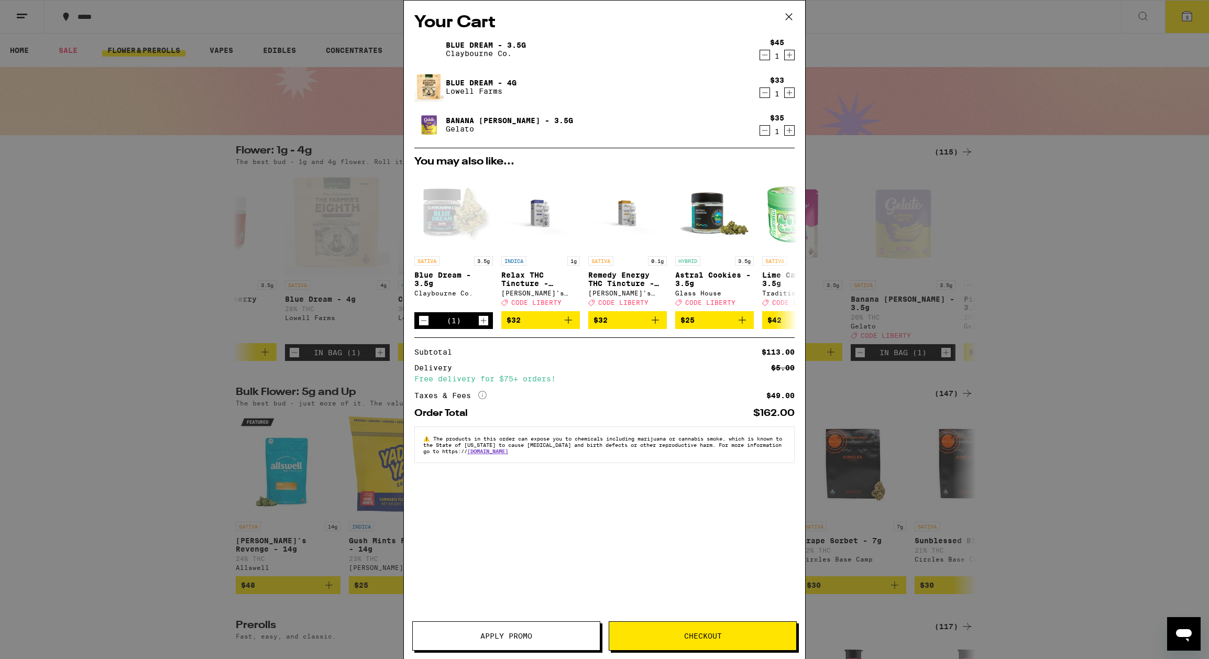
click at [766, 94] on icon "Decrement" at bounding box center [764, 92] width 9 height 13
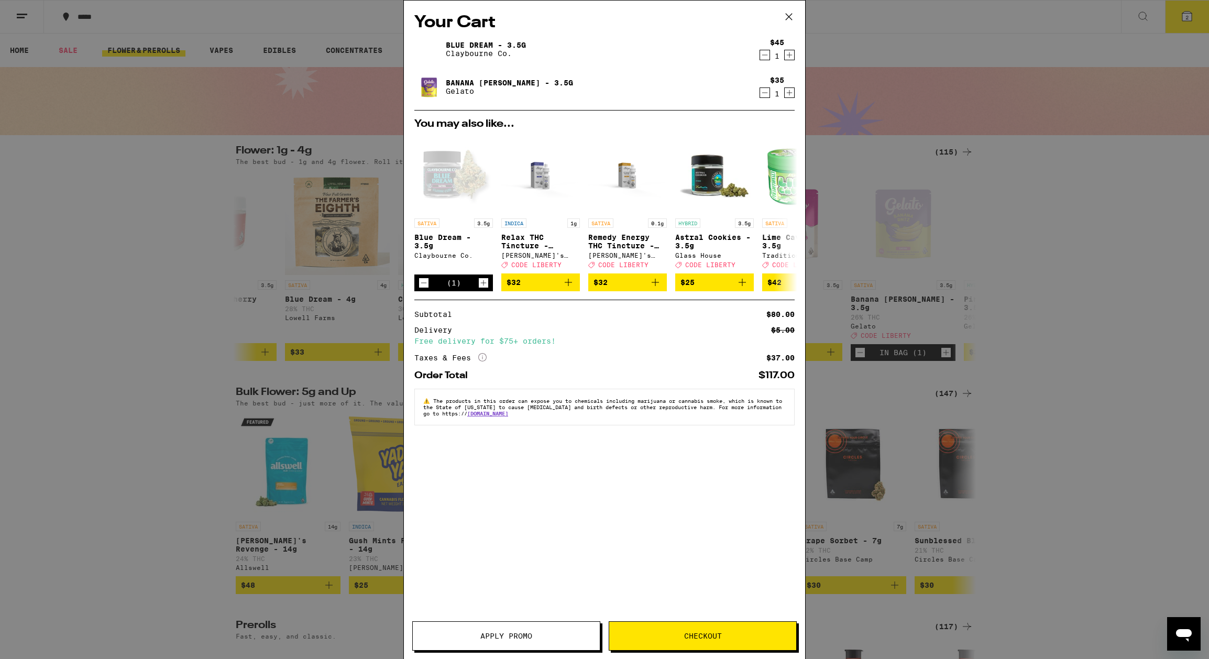
click at [704, 636] on span "Checkout" at bounding box center [703, 635] width 38 height 7
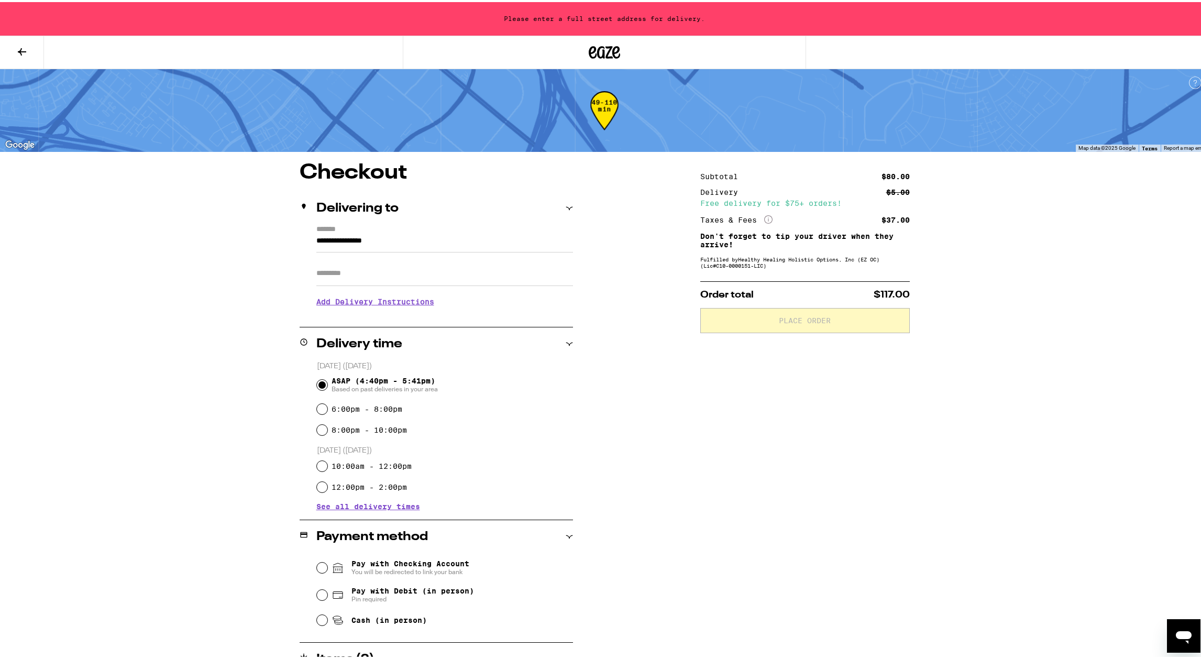
click at [316, 240] on input "**********" at bounding box center [444, 242] width 257 height 18
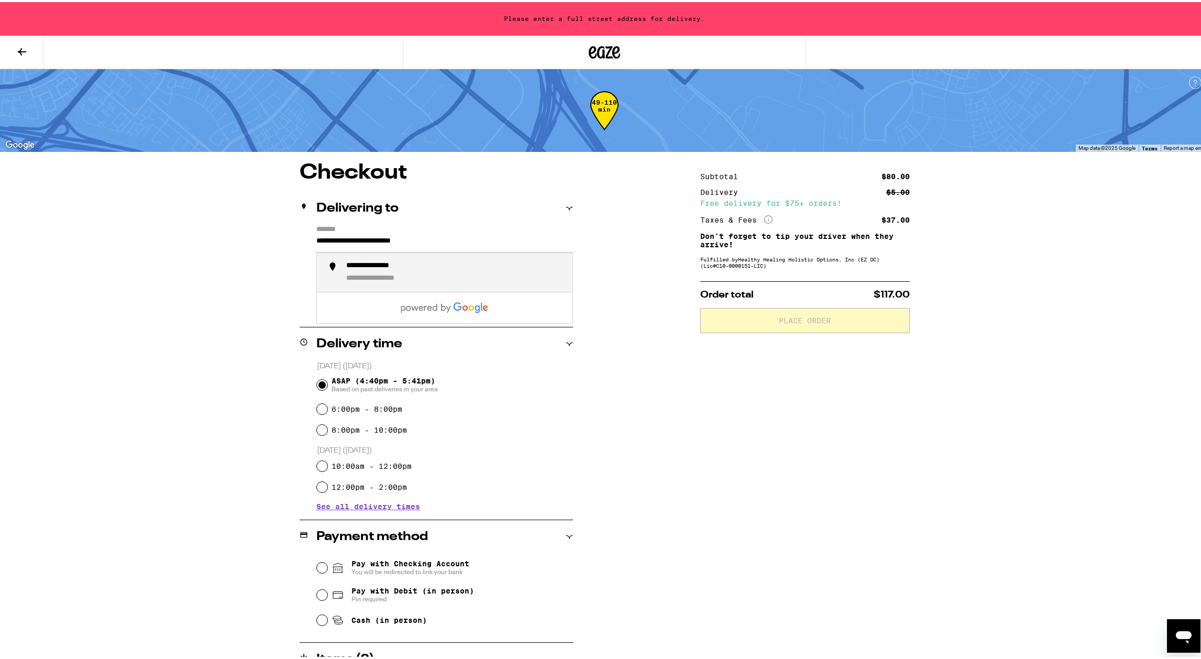
click at [409, 269] on div "**********" at bounding box center [384, 263] width 76 height 9
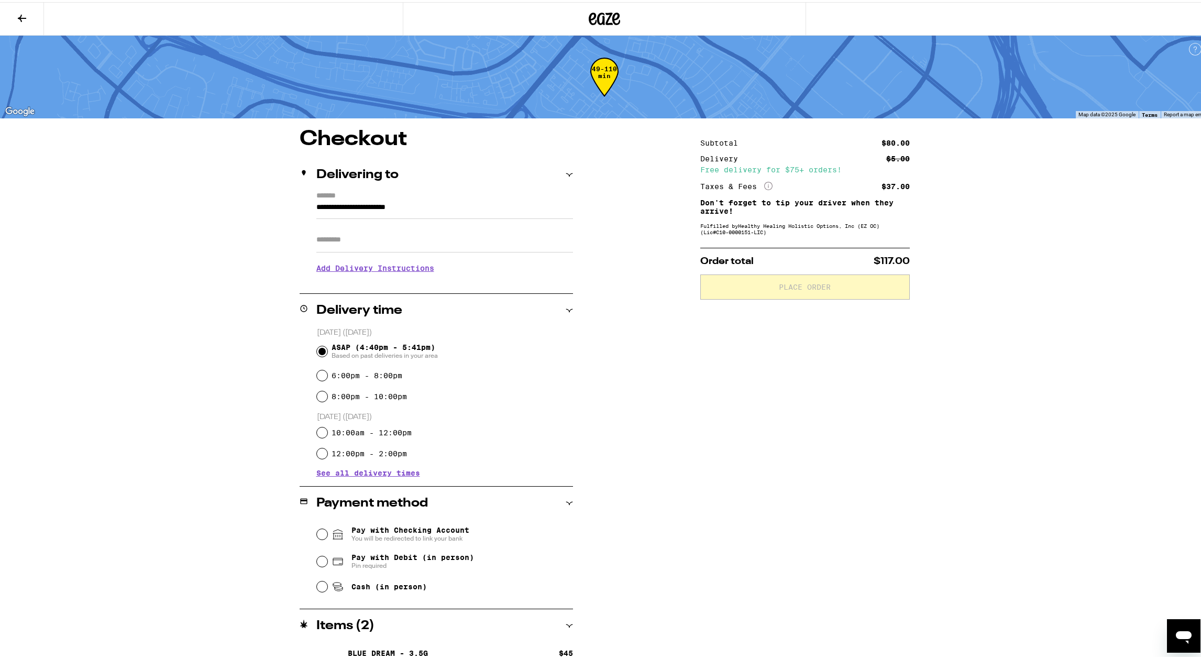
click at [462, 205] on input "**********" at bounding box center [444, 208] width 257 height 18
type input "**********"
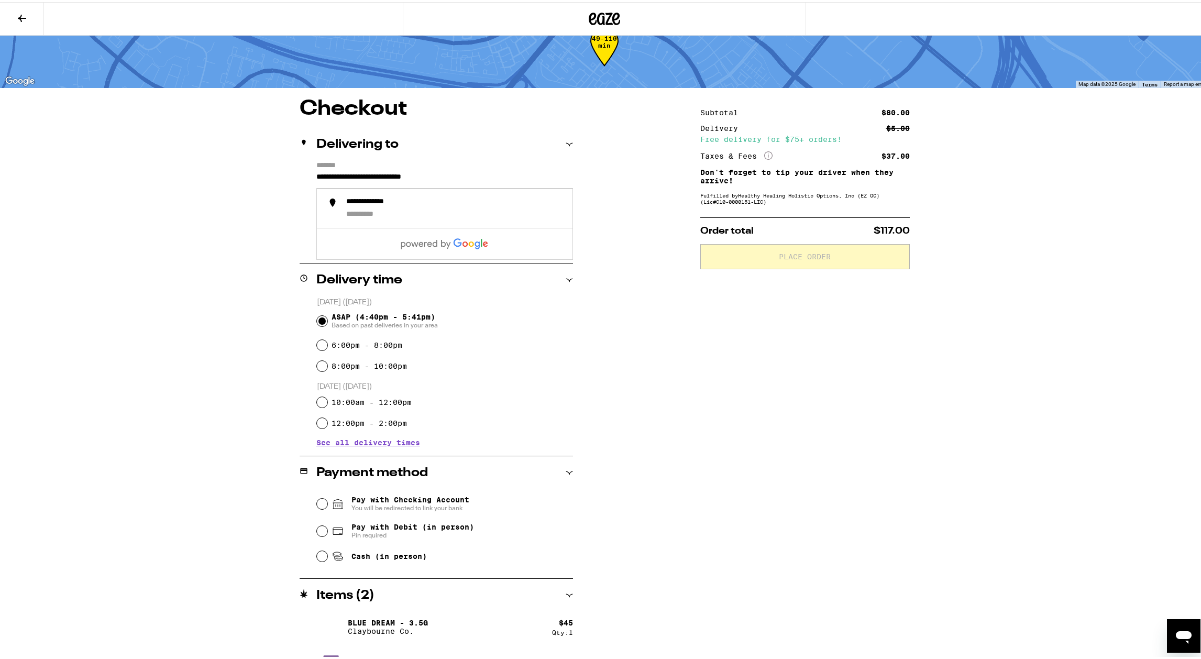
scroll to position [58, 0]
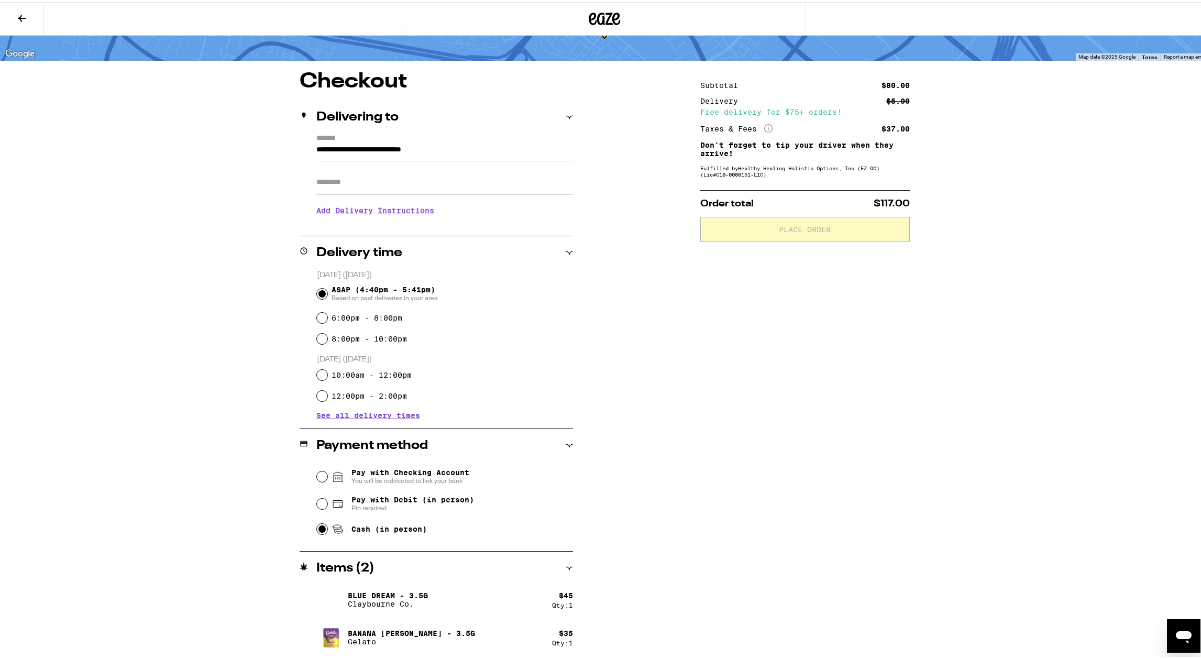
click at [319, 529] on input "Cash (in person)" at bounding box center [322, 527] width 10 height 10
radio input "true"
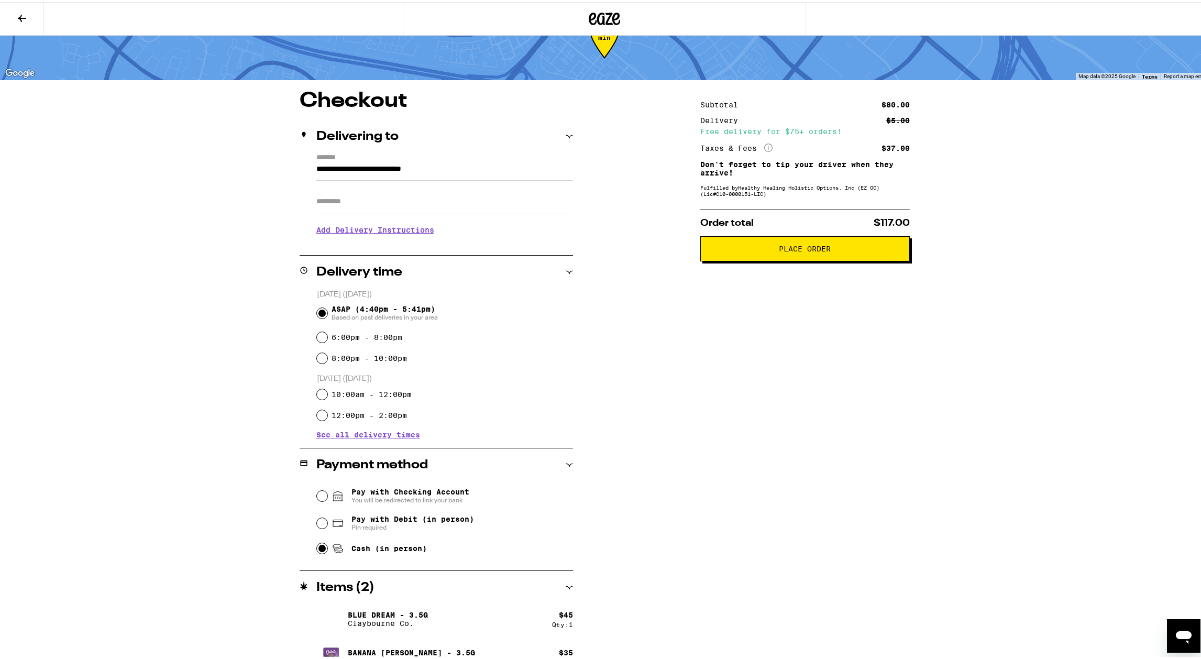
scroll to position [52, 0]
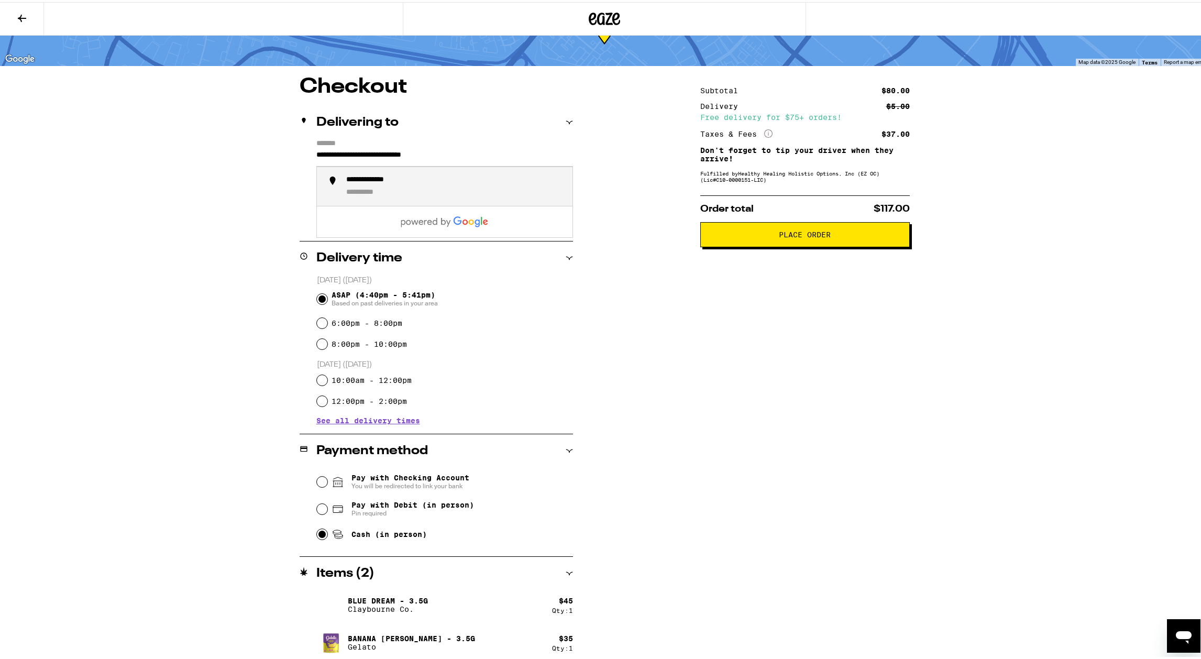
click at [482, 157] on input "**********" at bounding box center [444, 156] width 257 height 18
click at [638, 239] on div "**********" at bounding box center [604, 369] width 754 height 590
click at [796, 236] on span "Place Order" at bounding box center [805, 232] width 52 height 7
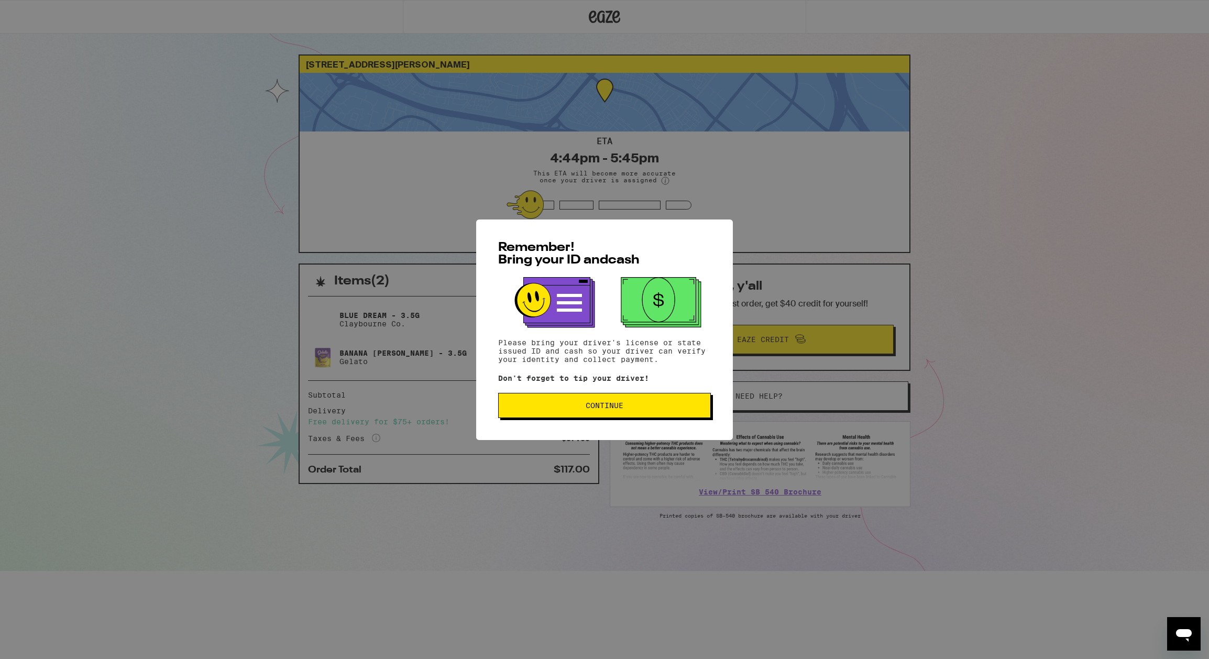
click at [611, 409] on span "Continue" at bounding box center [605, 405] width 38 height 7
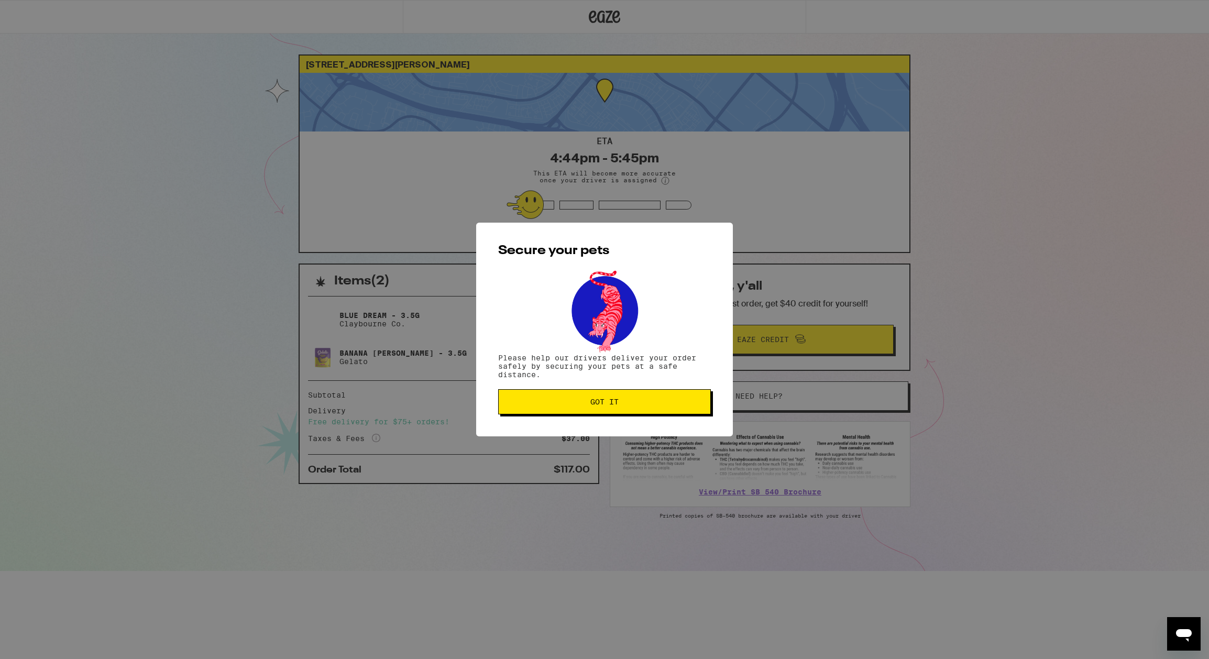
click at [611, 405] on span "Got it" at bounding box center [604, 401] width 28 height 7
